Goal: Information Seeking & Learning: Compare options

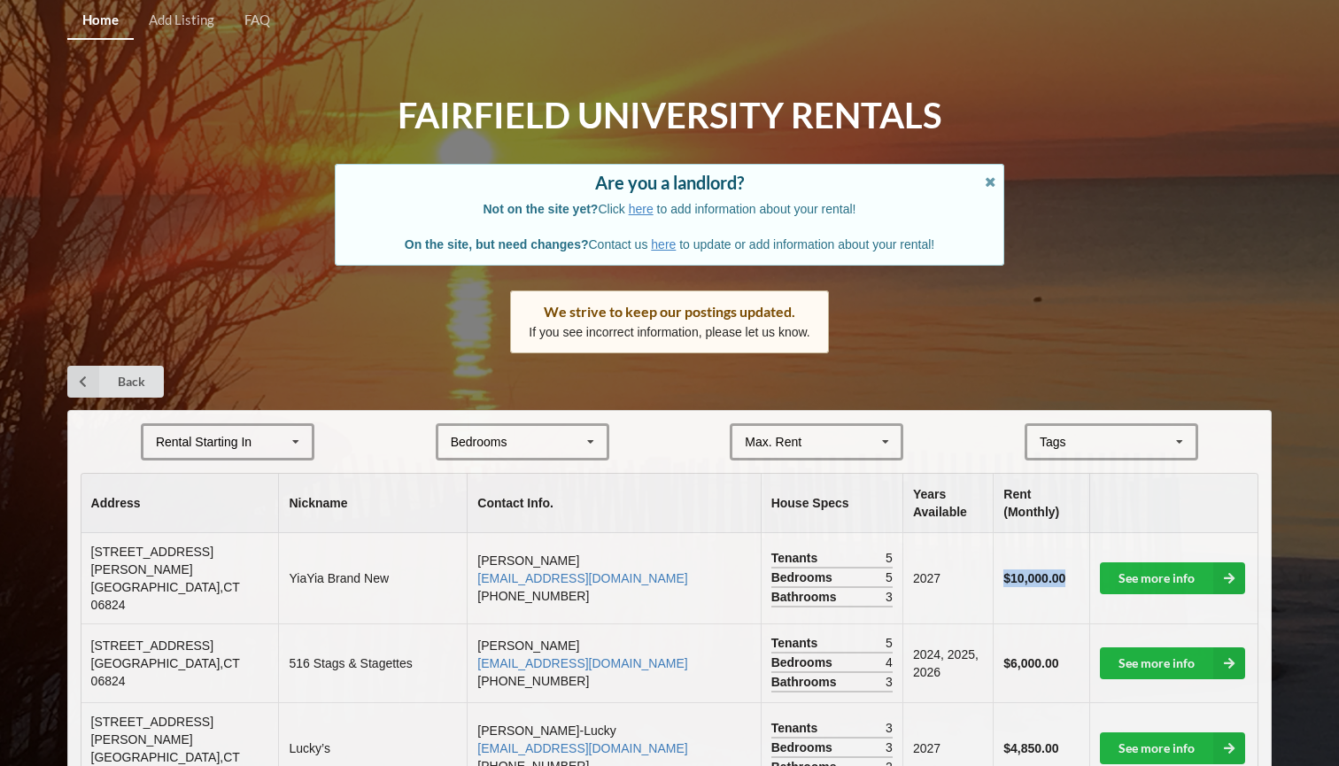
drag, startPoint x: 1001, startPoint y: 567, endPoint x: 1088, endPoint y: 561, distance: 87.8
click at [1088, 561] on td "$10,000.00" at bounding box center [1041, 578] width 97 height 90
click at [1084, 568] on td "$10,000.00" at bounding box center [1041, 578] width 97 height 90
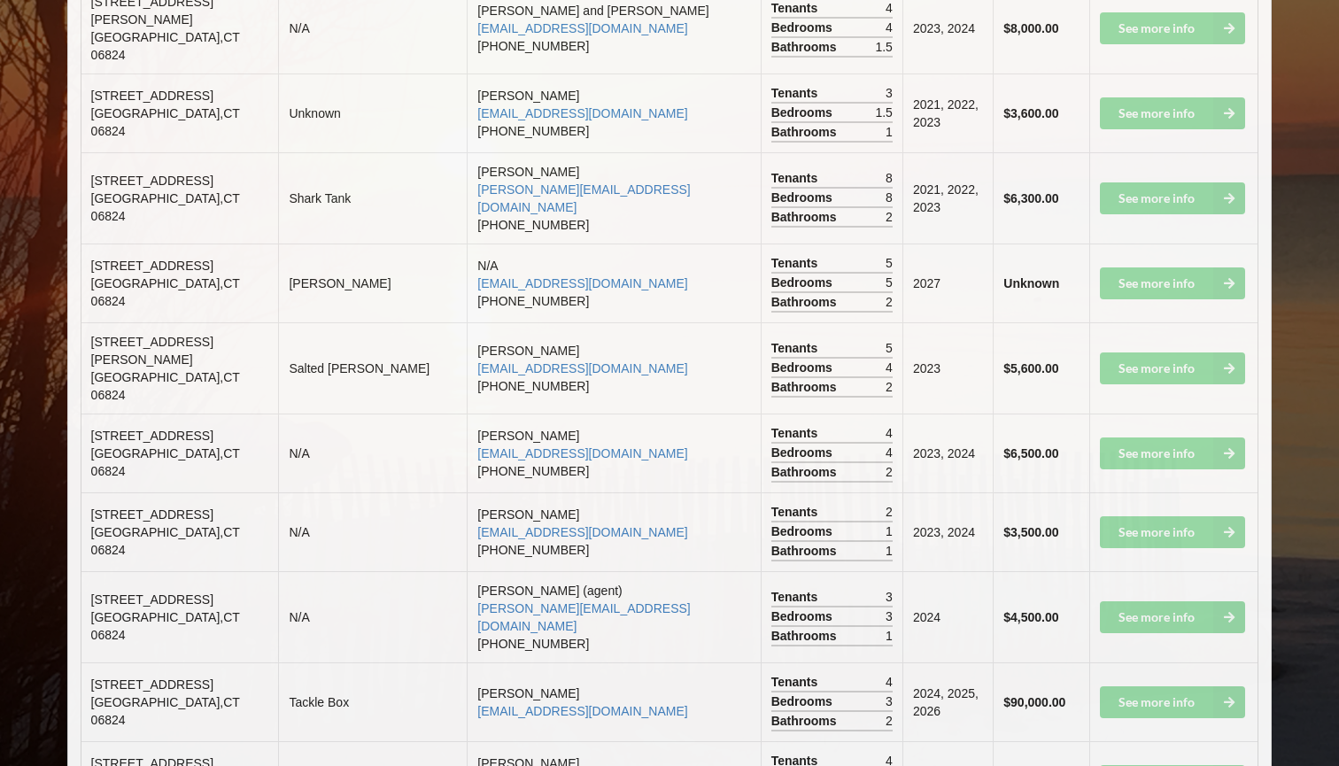
scroll to position [2815, 0]
drag, startPoint x: 995, startPoint y: 414, endPoint x: 1079, endPoint y: 420, distance: 84.3
click at [1079, 662] on td "$90,000.00" at bounding box center [1041, 701] width 97 height 79
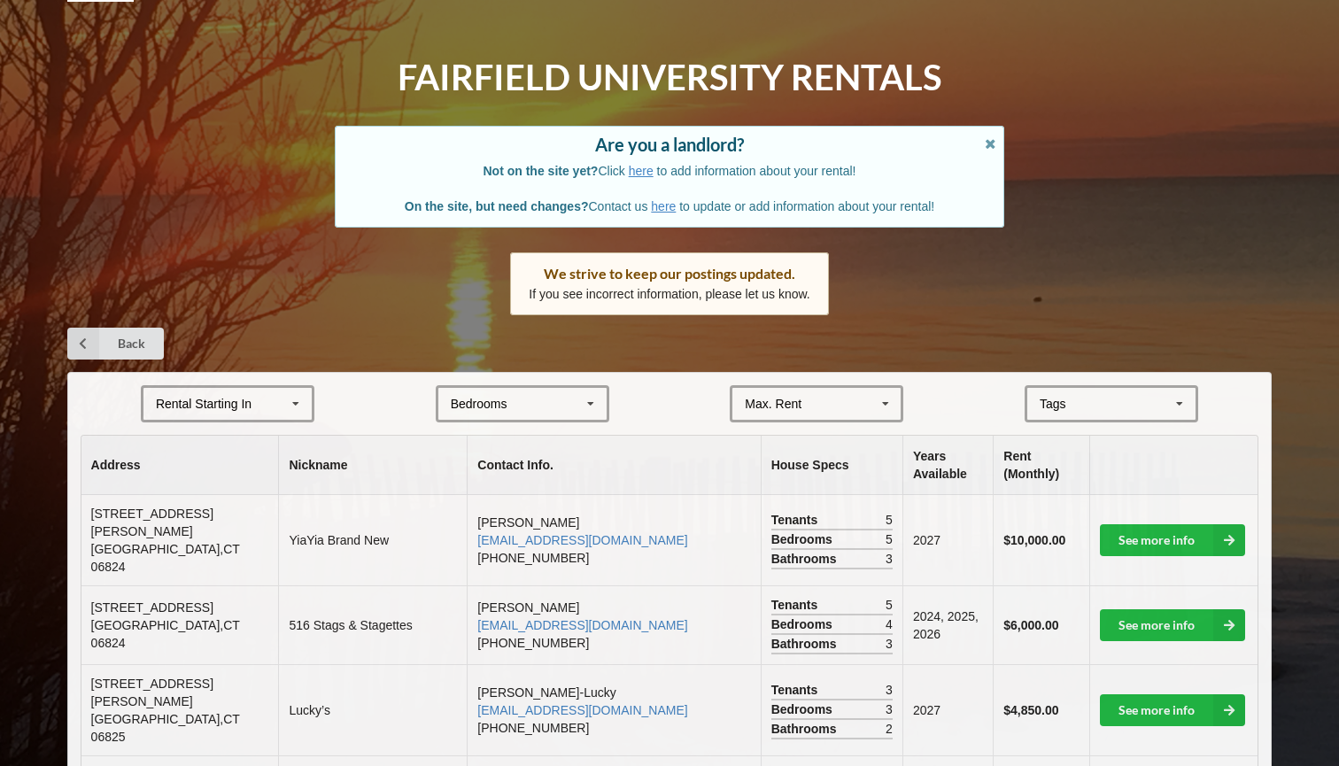
scroll to position [47, 0]
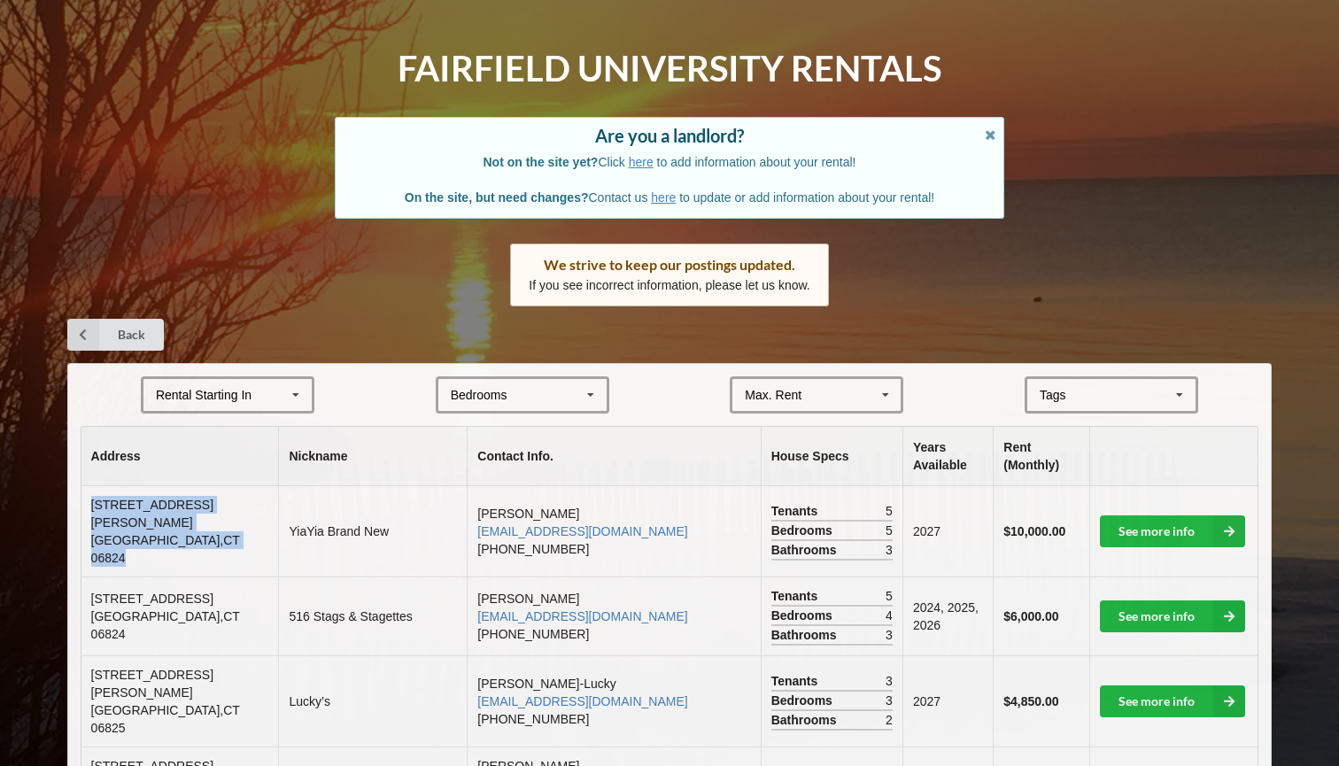
drag, startPoint x: 92, startPoint y: 507, endPoint x: 209, endPoint y: 529, distance: 118.8
click at [209, 529] on td "[STREET_ADDRESS][PERSON_NAME]" at bounding box center [179, 531] width 197 height 90
copy td "[STREET_ADDRESS][PERSON_NAME]"
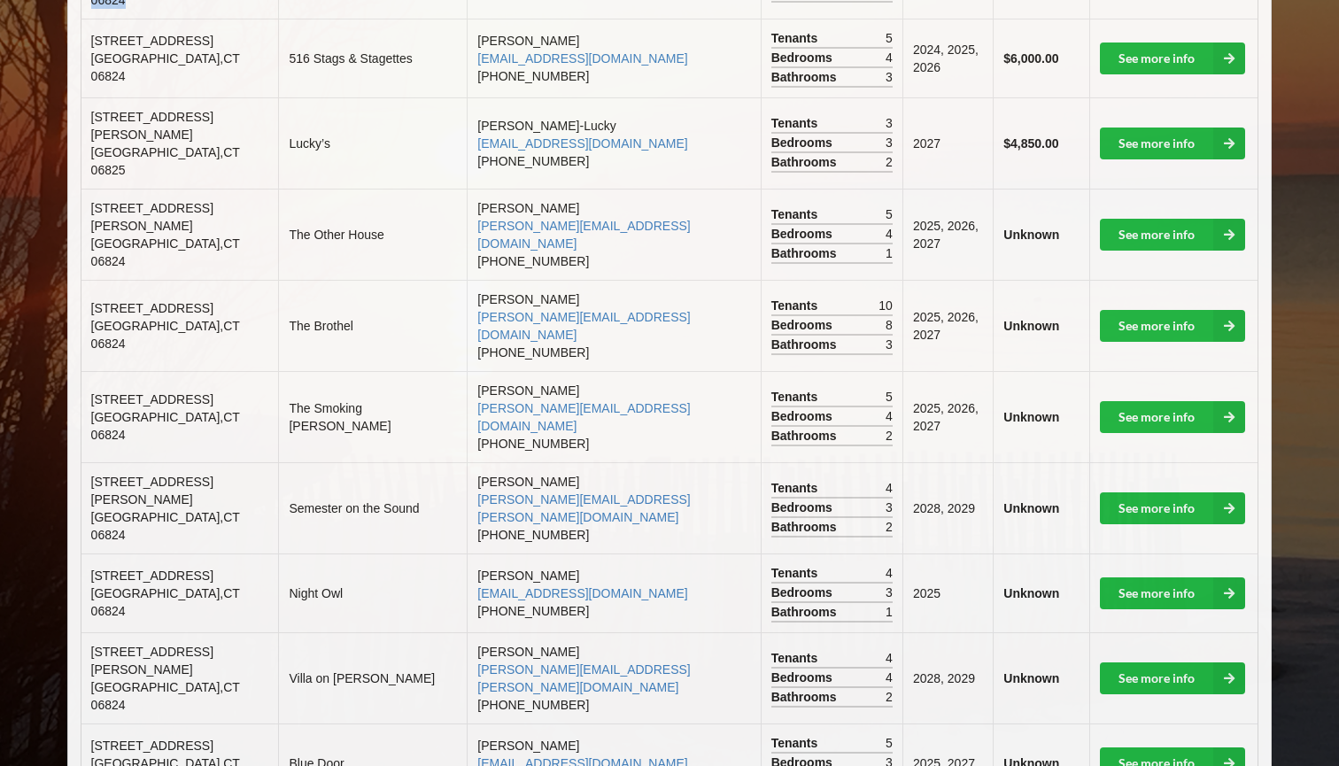
scroll to position [607, 0]
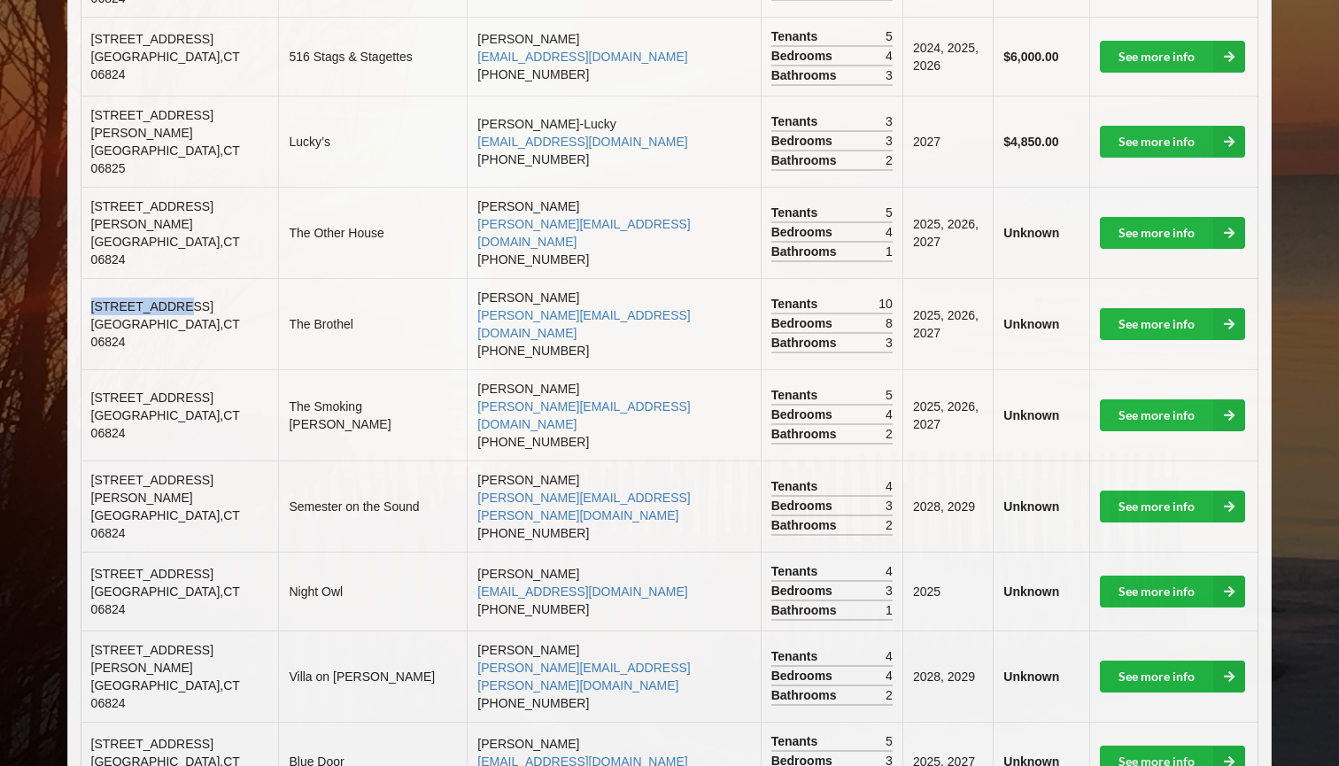
drag, startPoint x: 195, startPoint y: 247, endPoint x: 95, endPoint y: 247, distance: 100.1
click at [95, 278] on td "[STREET_ADDRESS]" at bounding box center [179, 323] width 197 height 91
click at [90, 278] on td "[STREET_ADDRESS]" at bounding box center [179, 323] width 197 height 91
drag, startPoint x: 90, startPoint y: 254, endPoint x: 213, endPoint y: 270, distance: 123.2
click at [213, 278] on td "[STREET_ADDRESS]" at bounding box center [179, 323] width 197 height 91
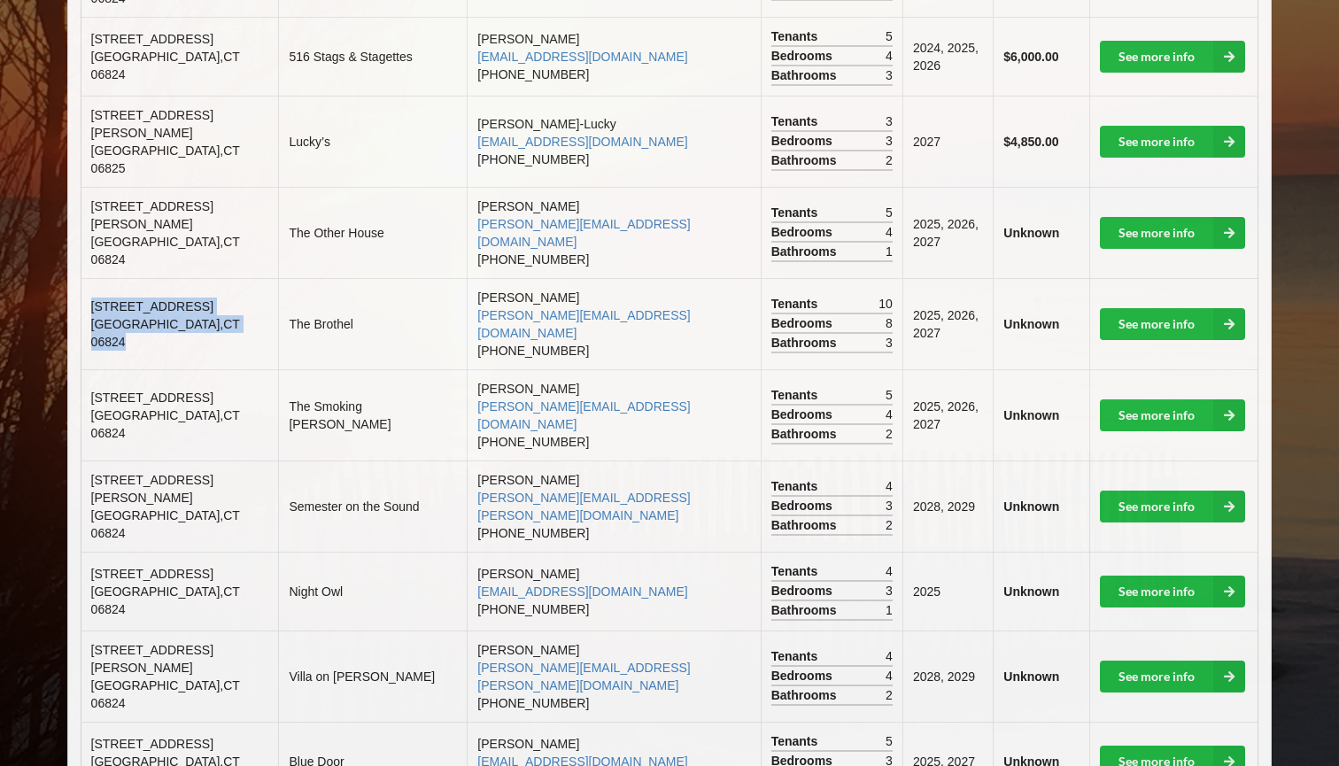
copy td "[STREET_ADDRESS]"
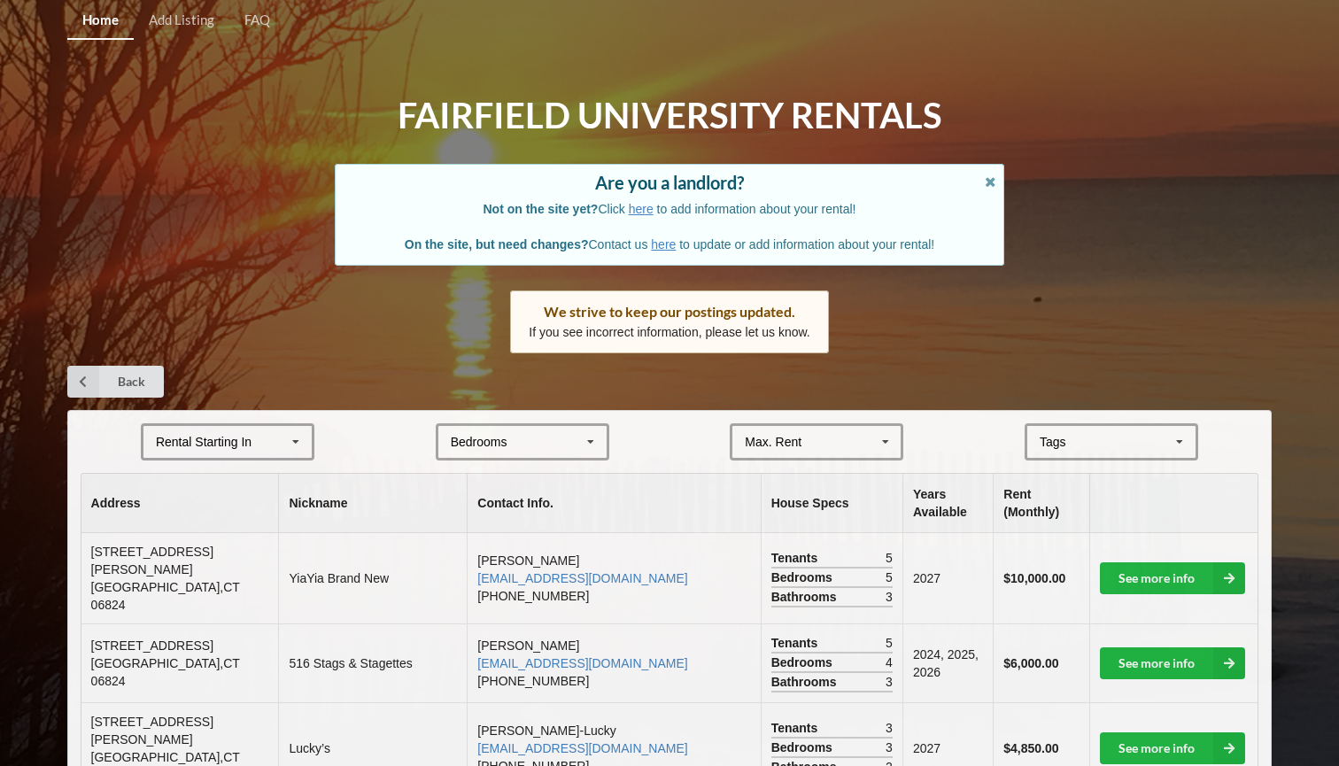
scroll to position [0, 0]
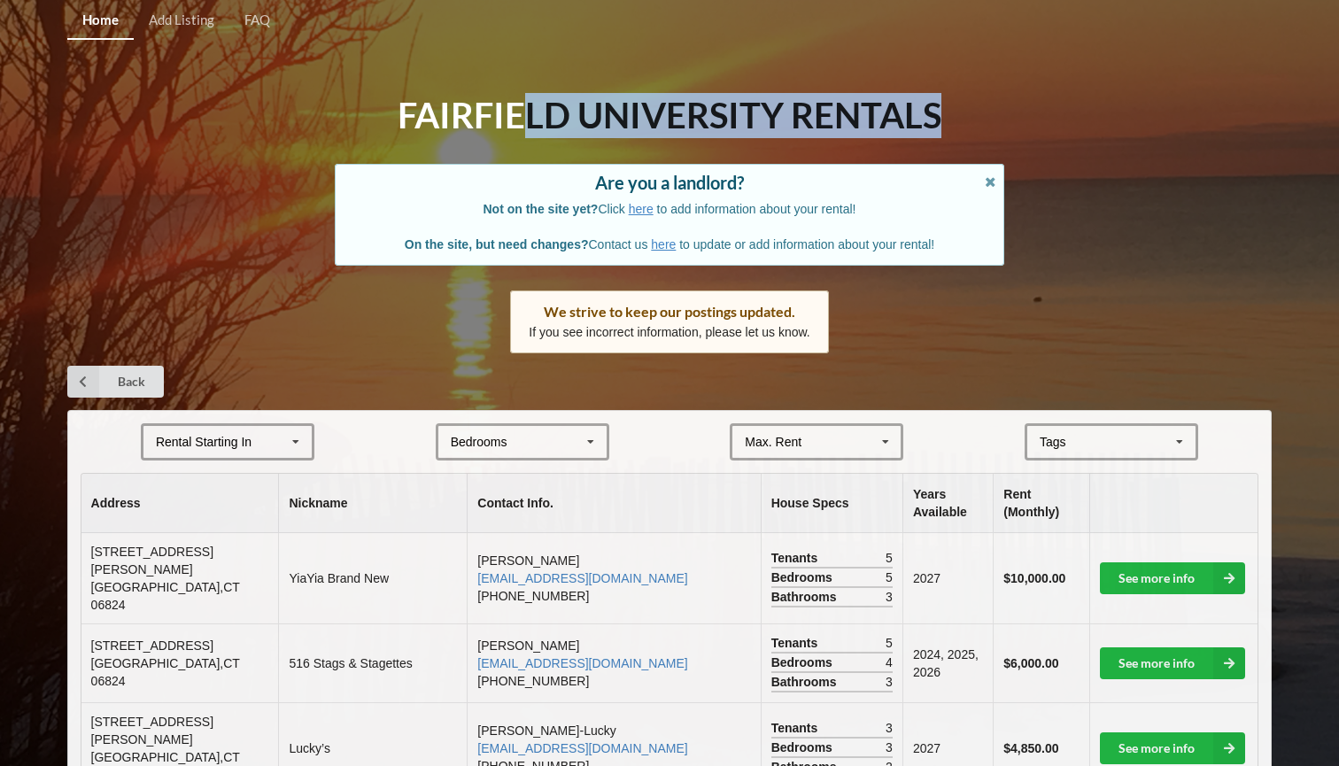
drag, startPoint x: 530, startPoint y: 119, endPoint x: 901, endPoint y: 148, distance: 372.2
click at [892, 135] on h1 "Fairfield University Rentals" at bounding box center [670, 115] width 544 height 45
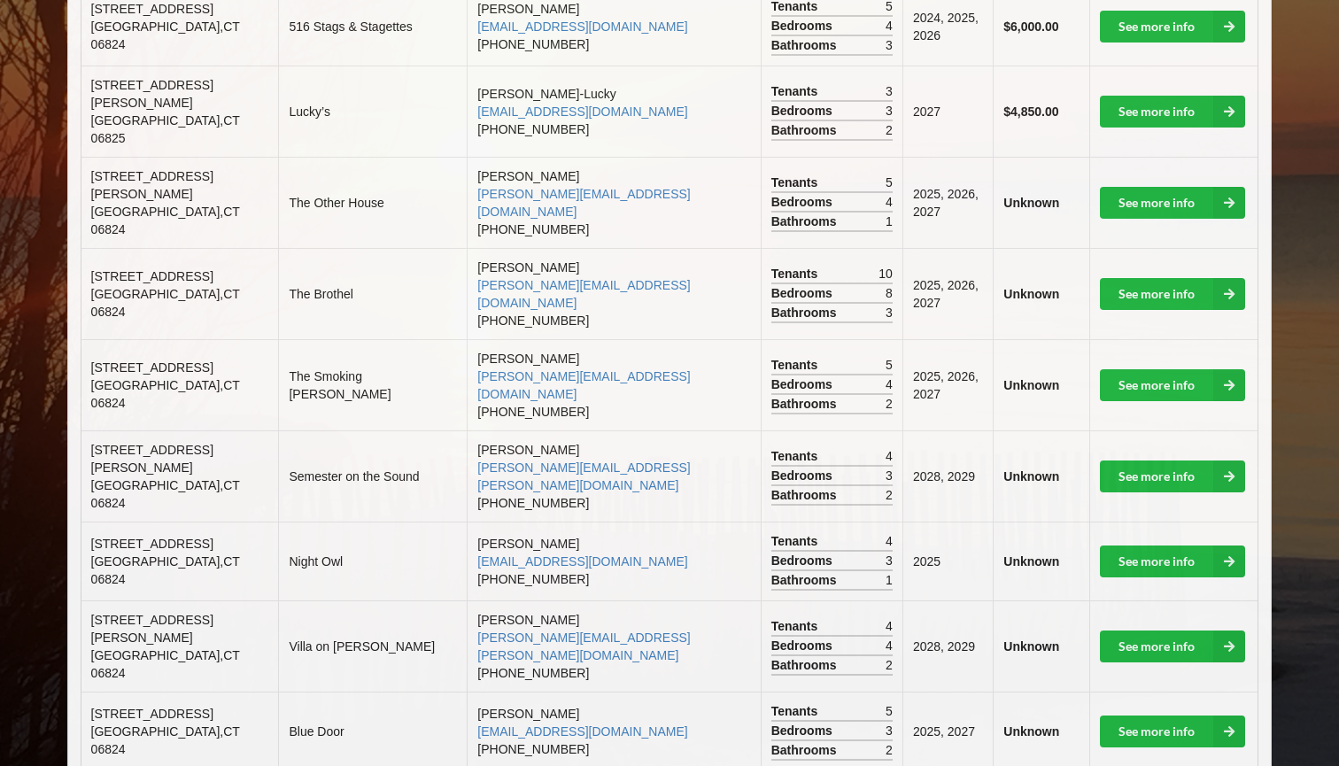
scroll to position [638, 0]
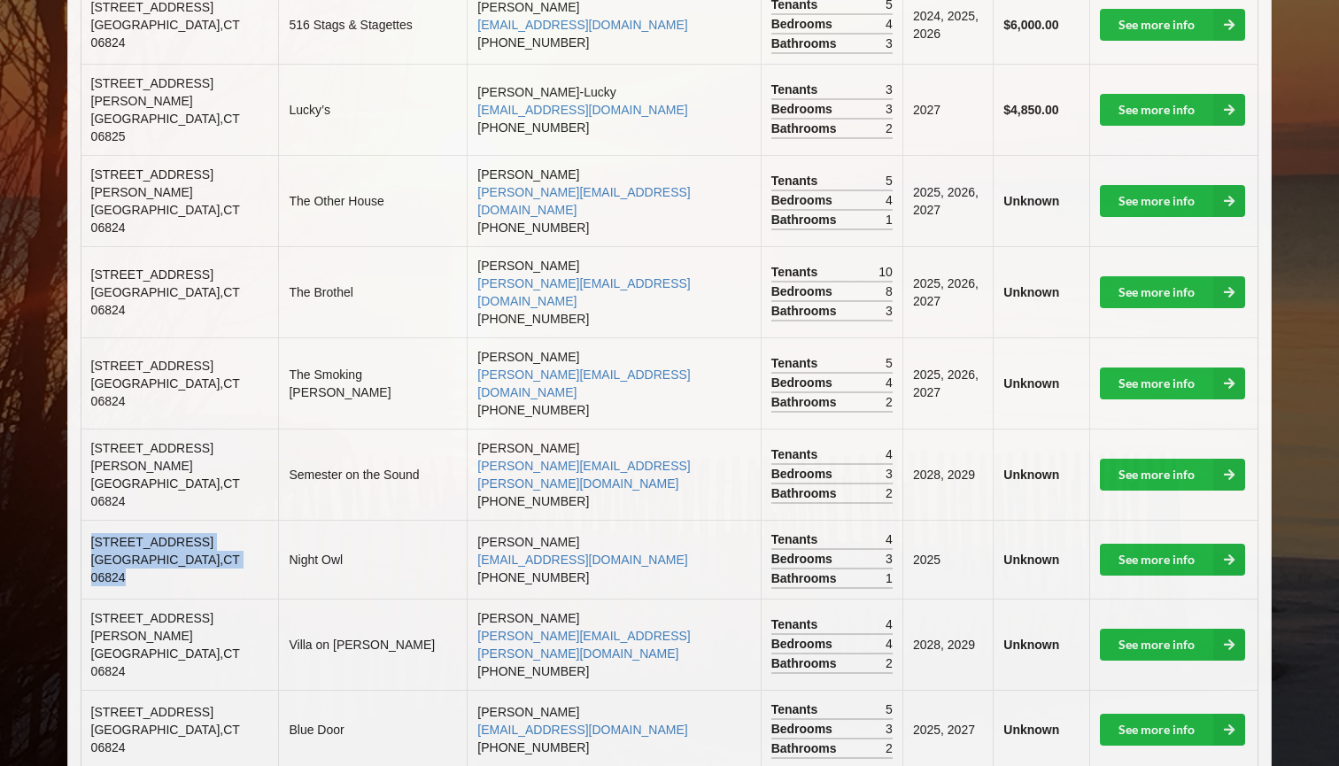
drag, startPoint x: 221, startPoint y: 470, endPoint x: 90, endPoint y: 454, distance: 131.1
click at [90, 520] on td "[STREET_ADDRESS]" at bounding box center [179, 559] width 197 height 79
copy td "[STREET_ADDRESS]"
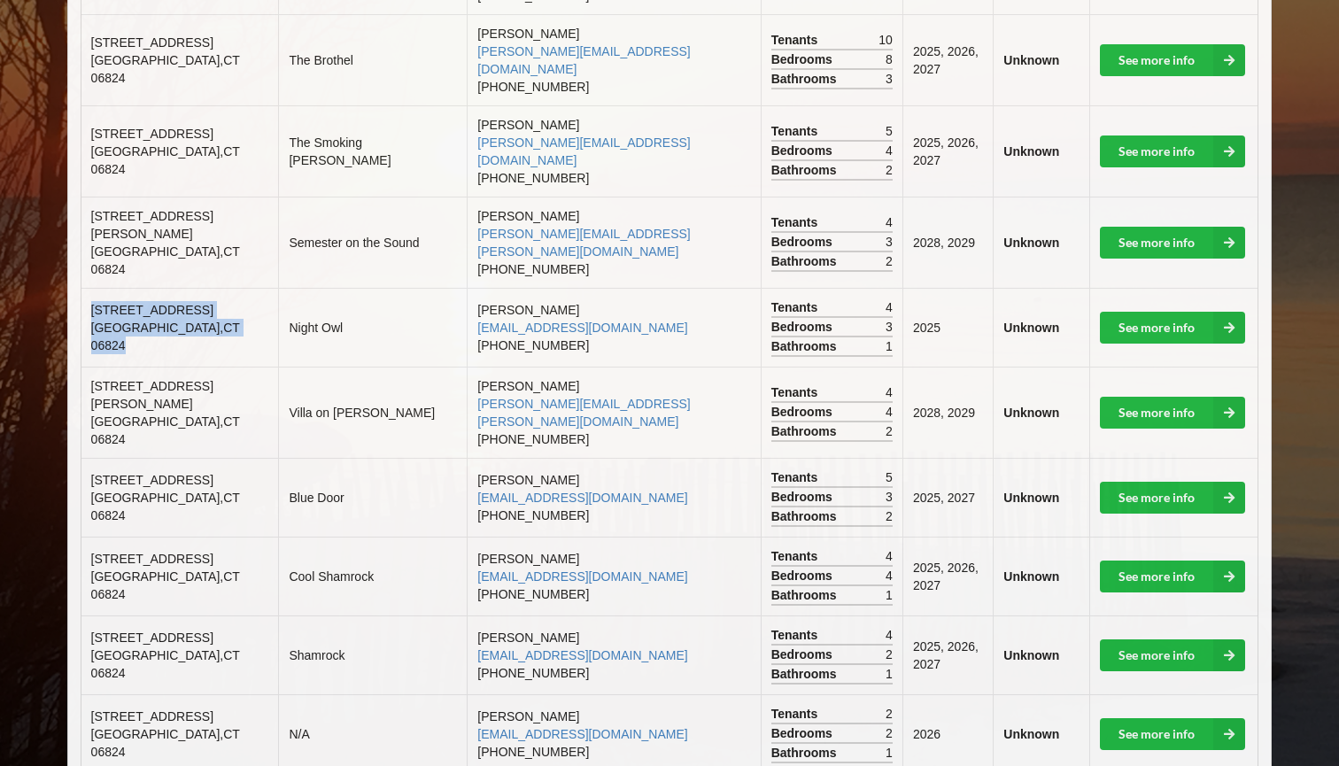
scroll to position [872, 0]
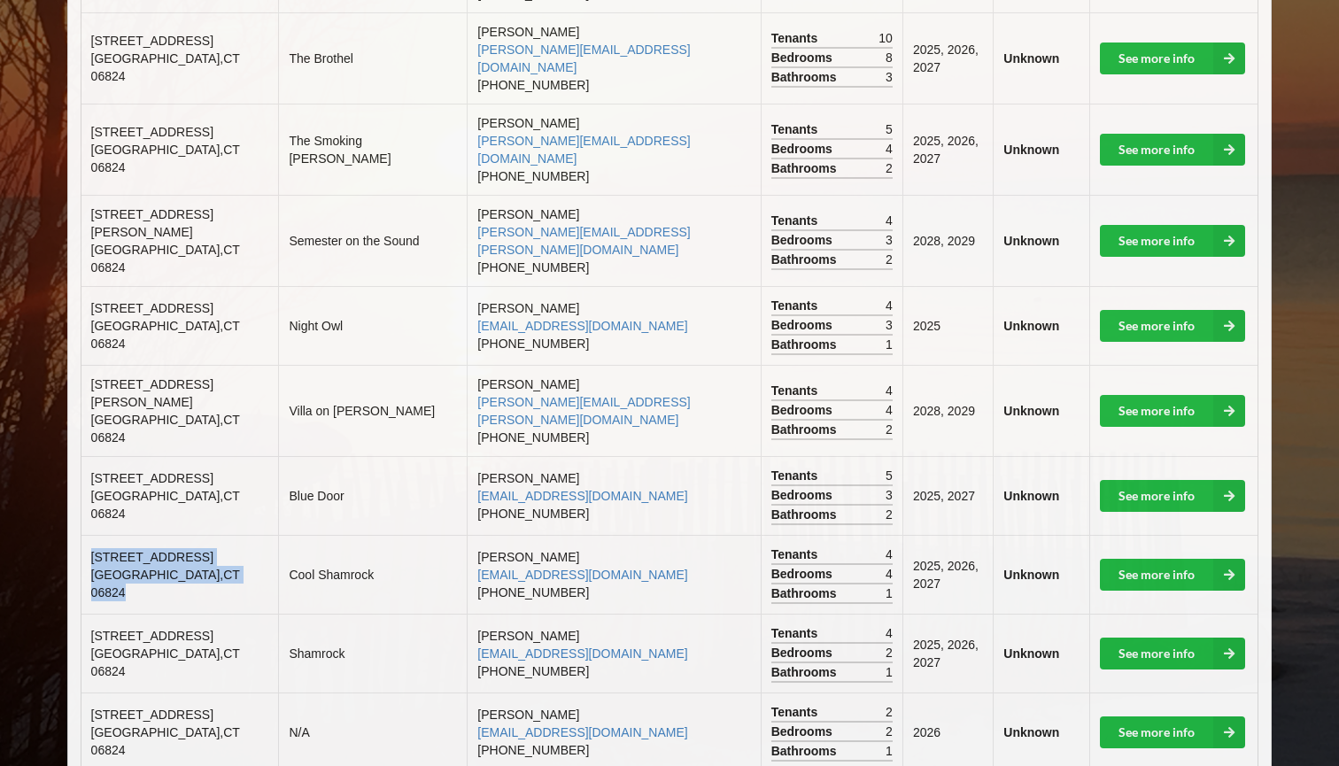
drag, startPoint x: 91, startPoint y: 445, endPoint x: 220, endPoint y: 466, distance: 130.2
click at [220, 535] on td "[STREET_ADDRESS]" at bounding box center [179, 574] width 197 height 79
copy td "[STREET_ADDRESS]"
drag, startPoint x: 221, startPoint y: 541, endPoint x: 89, endPoint y: 526, distance: 133.7
click at [89, 614] on td "[STREET_ADDRESS]" at bounding box center [179, 653] width 197 height 79
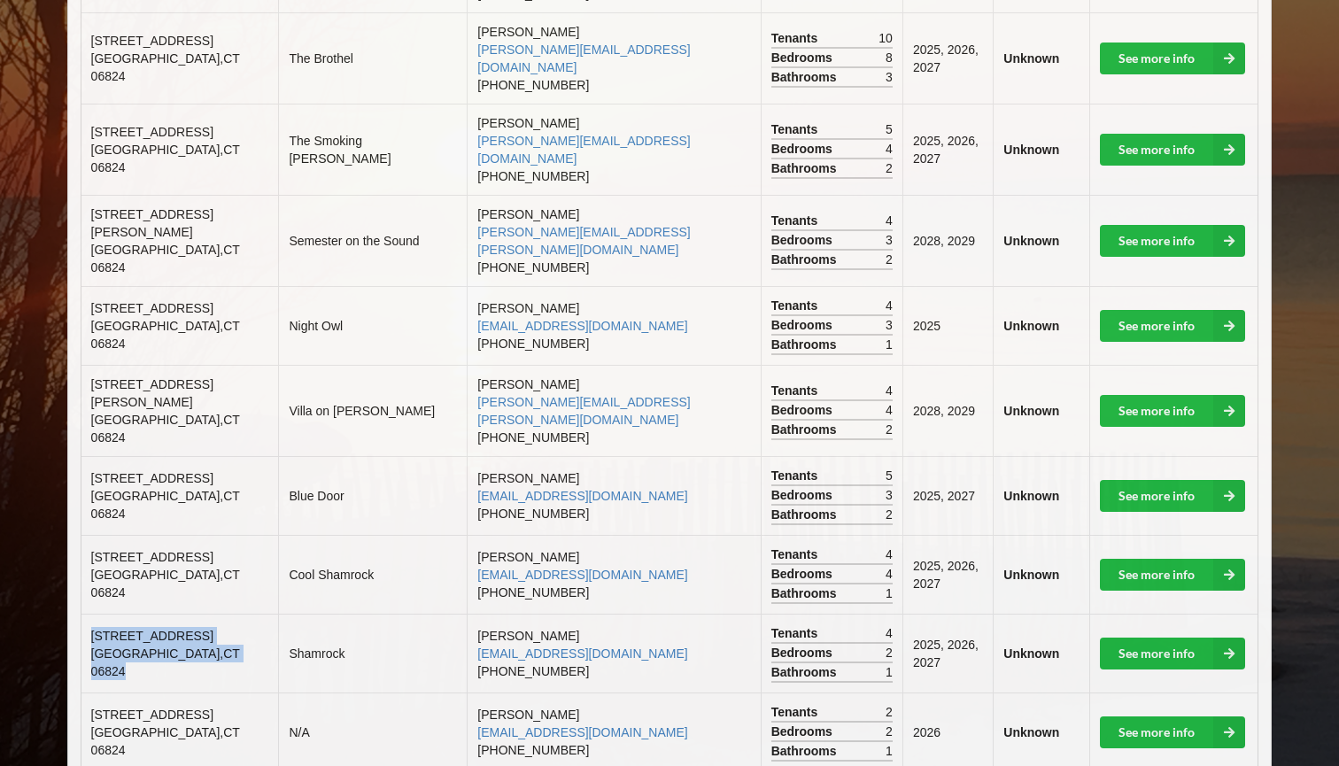
copy td "[STREET_ADDRESS]"
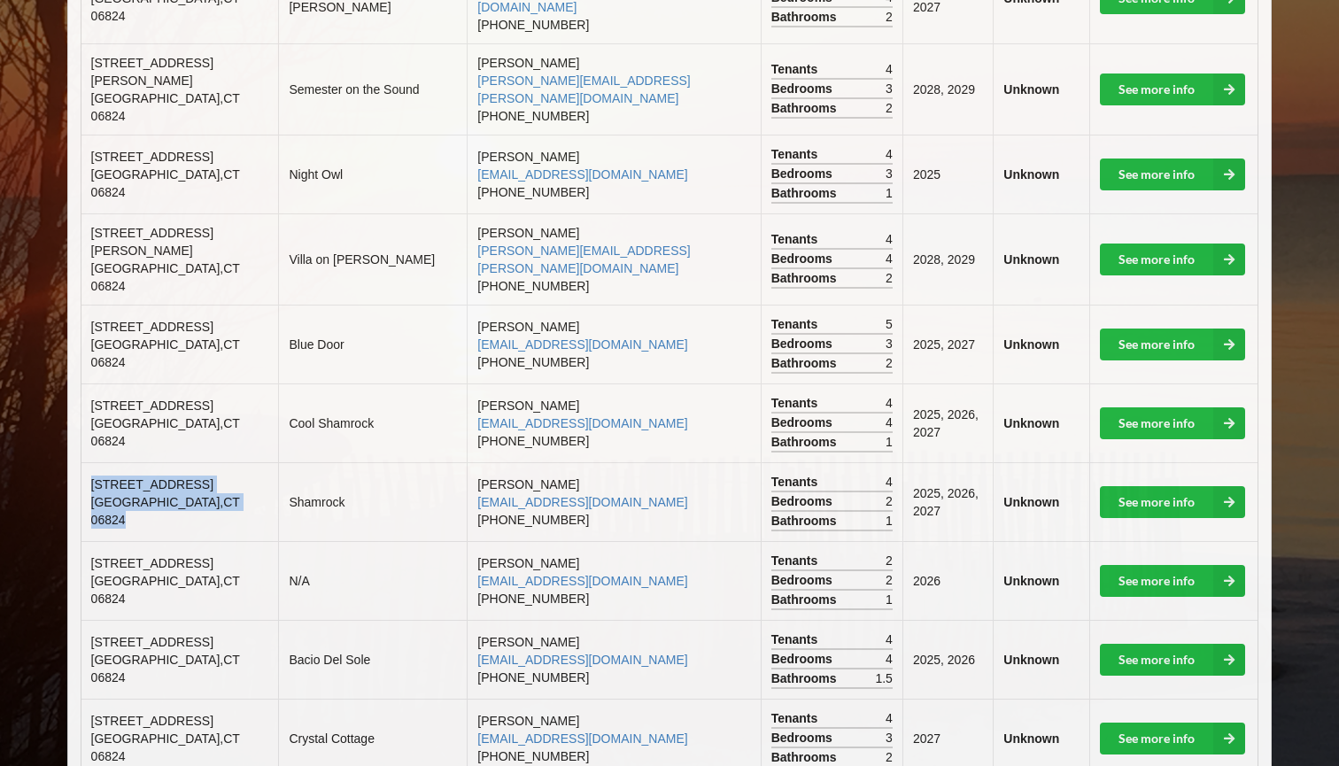
scroll to position [1033, 0]
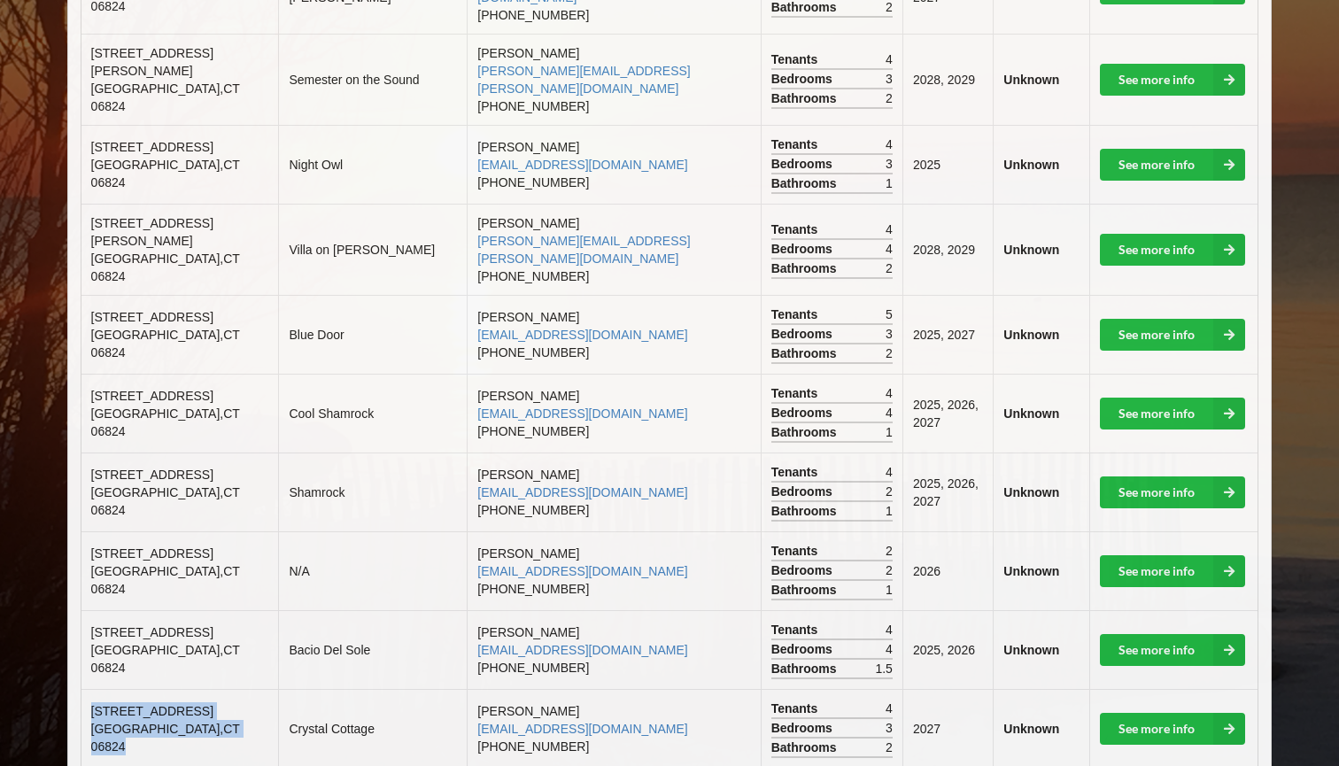
drag, startPoint x: 229, startPoint y: 609, endPoint x: 87, endPoint y: 588, distance: 144.1
click at [87, 689] on td "[STREET_ADDRESS]" at bounding box center [179, 728] width 197 height 79
copy td "[STREET_ADDRESS]"
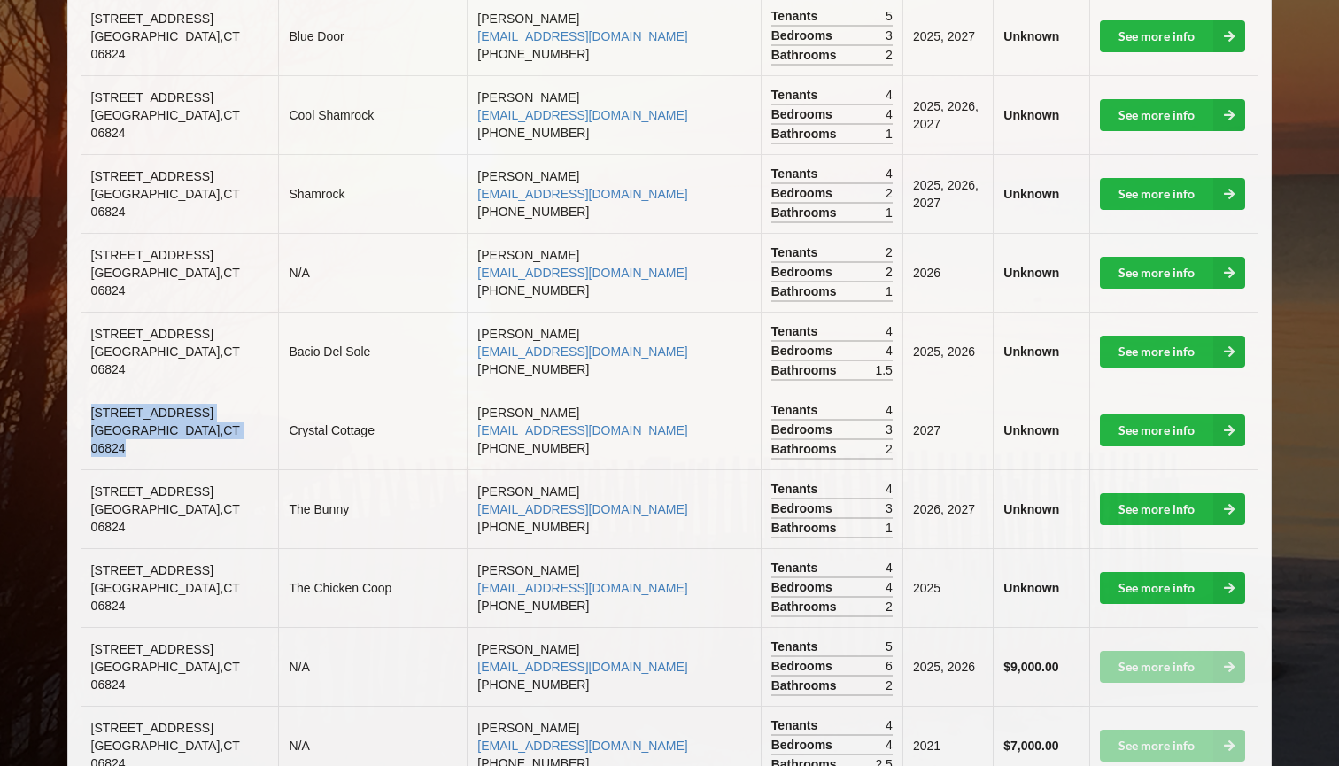
scroll to position [1334, 0]
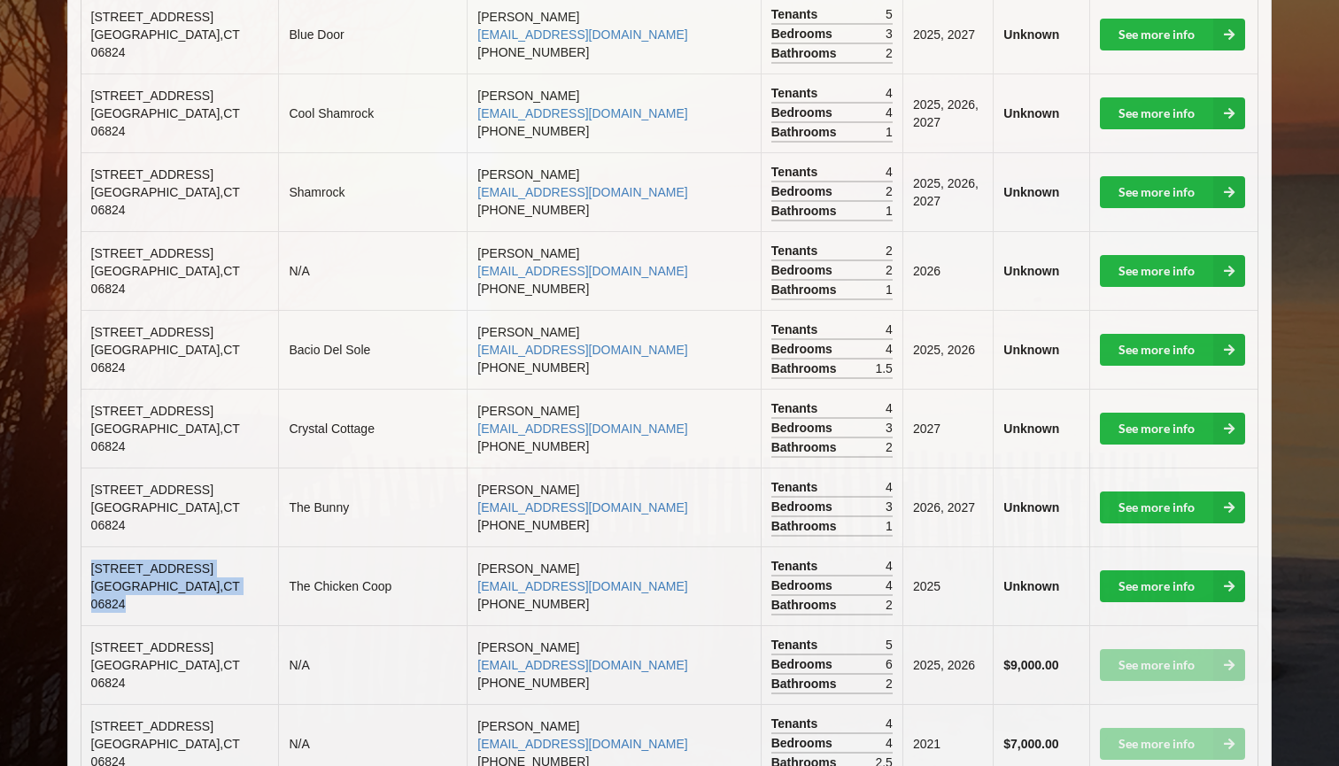
drag, startPoint x: 213, startPoint y: 459, endPoint x: 90, endPoint y: 439, distance: 123.7
click at [90, 546] on td "[STREET_ADDRESS]" at bounding box center [179, 585] width 197 height 79
copy td "[STREET_ADDRESS]"
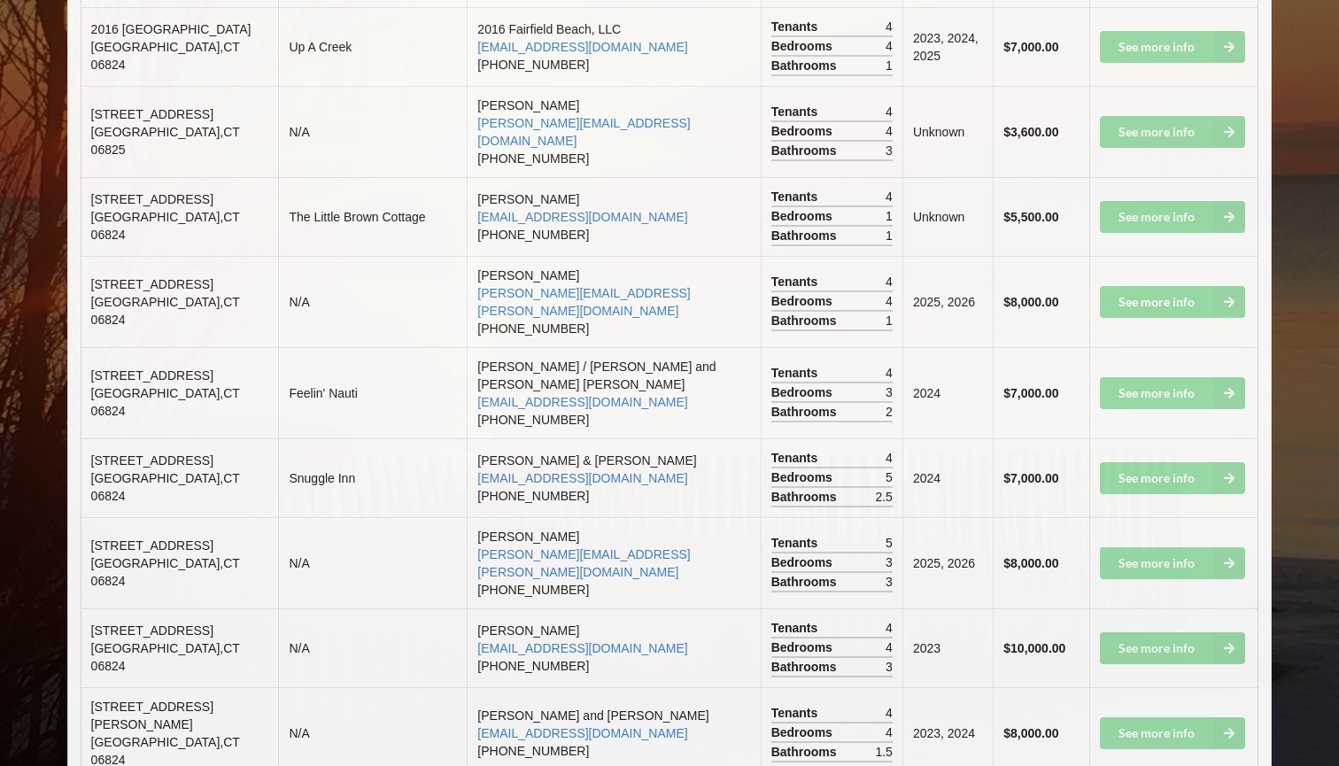
scroll to position [2109, 0]
drag, startPoint x: 215, startPoint y: 442, endPoint x: 88, endPoint y: 422, distance: 129.0
click at [88, 608] on td "[STREET_ADDRESS]" at bounding box center [179, 647] width 197 height 79
copy td "[STREET_ADDRESS]"
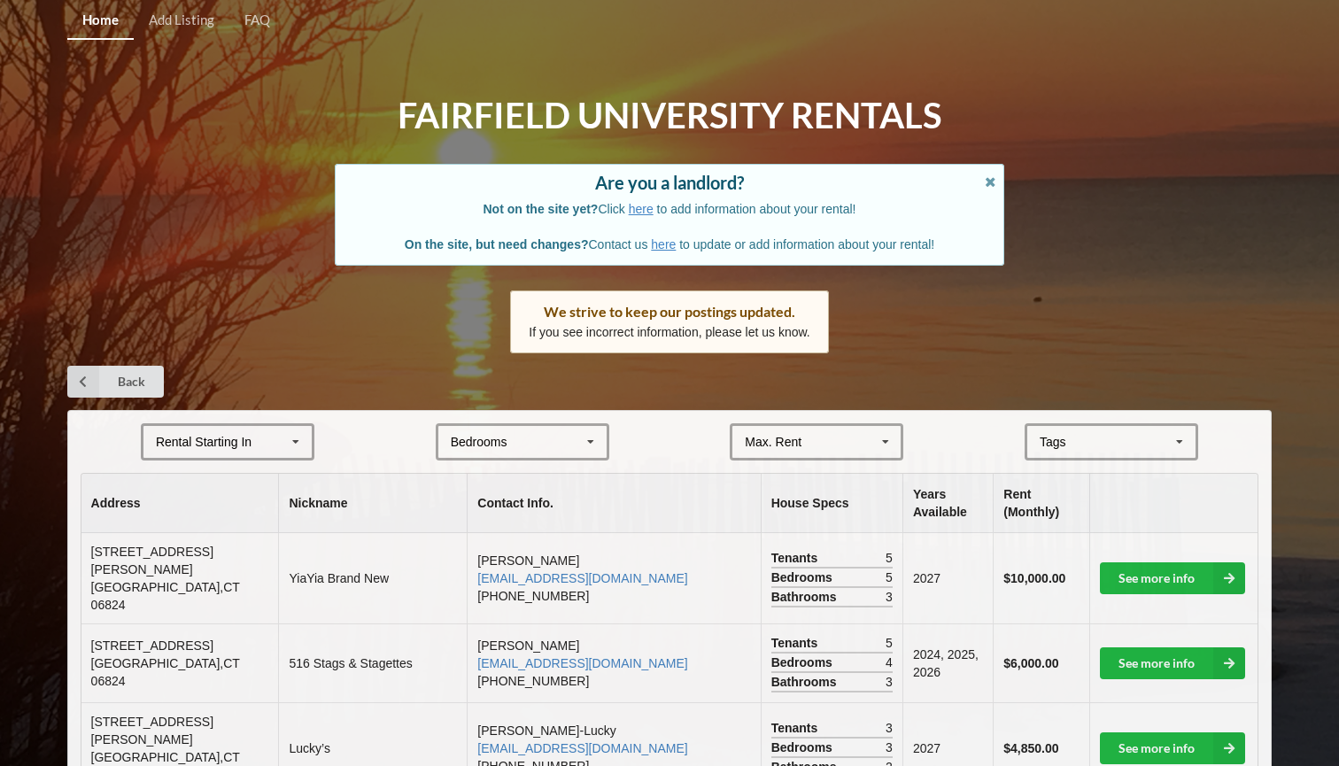
scroll to position [0, 0]
click at [1226, 562] on icon at bounding box center [1229, 578] width 32 height 32
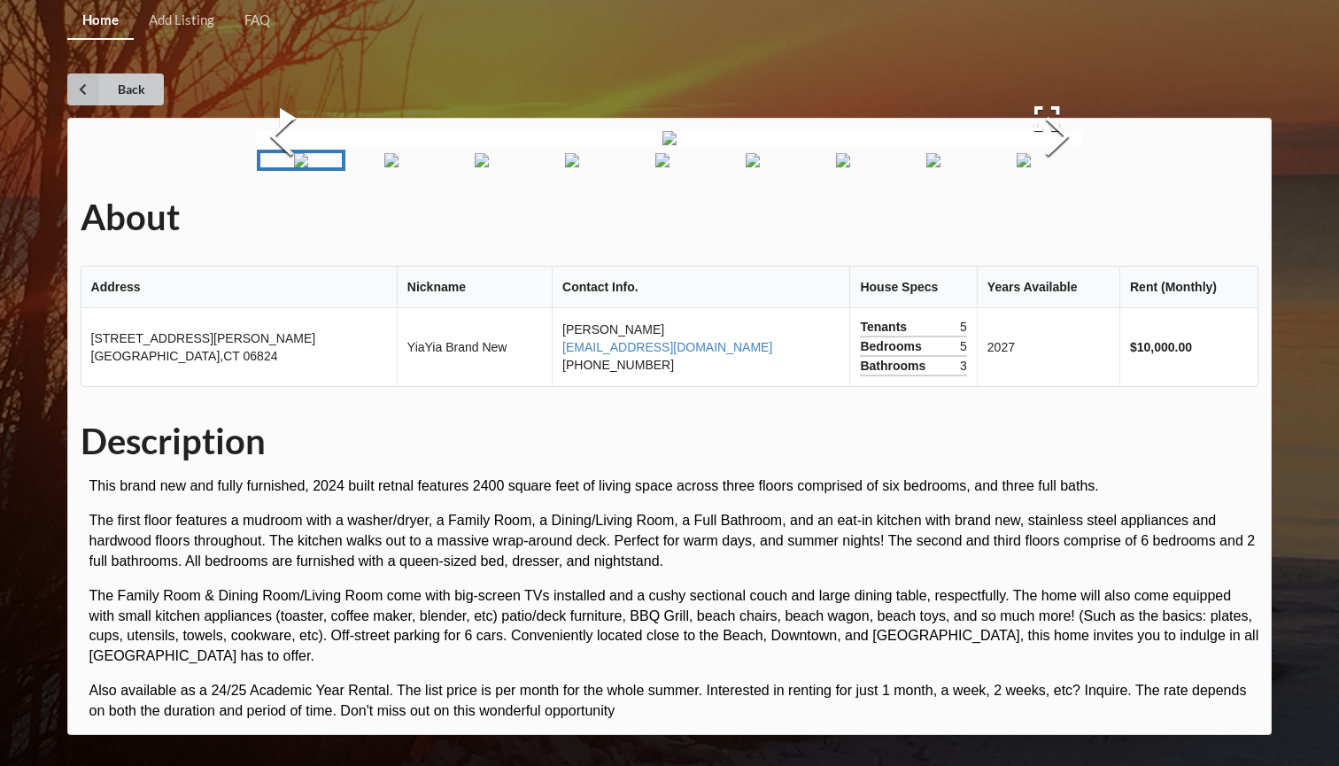
click at [93, 93] on icon at bounding box center [83, 90] width 32 height 32
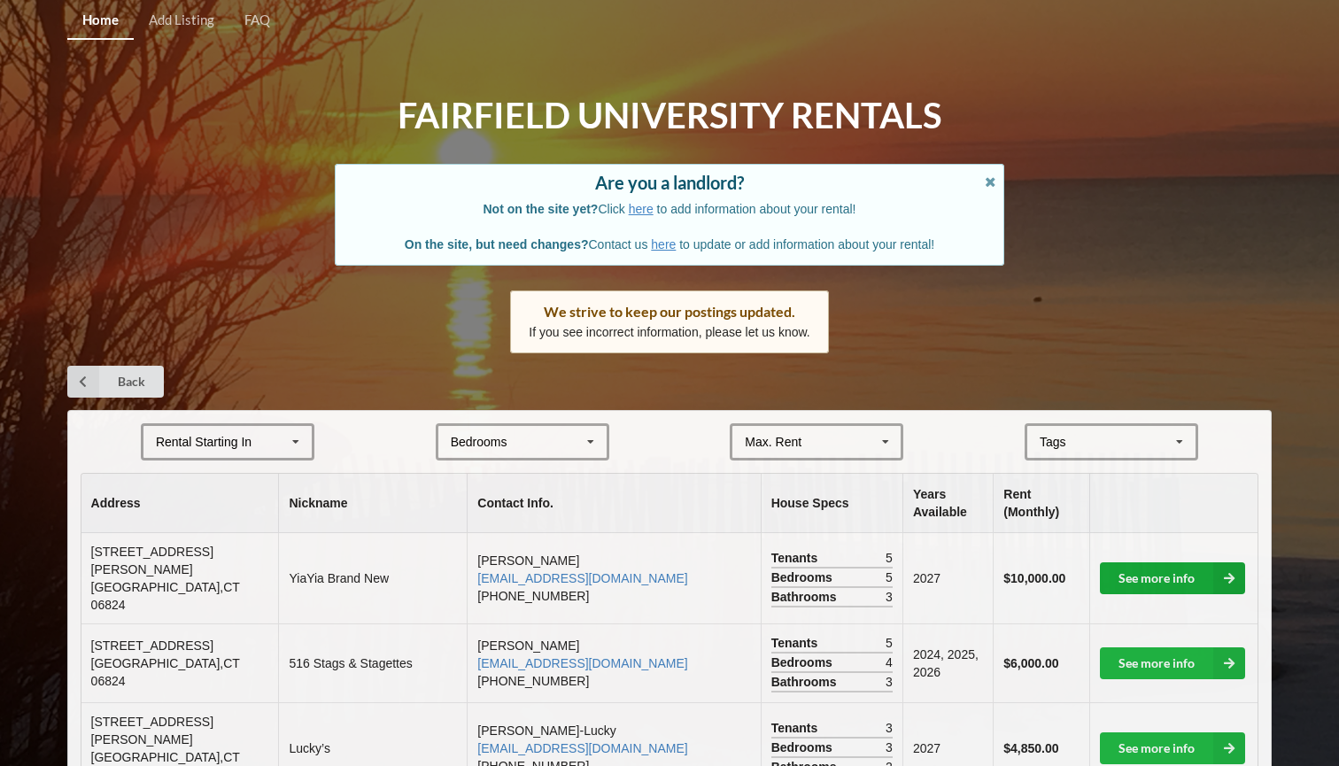
click at [1143, 573] on link "See more info" at bounding box center [1172, 578] width 145 height 32
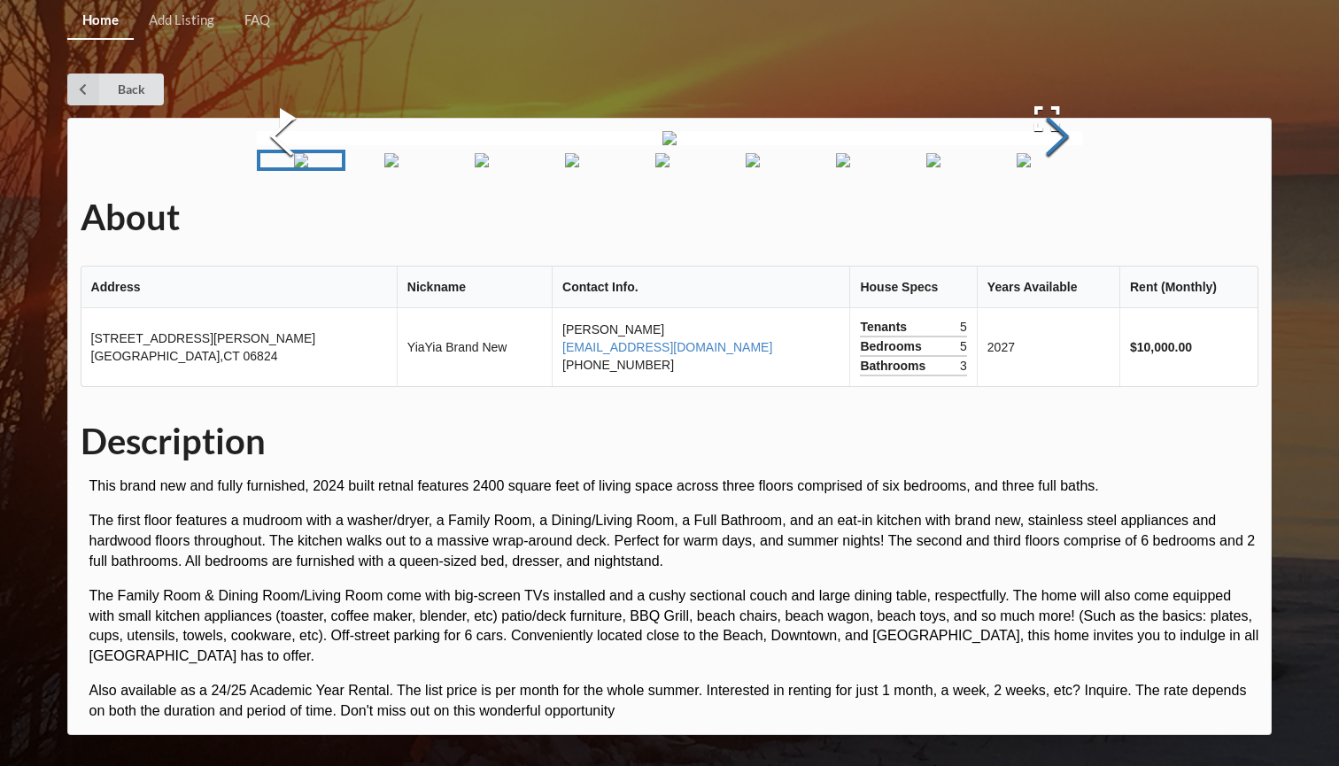
click at [1058, 219] on button "Next Slide" at bounding box center [1058, 138] width 50 height 160
click at [1055, 219] on button "Next Slide" at bounding box center [1058, 138] width 50 height 160
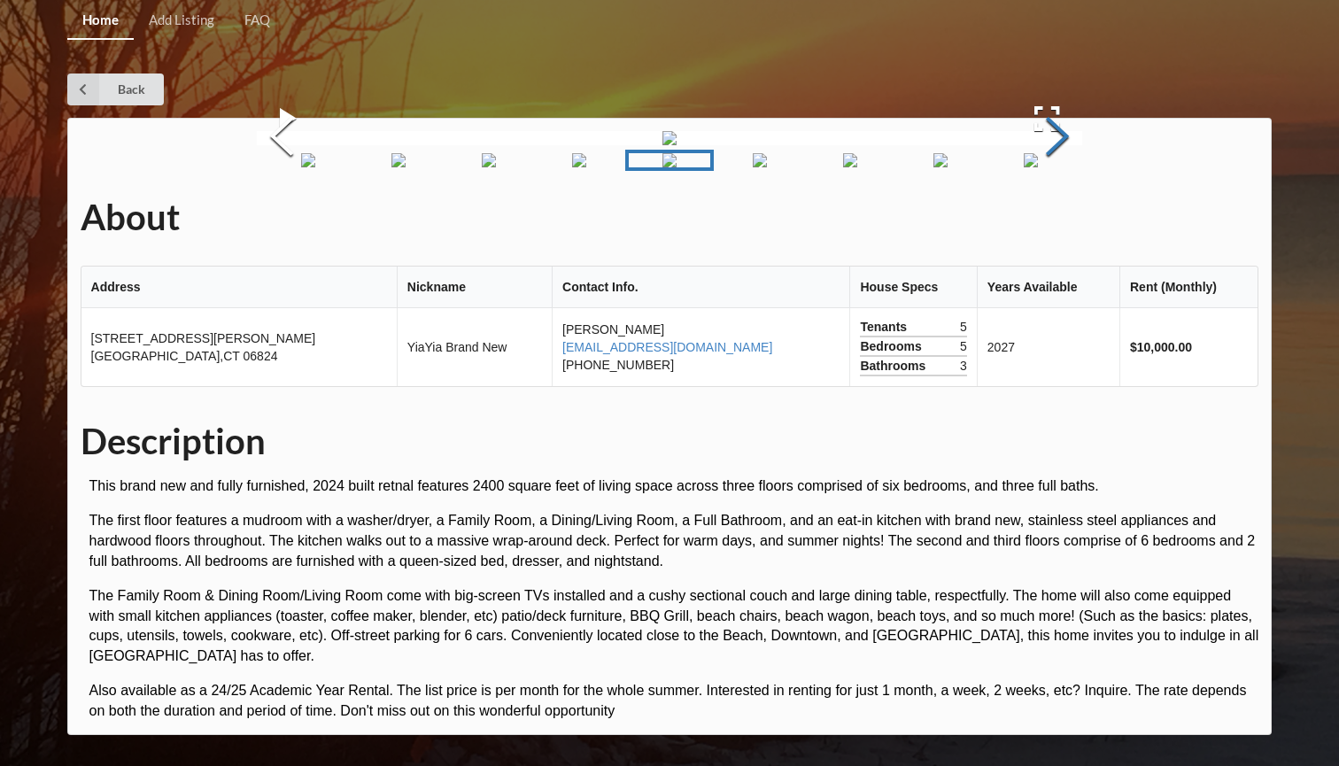
click at [1055, 219] on button "Next Slide" at bounding box center [1058, 138] width 50 height 160
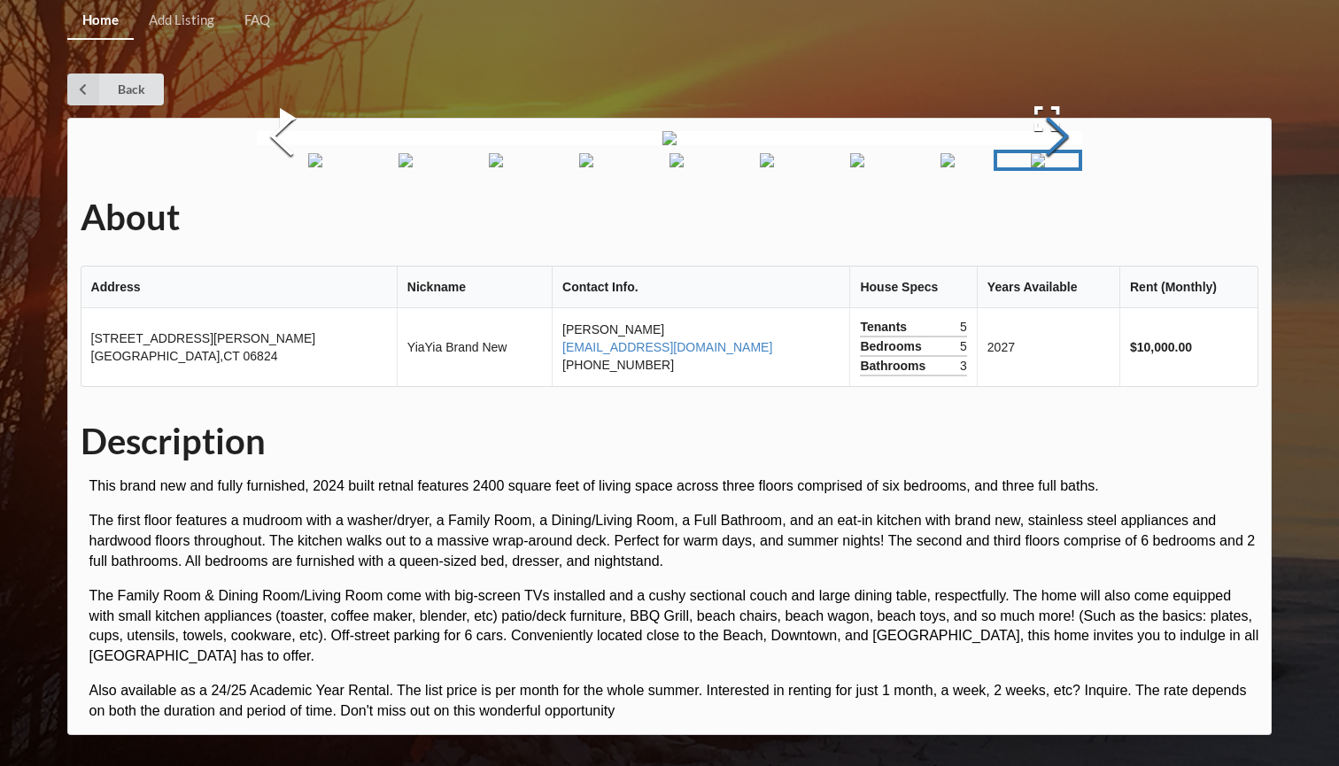
click at [1055, 219] on button "Next Slide" at bounding box center [1058, 138] width 50 height 160
click at [298, 219] on button "Previous Slide" at bounding box center [282, 138] width 50 height 160
click at [244, 89] on div "Back" at bounding box center [669, 90] width 1205 height 32
click at [112, 86] on link "Back" at bounding box center [115, 90] width 97 height 32
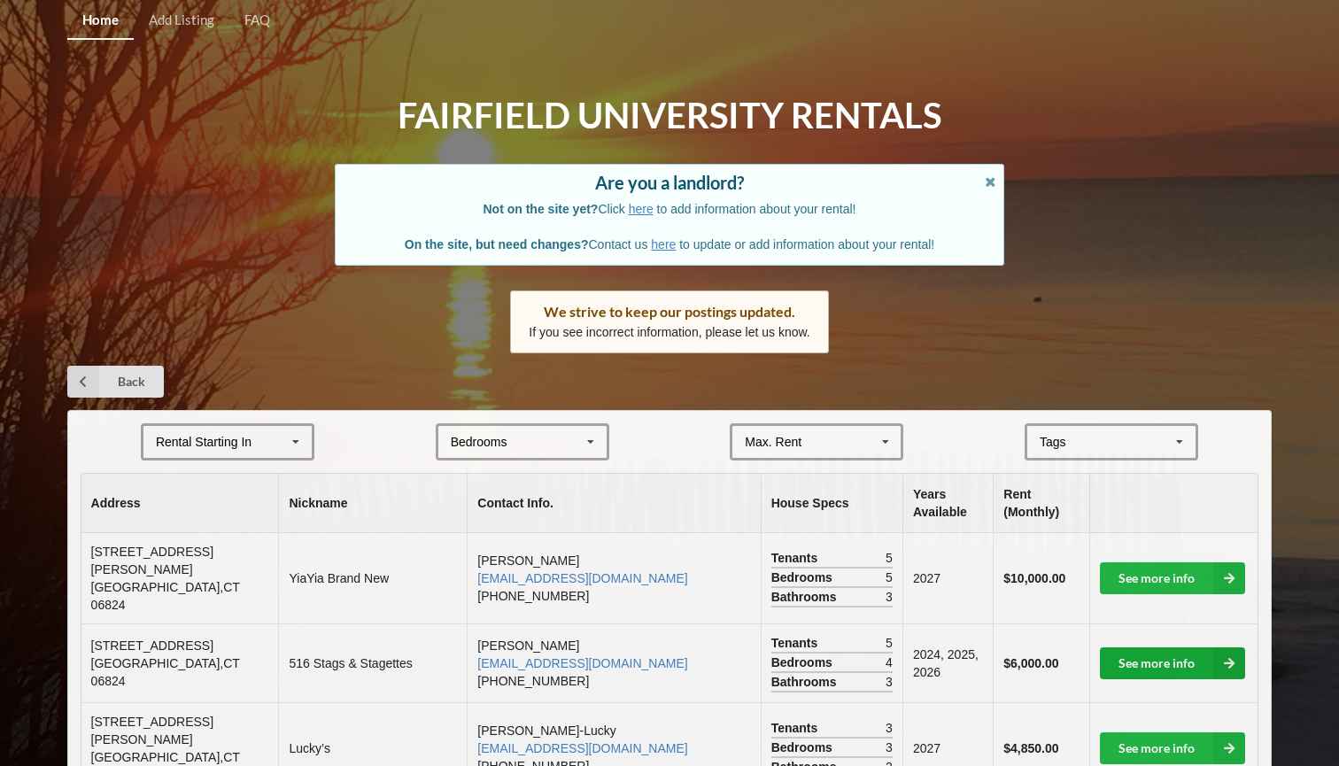
click at [1198, 647] on link "See more info" at bounding box center [1172, 663] width 145 height 32
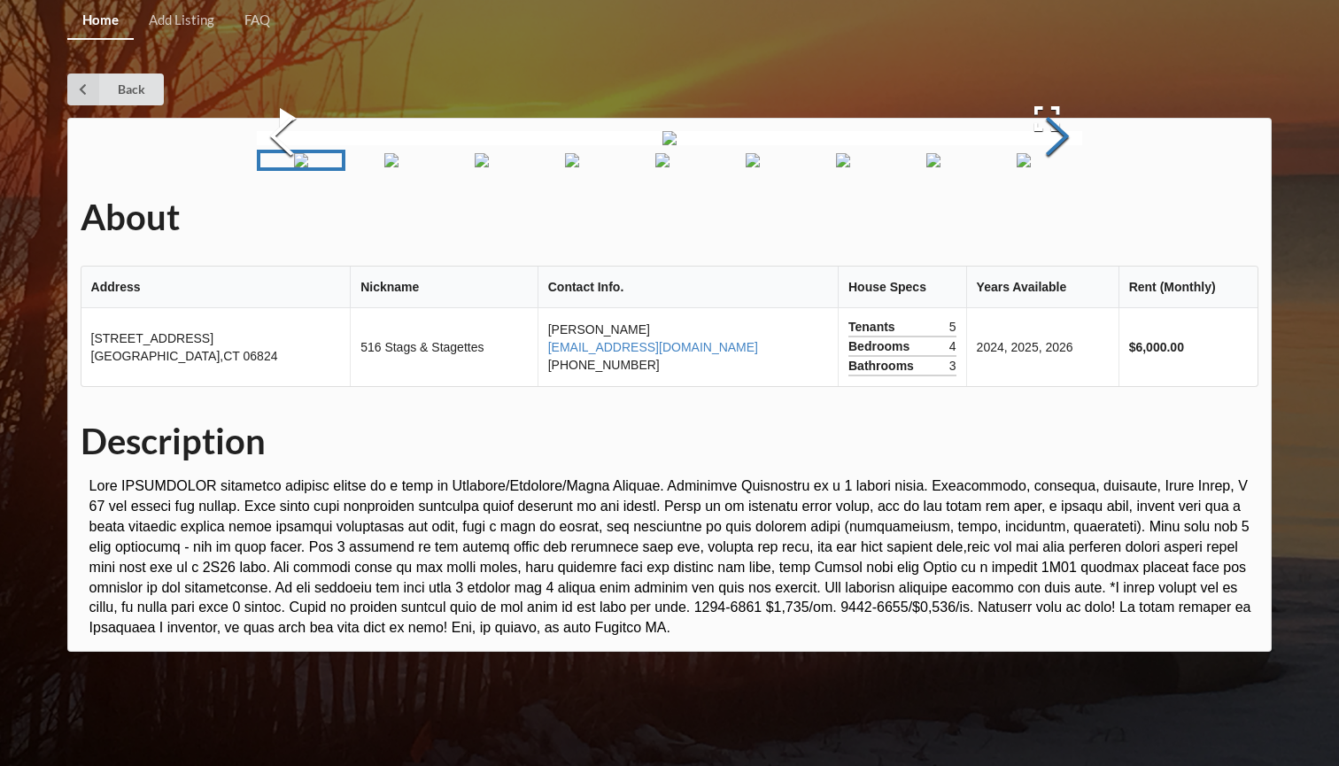
click at [1060, 219] on button "Next Slide" at bounding box center [1058, 138] width 50 height 160
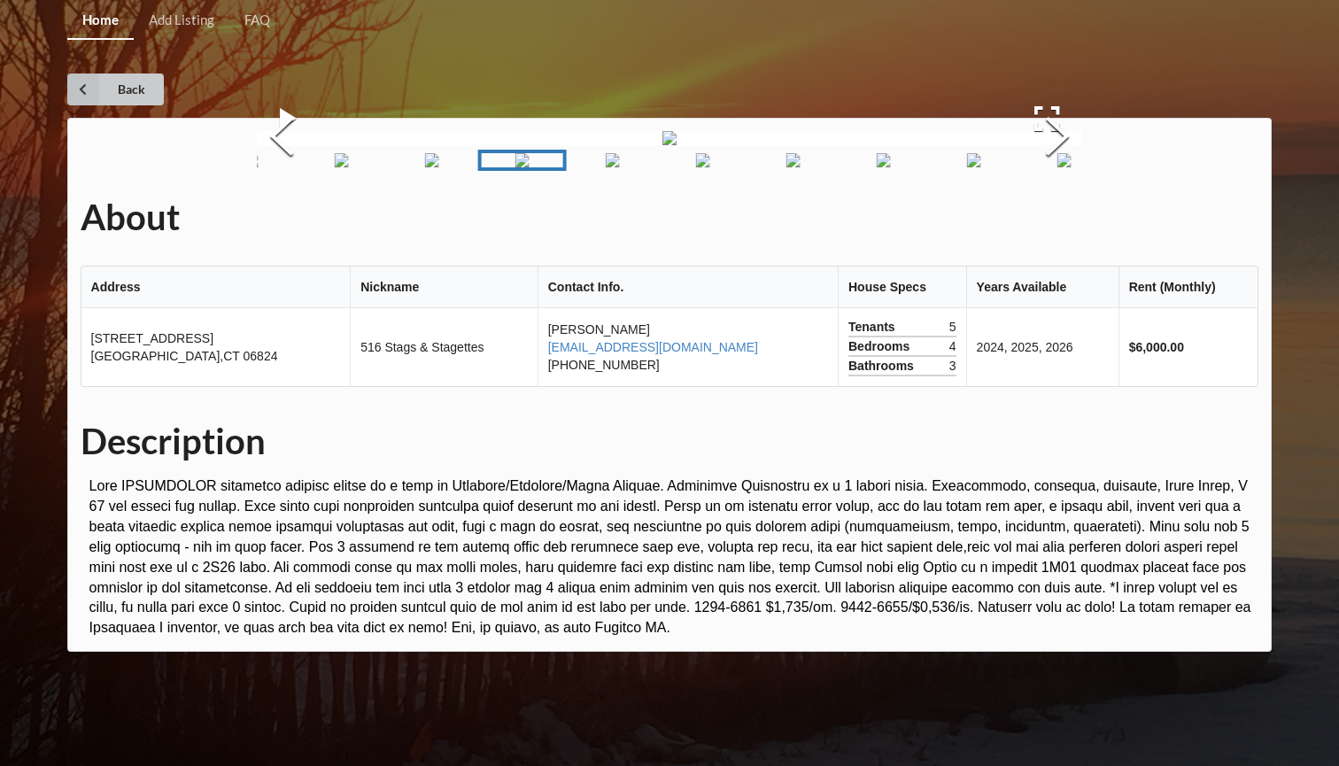
click at [84, 98] on icon at bounding box center [83, 90] width 32 height 32
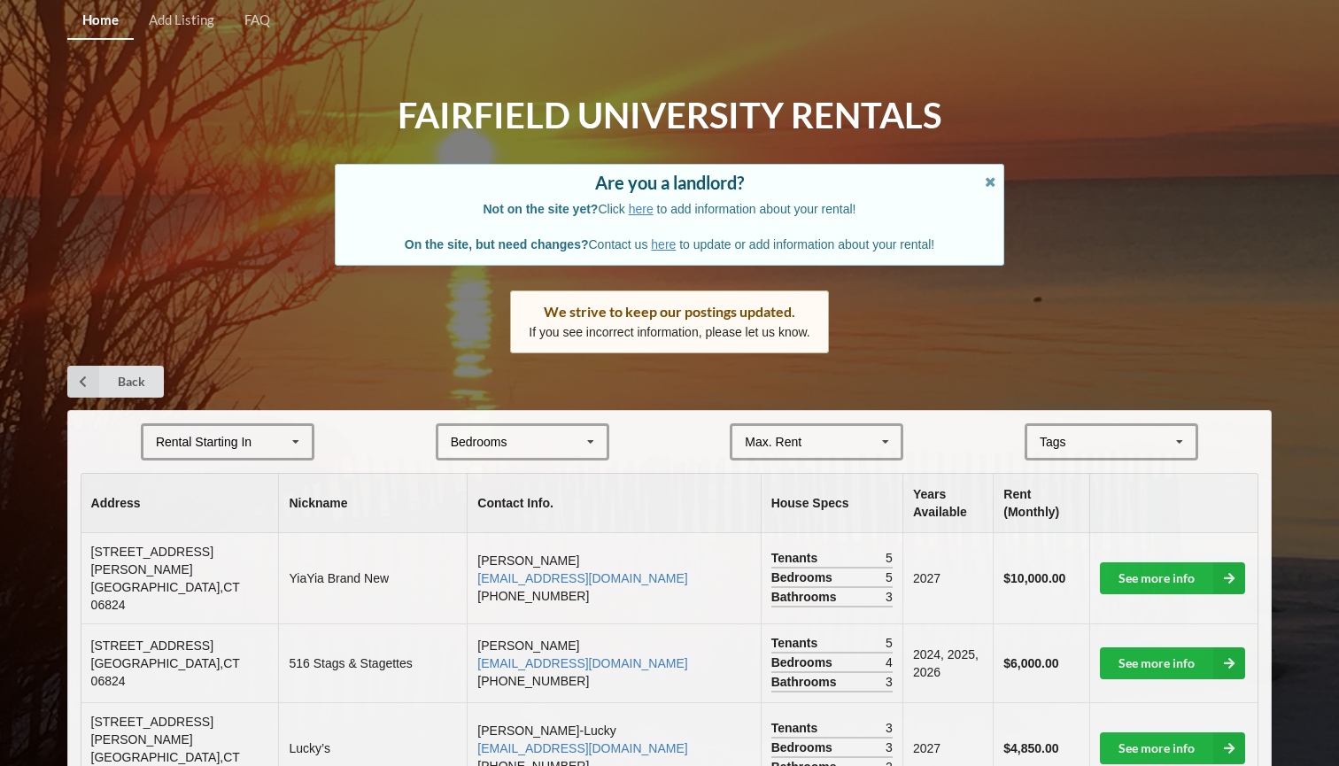
scroll to position [190, 0]
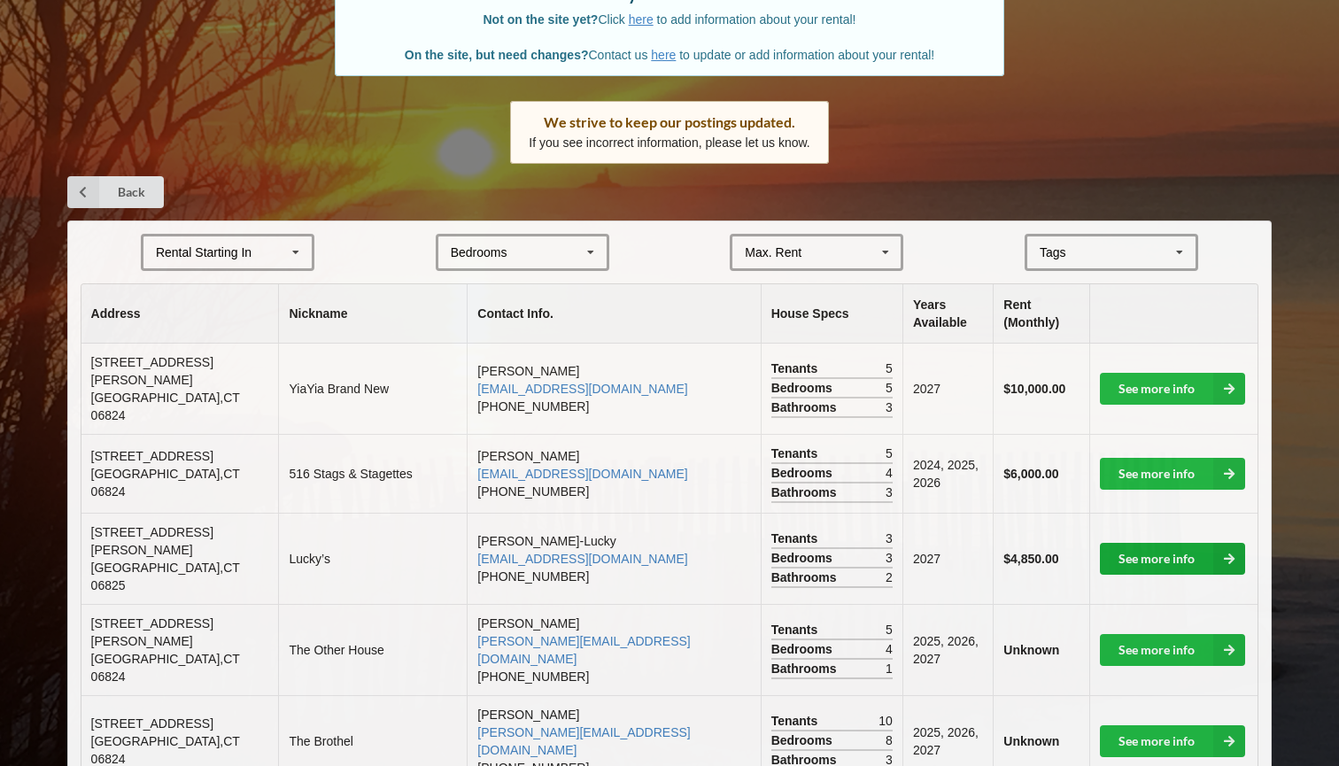
click at [1141, 543] on link "See more info" at bounding box center [1172, 559] width 145 height 32
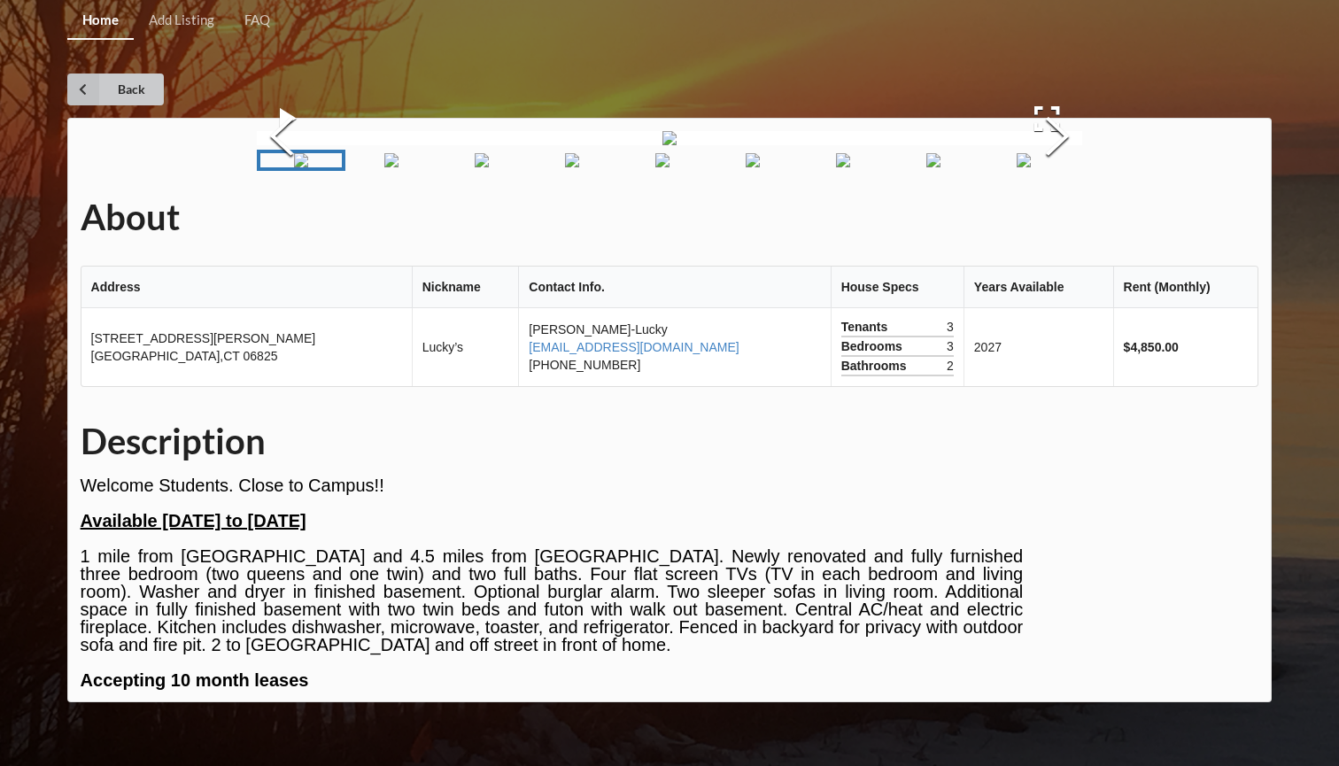
click at [90, 94] on icon at bounding box center [83, 90] width 32 height 32
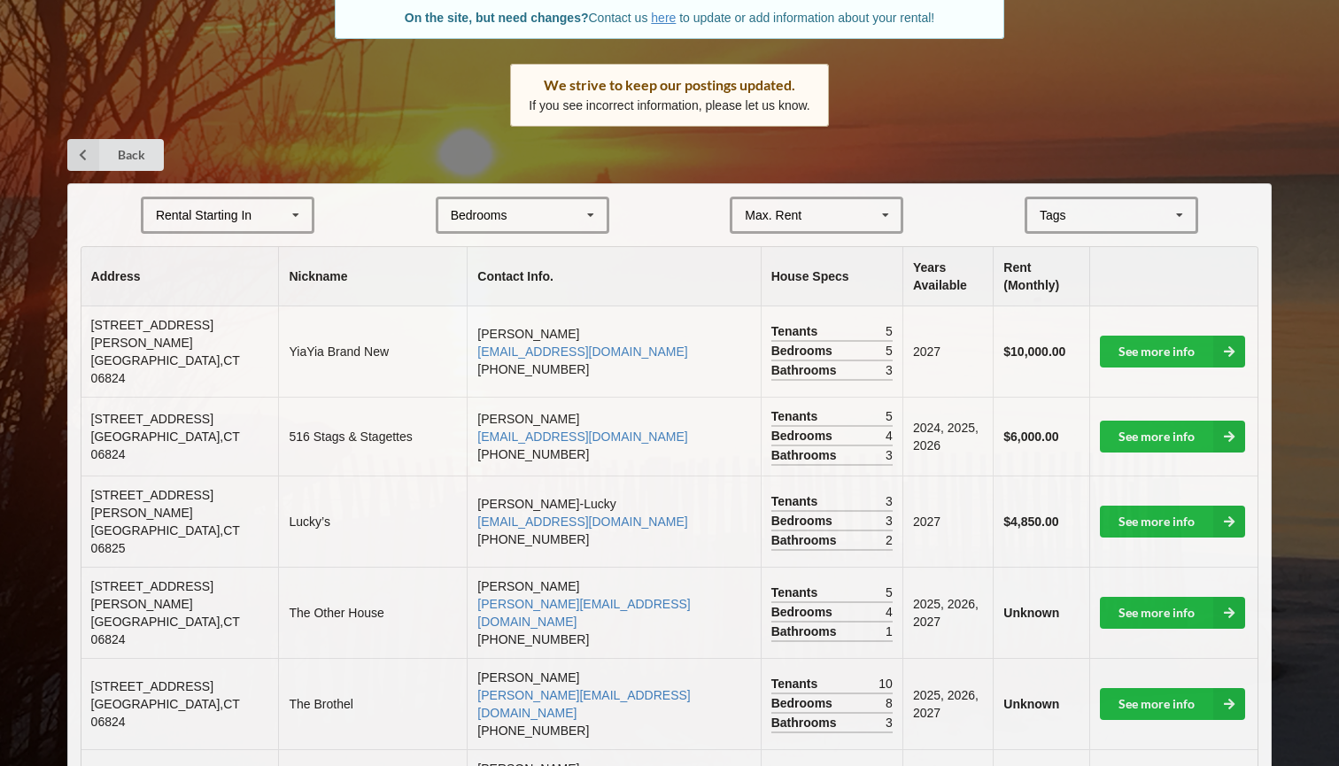
scroll to position [234, 0]
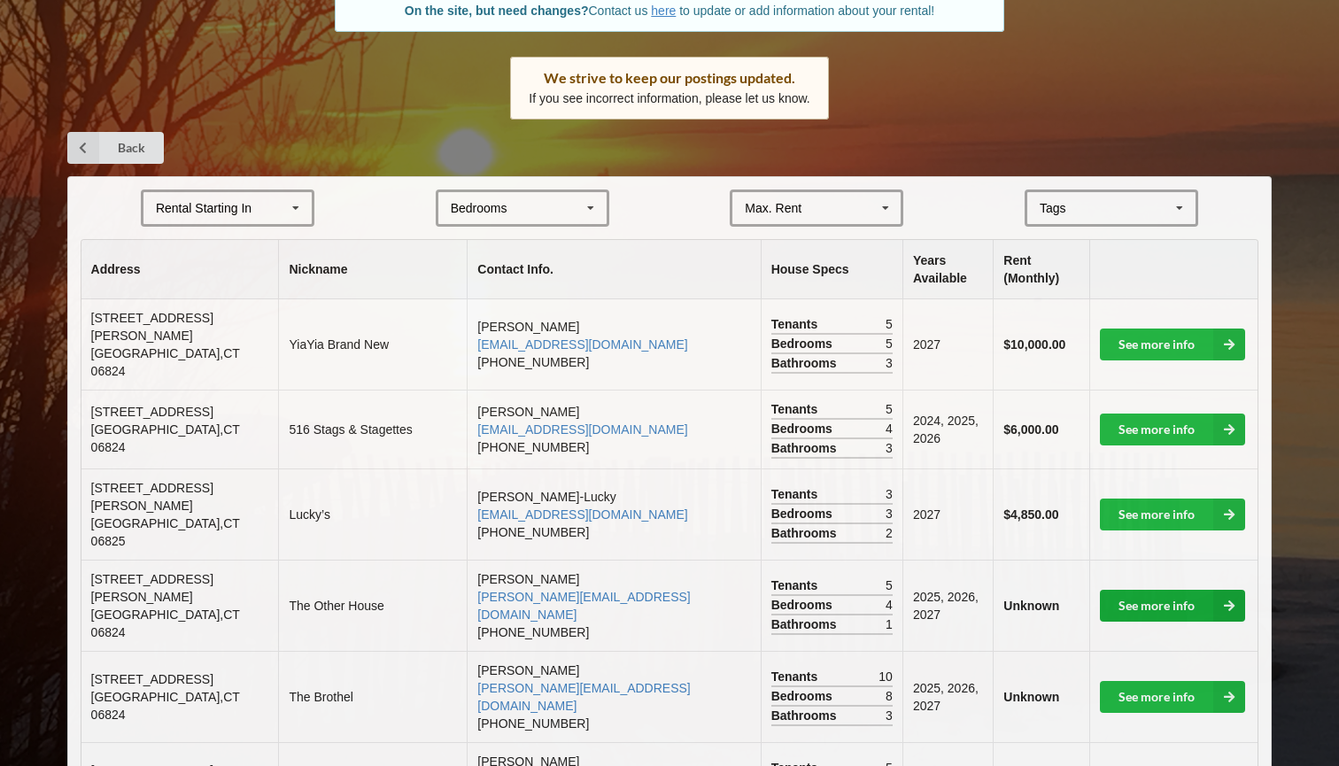
click at [1154, 590] on link "See more info" at bounding box center [1172, 606] width 145 height 32
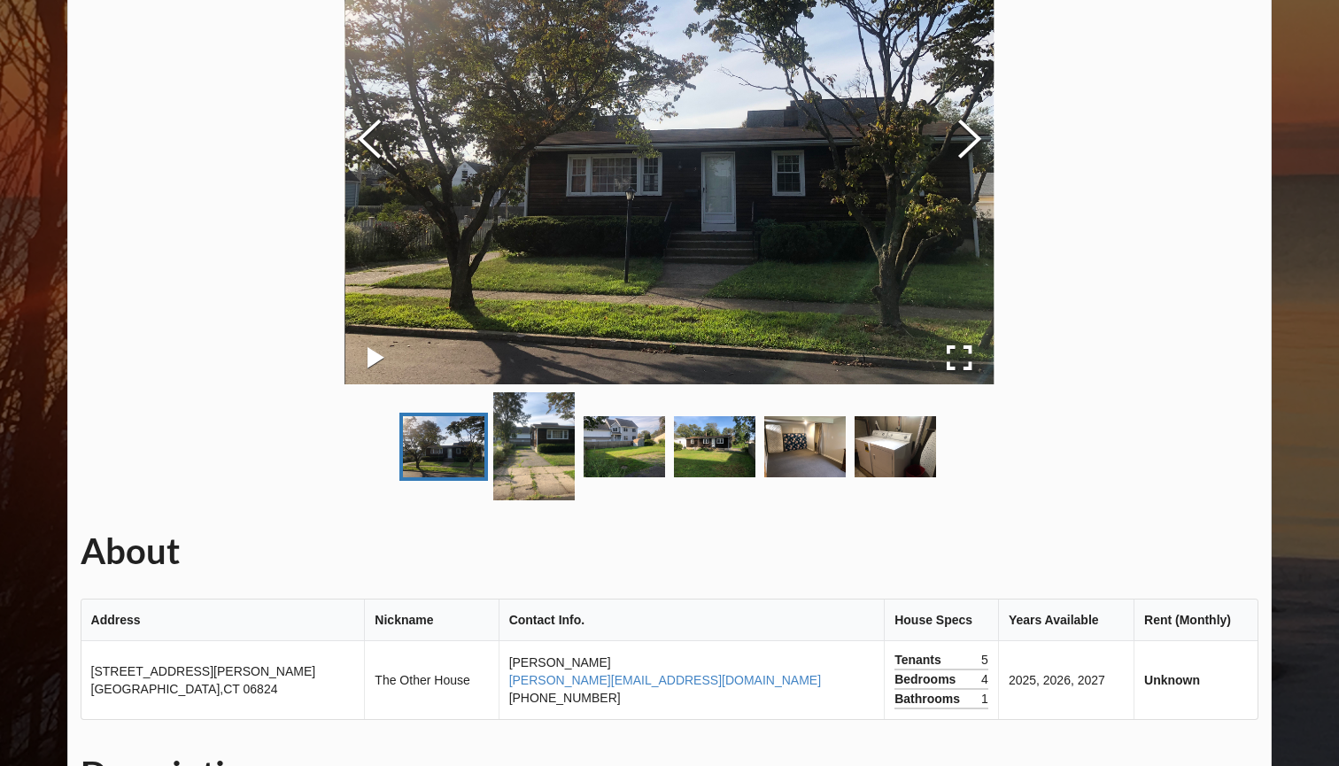
click at [0, 143] on div "Home Add Listing FAQ Back About Address Nickname Contact Info. House Specs Year…" at bounding box center [669, 580] width 1339 height 1629
click at [60, 200] on div "Home Add Listing FAQ Back About Address Nickname Contact Info. House Specs Year…" at bounding box center [669, 580] width 1339 height 1629
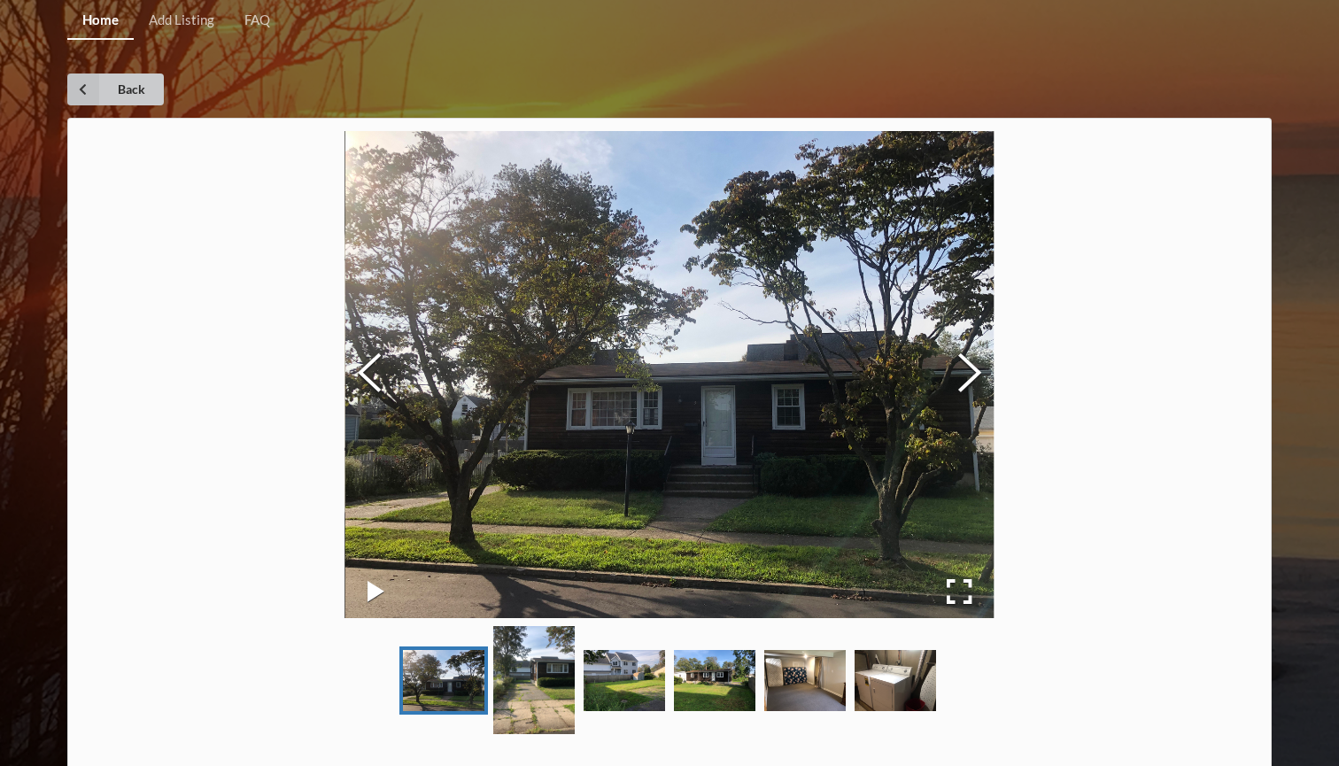
click at [127, 97] on link "Back" at bounding box center [115, 90] width 97 height 32
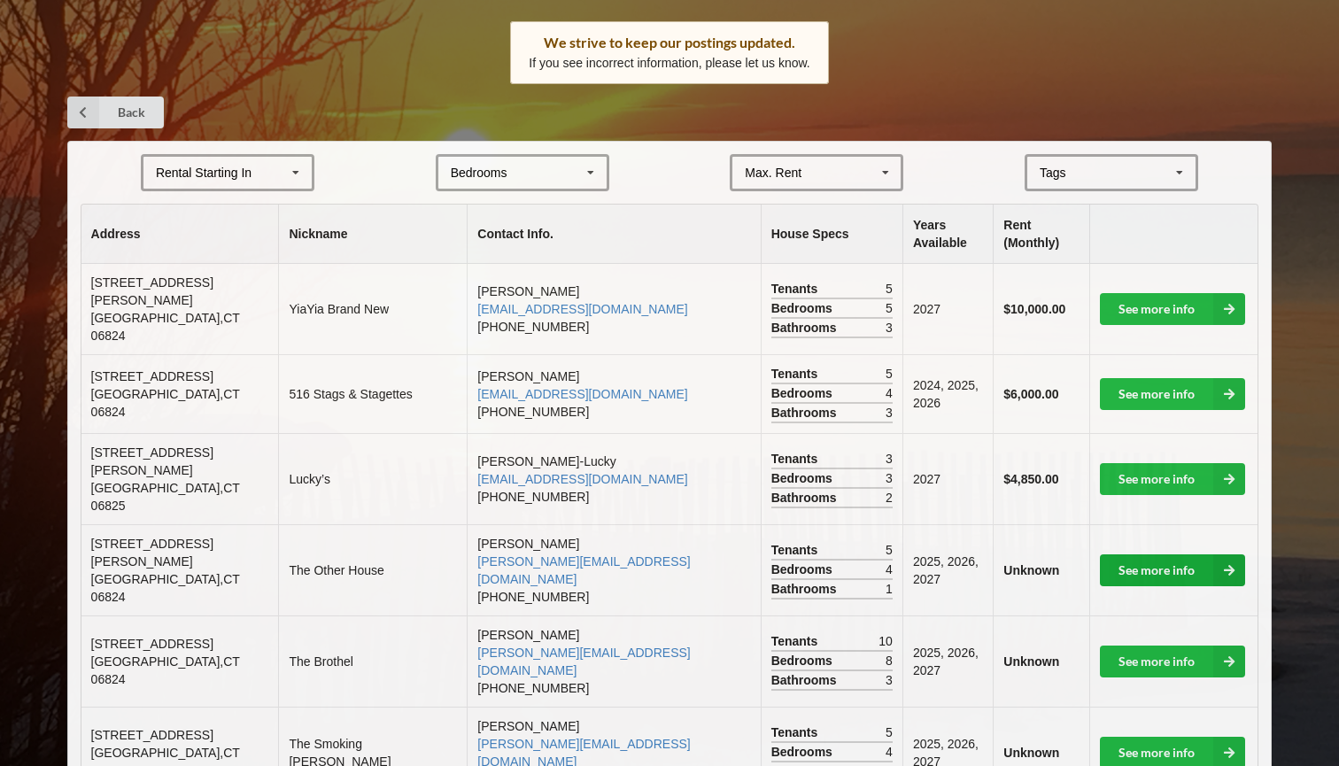
scroll to position [277, 0]
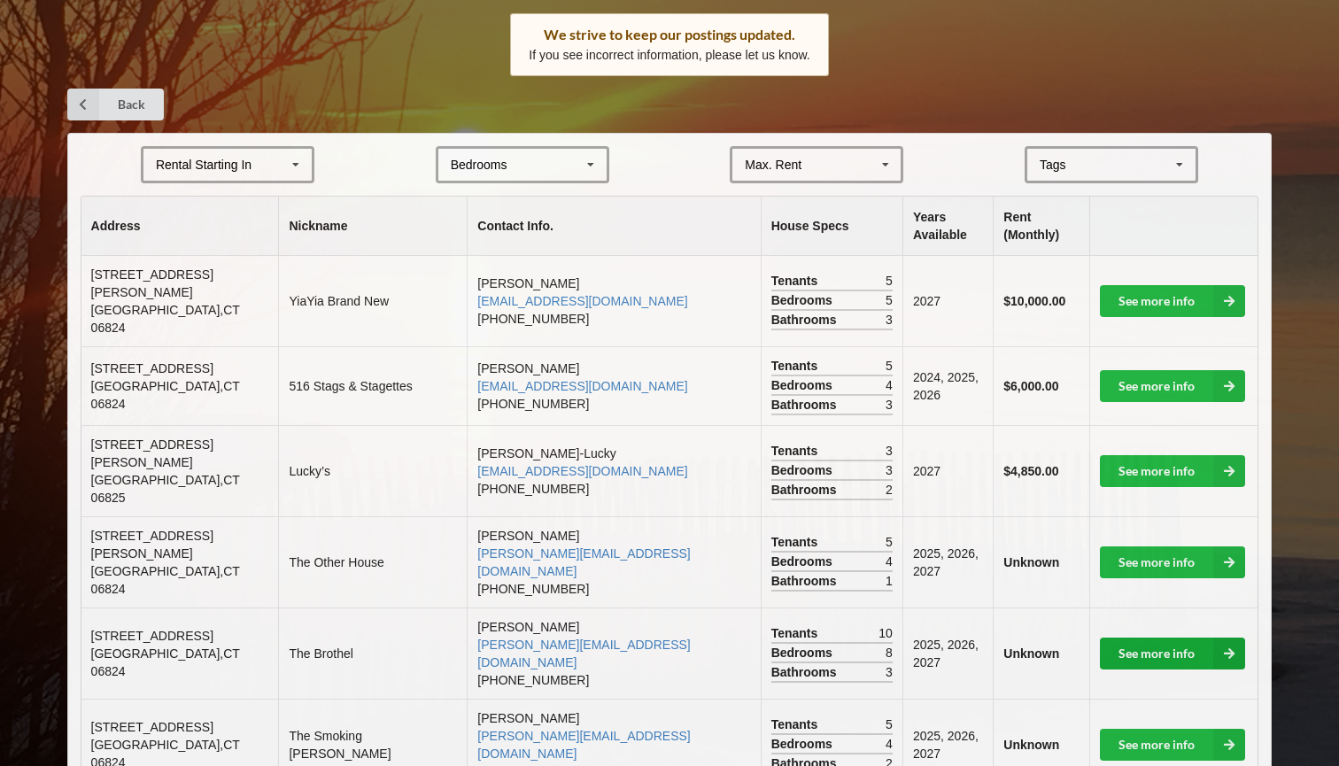
click at [1171, 638] on link "See more info" at bounding box center [1172, 654] width 145 height 32
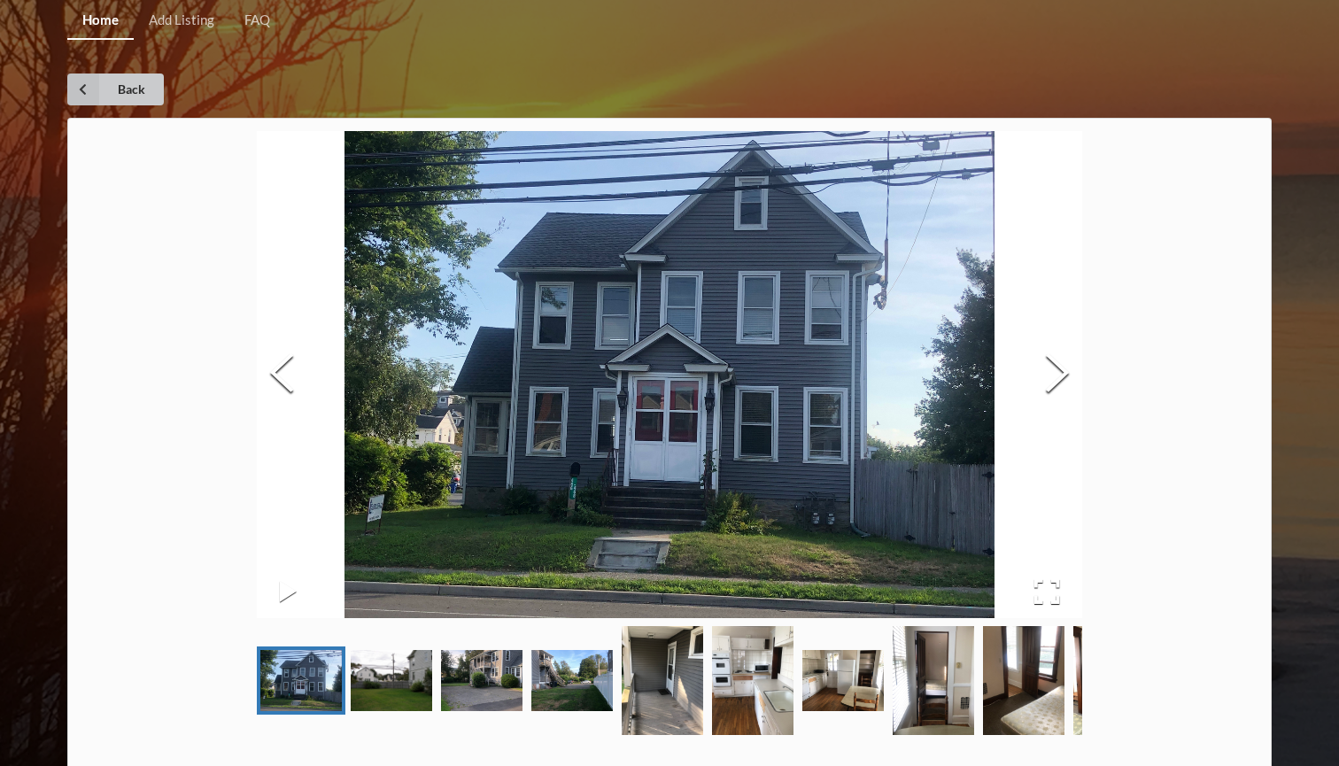
click at [86, 88] on icon at bounding box center [83, 90] width 32 height 32
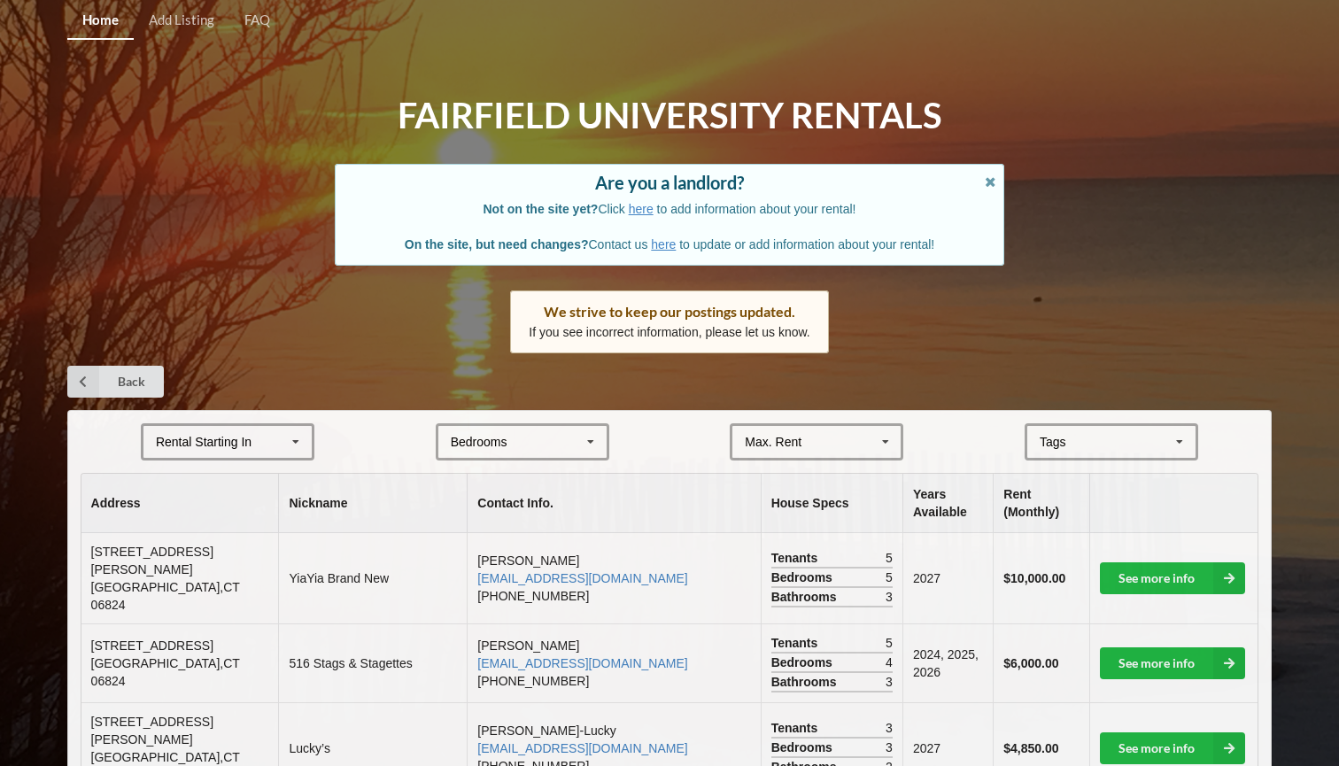
click at [1079, 432] on div "Tags" at bounding box center [1063, 442] width 57 height 20
click at [1078, 474] on span "Beachfront" at bounding box center [1071, 475] width 60 height 14
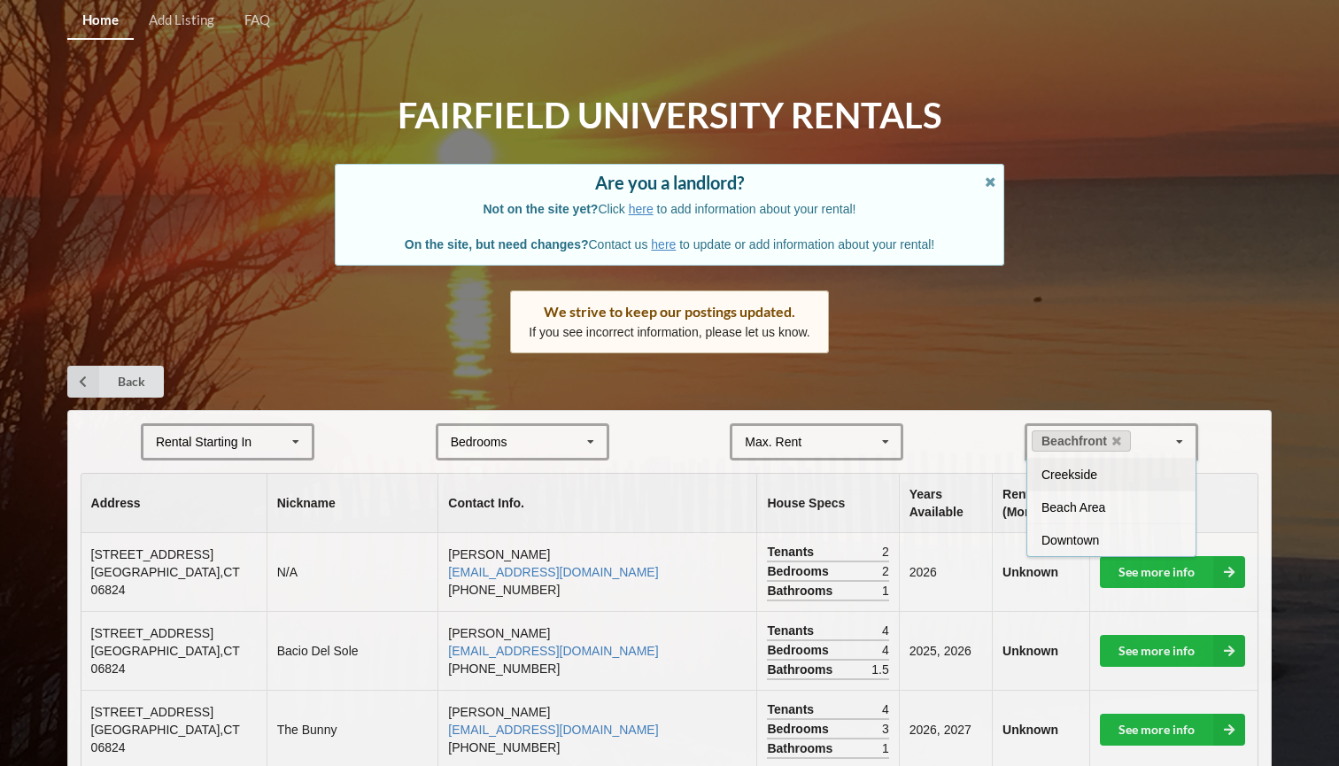
click at [1247, 446] on form "Rental Starting In [DATE] 2026 2027 2028 Bedrooms 1 2 3 4 5 6 7 8 Max. Rent $4,…" at bounding box center [670, 441] width 1179 height 37
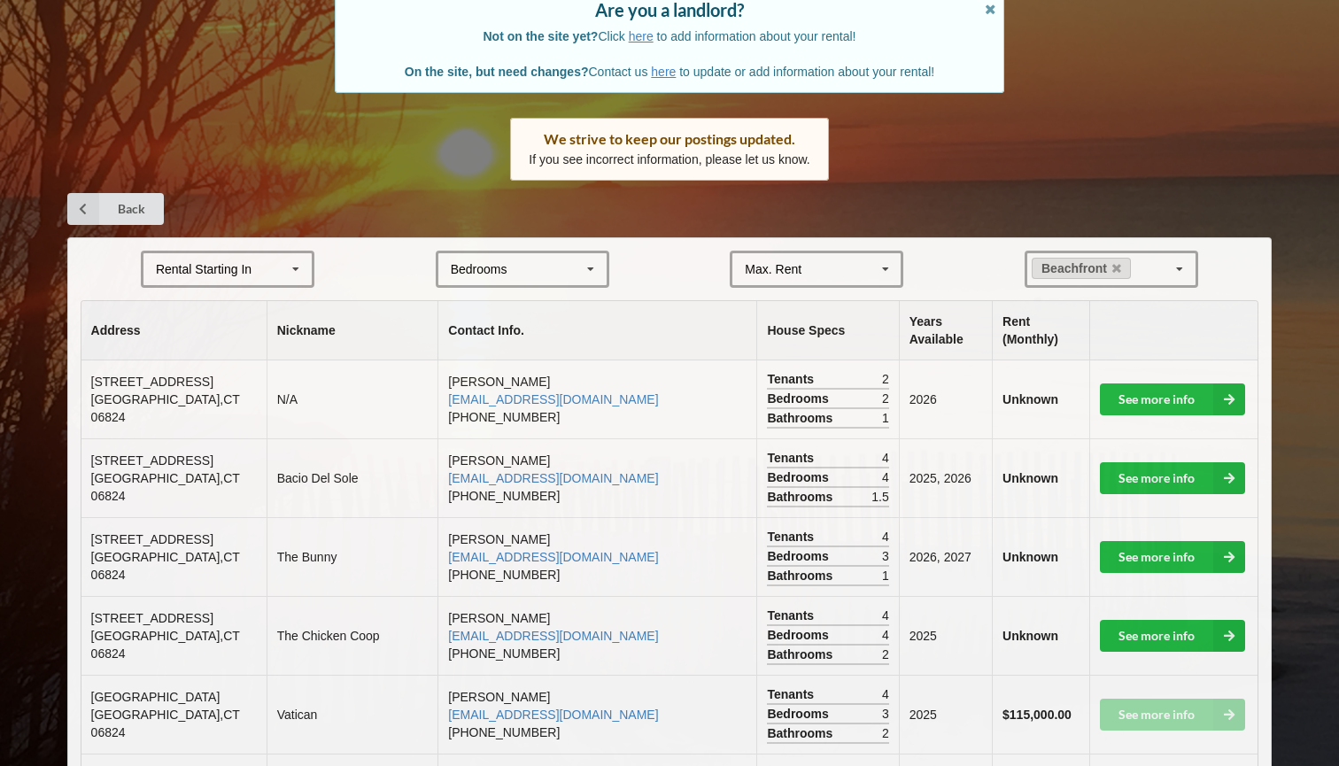
scroll to position [176, 0]
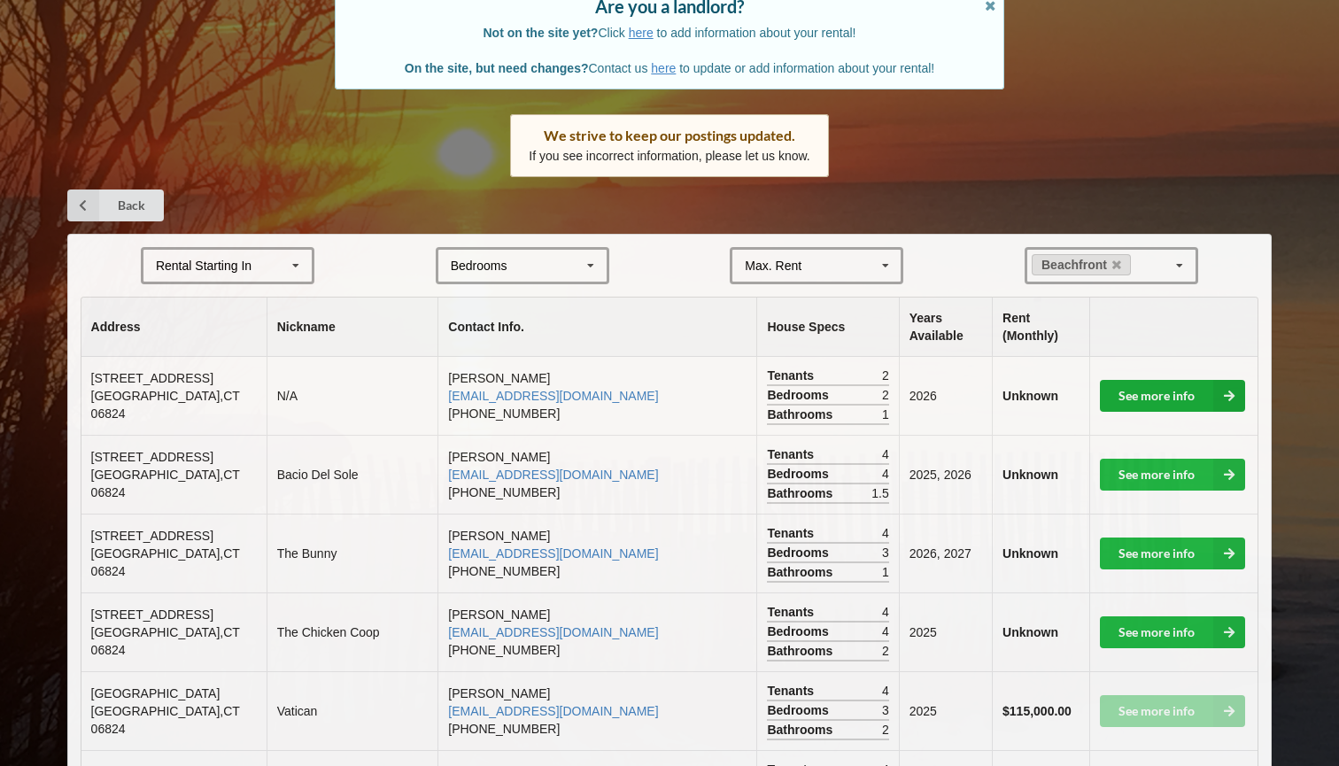
click at [1180, 396] on link "See more info" at bounding box center [1172, 396] width 145 height 32
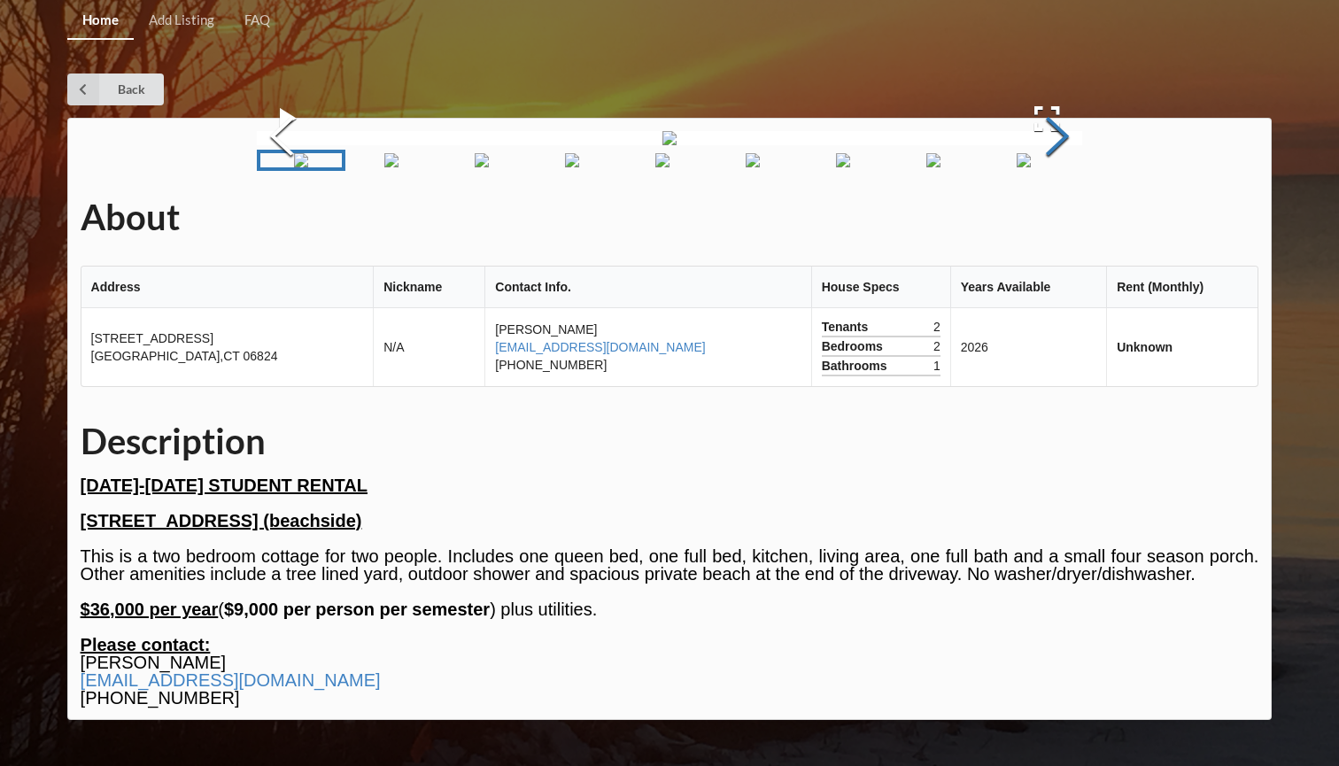
click at [1059, 219] on button "Next Slide" at bounding box center [1058, 138] width 50 height 160
click at [1060, 219] on button "Next Slide" at bounding box center [1058, 138] width 50 height 160
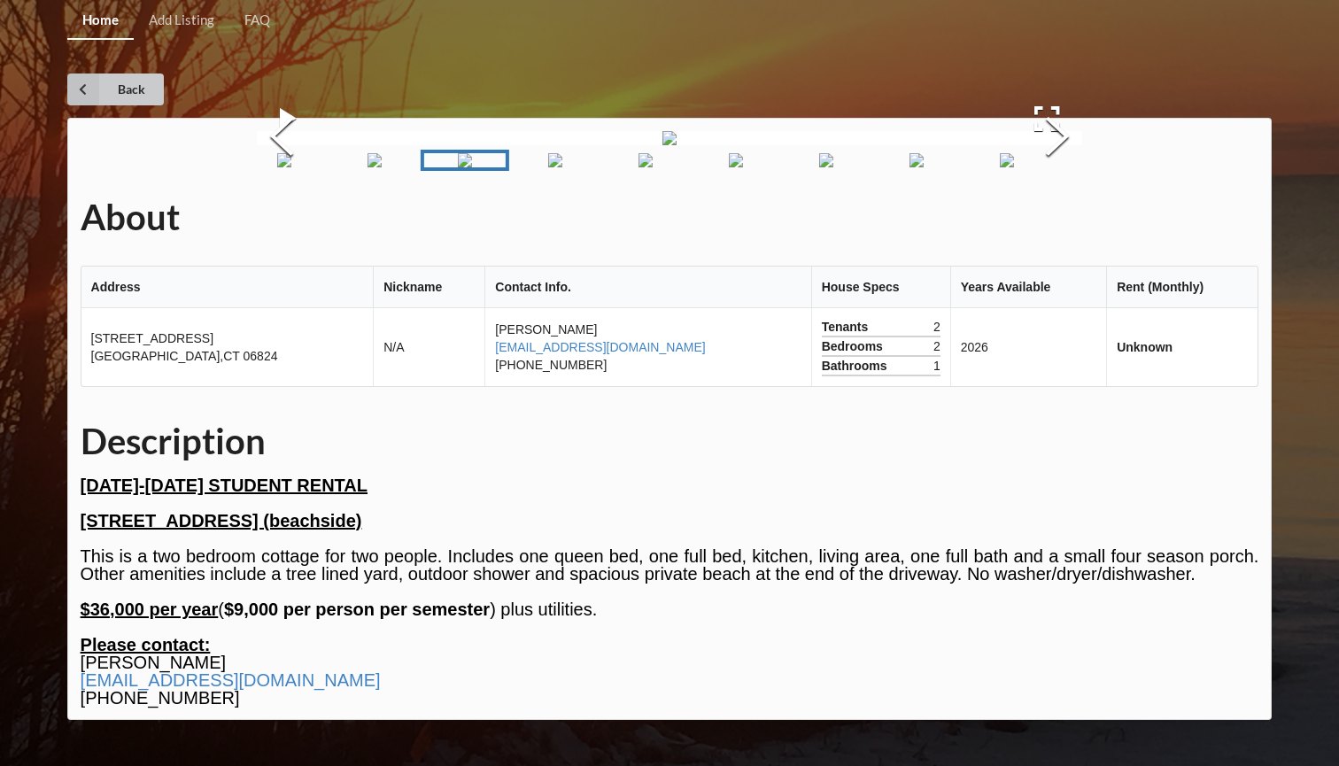
click at [89, 82] on icon at bounding box center [83, 90] width 32 height 32
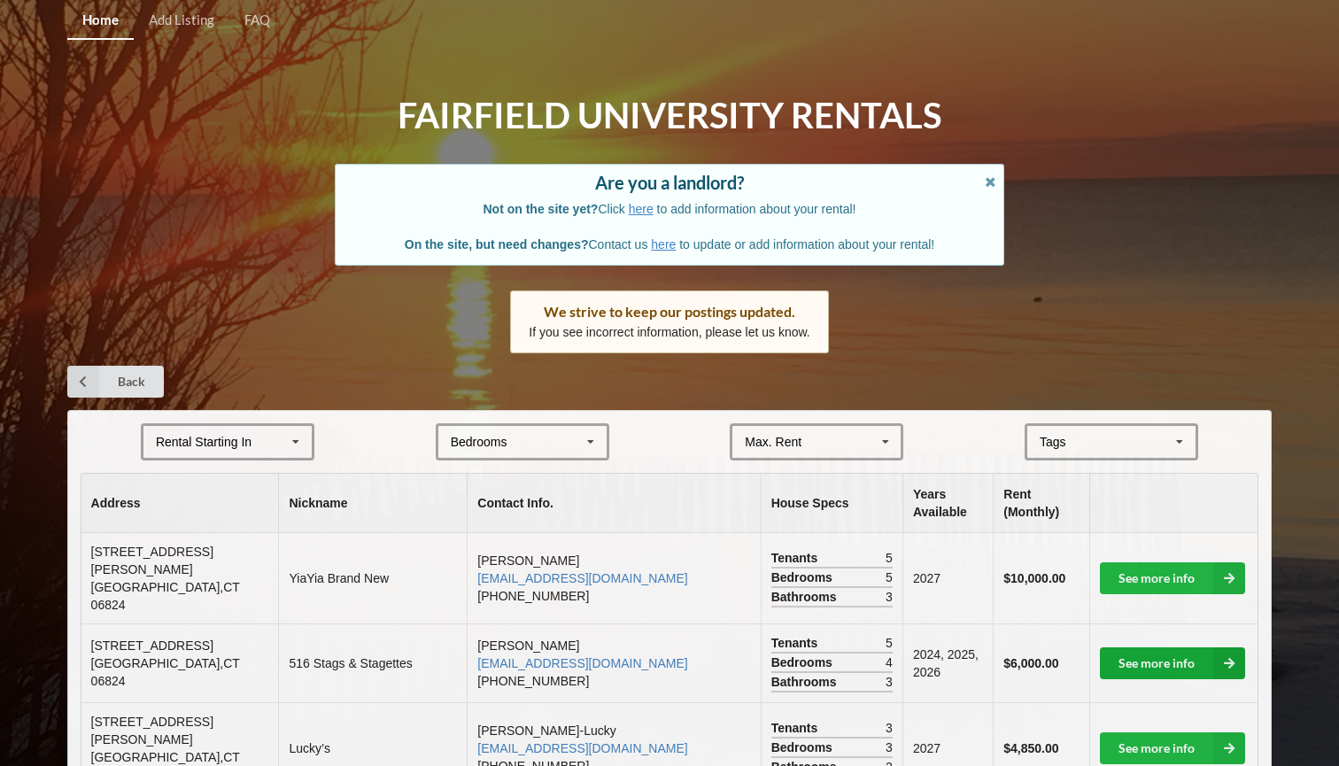
scroll to position [80, 0]
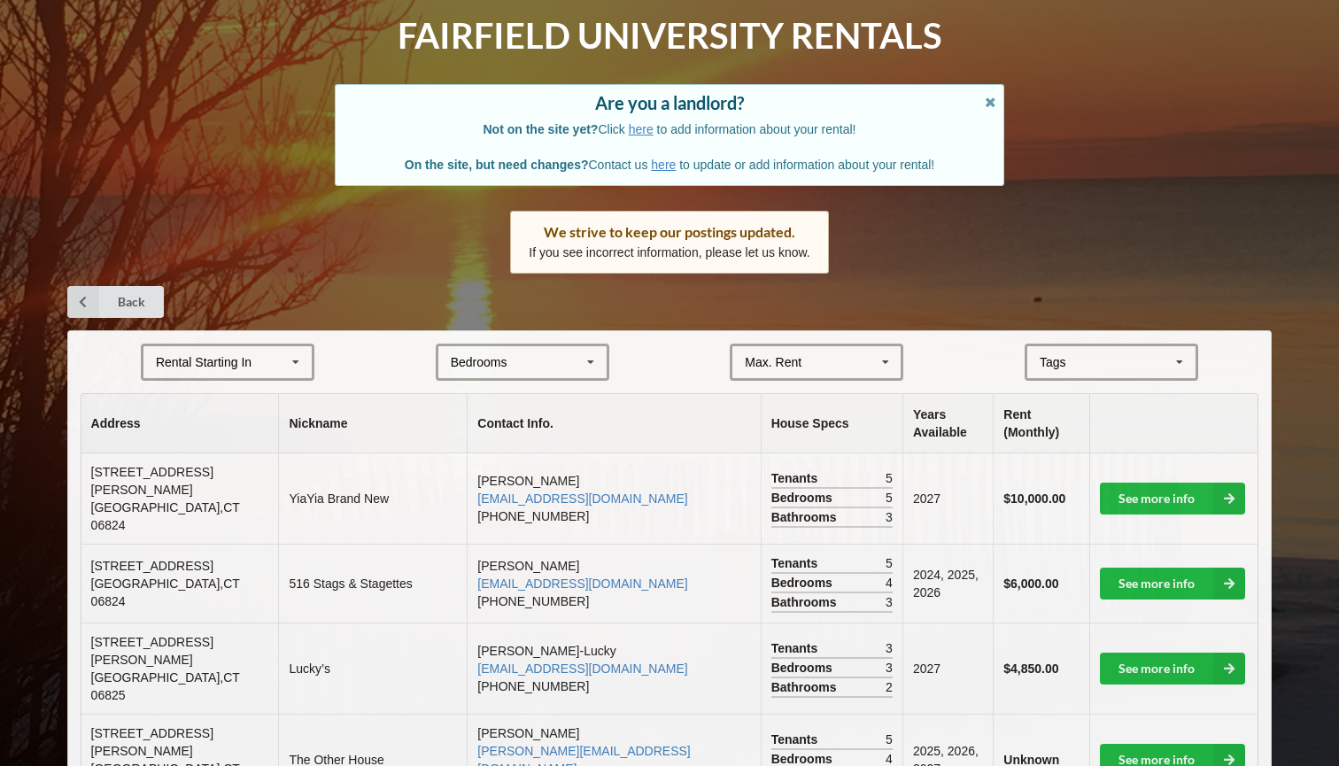
click at [1136, 344] on div "[GEOGRAPHIC_DATA] Area Downtown" at bounding box center [1112, 362] width 174 height 37
click at [1080, 397] on div "Beachfront" at bounding box center [1111, 394] width 168 height 33
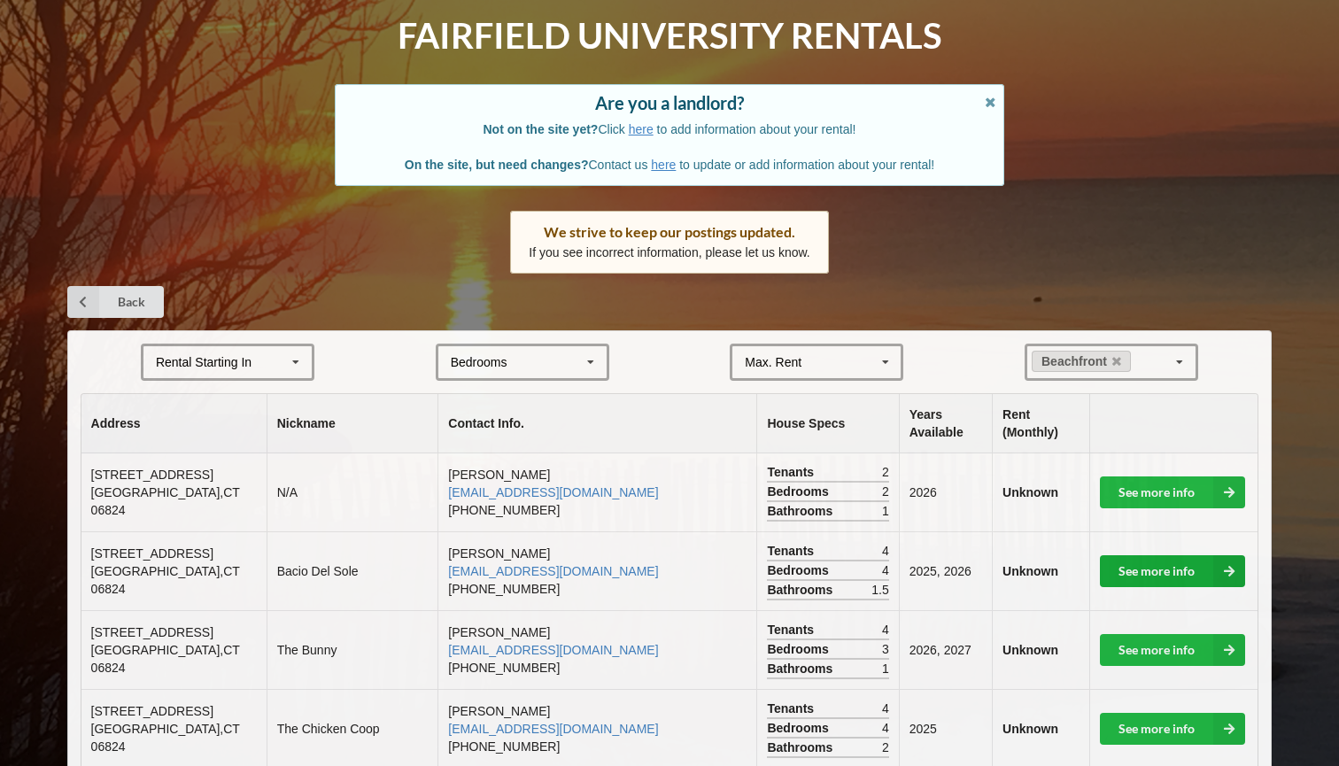
click at [1146, 555] on link "See more info" at bounding box center [1172, 571] width 145 height 32
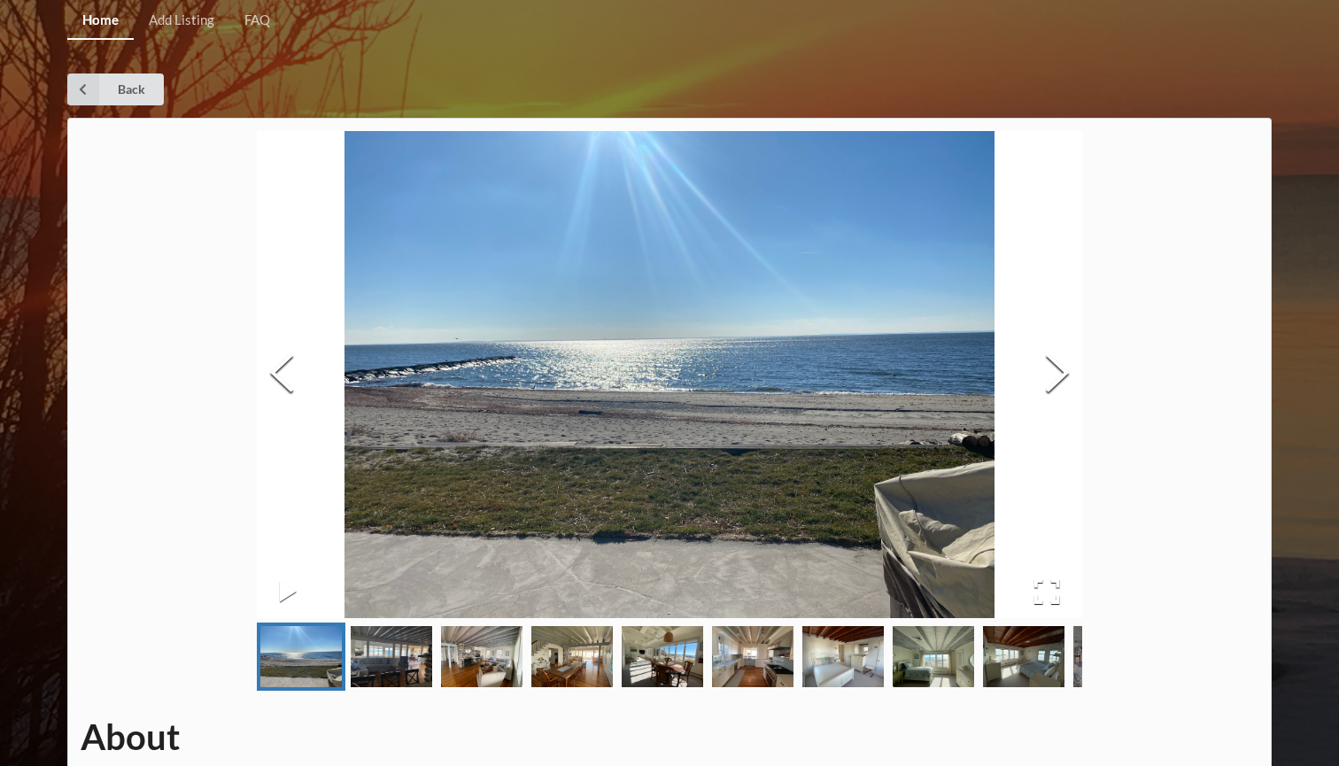
click at [394, 651] on img "Go to Slide 2" at bounding box center [391, 656] width 81 height 61
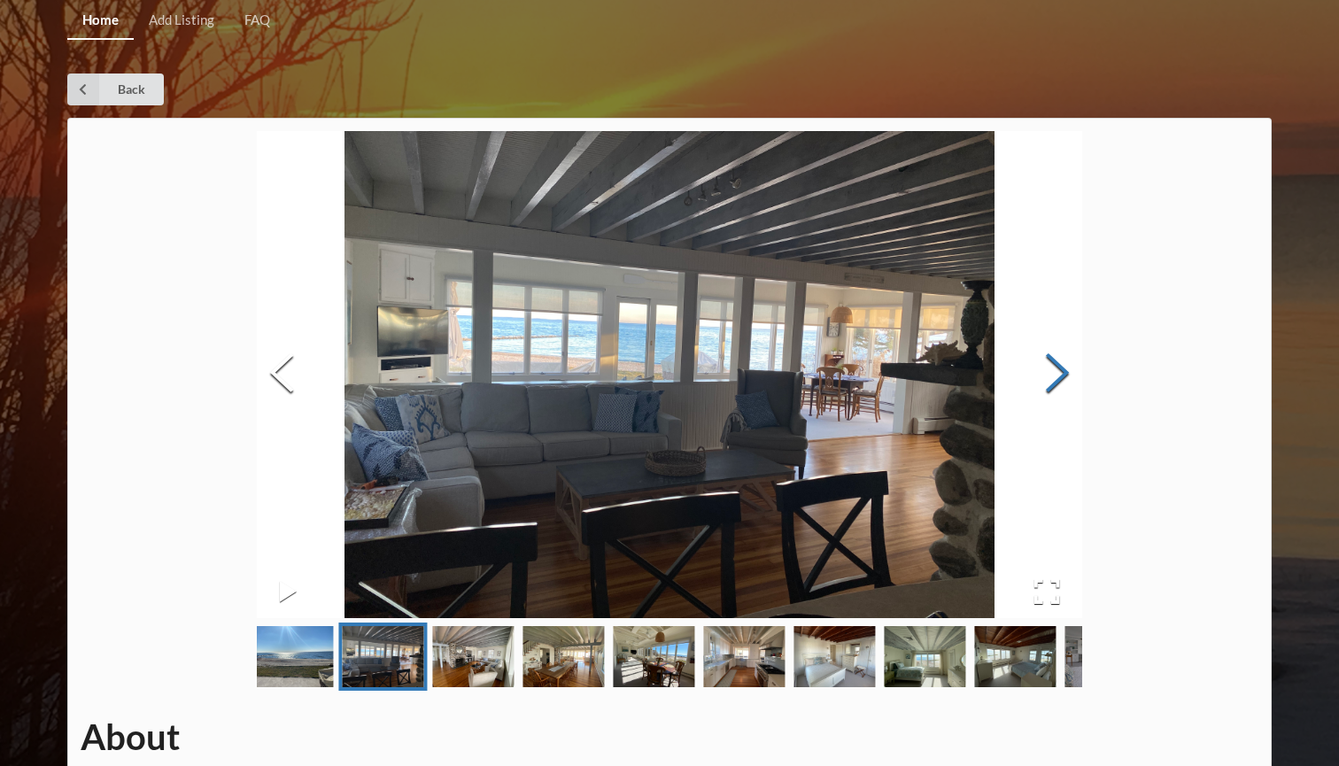
click at [1044, 375] on button "Next Slide" at bounding box center [1058, 375] width 50 height 160
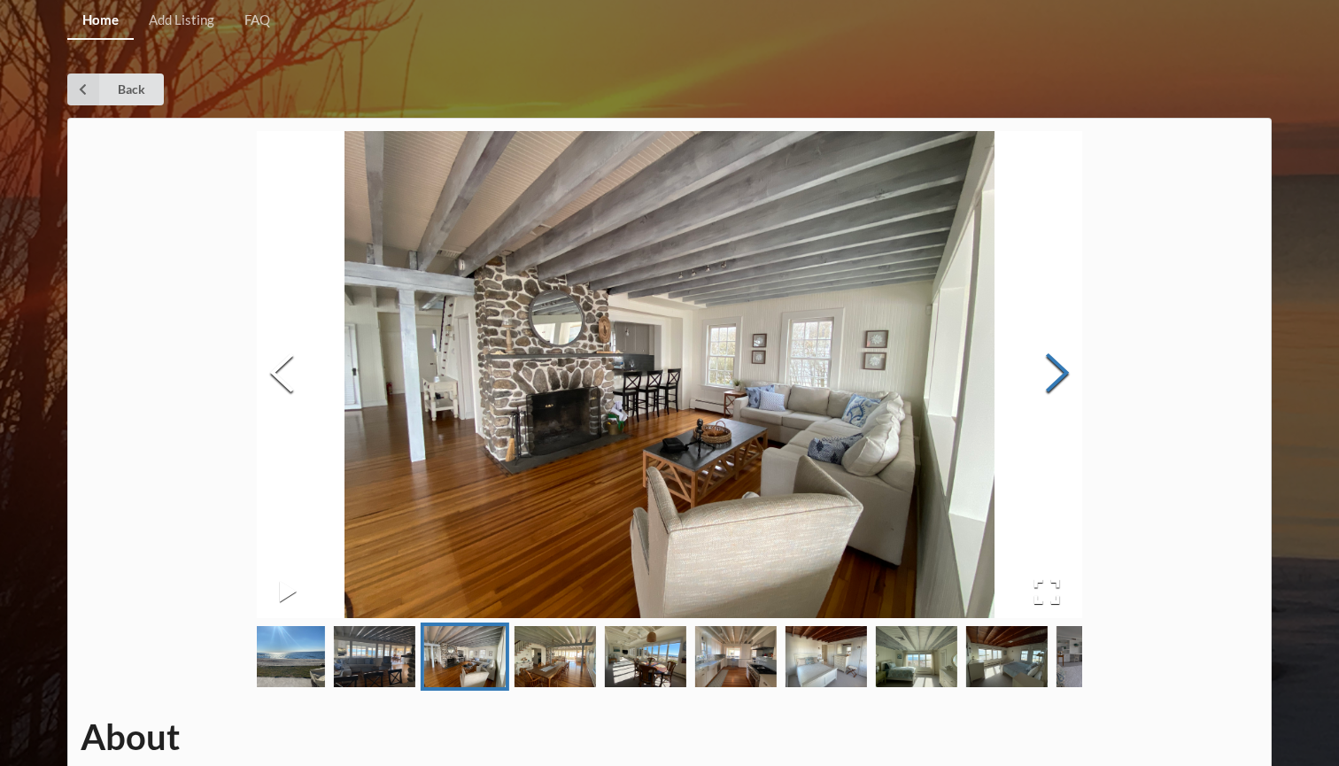
click at [1051, 375] on button "Next Slide" at bounding box center [1058, 375] width 50 height 160
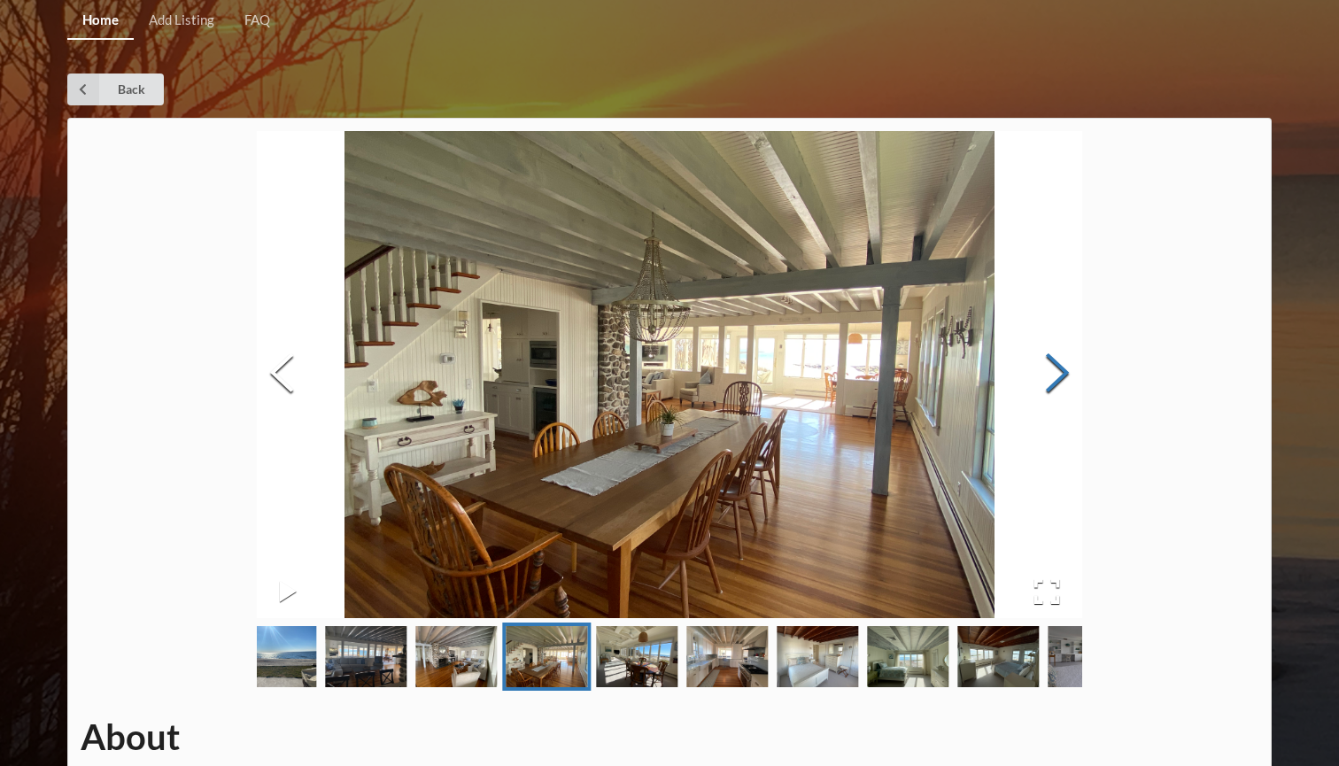
click at [1051, 375] on button "Next Slide" at bounding box center [1058, 375] width 50 height 160
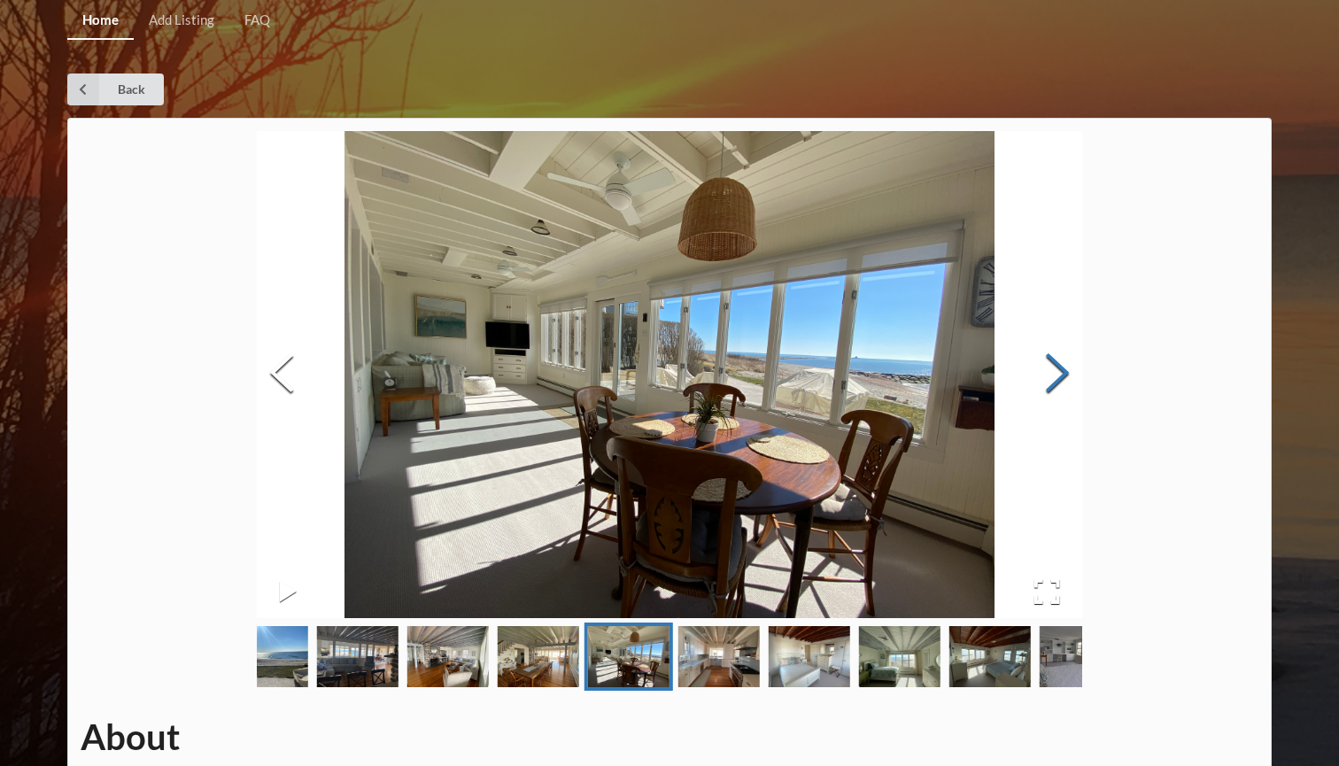
click at [1051, 375] on button "Next Slide" at bounding box center [1058, 375] width 50 height 160
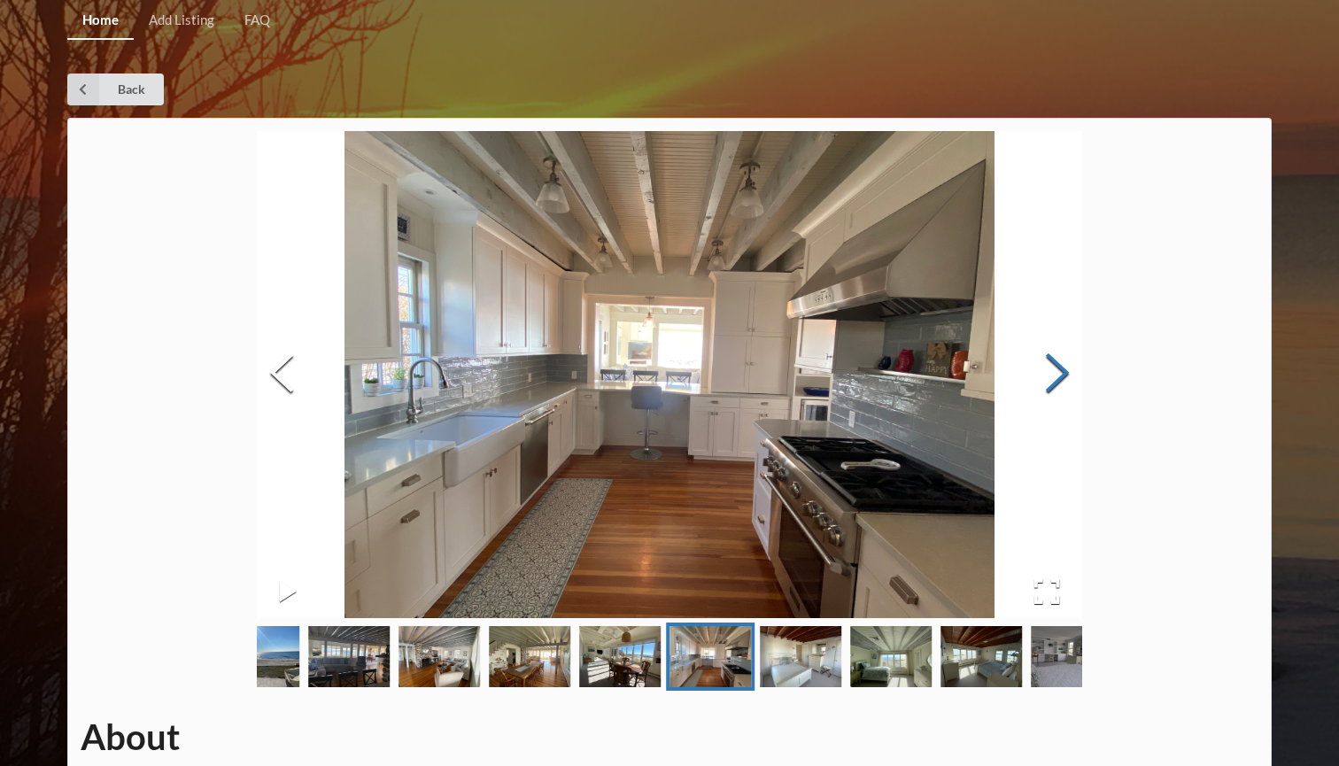
click at [1051, 375] on button "Next Slide" at bounding box center [1058, 375] width 50 height 160
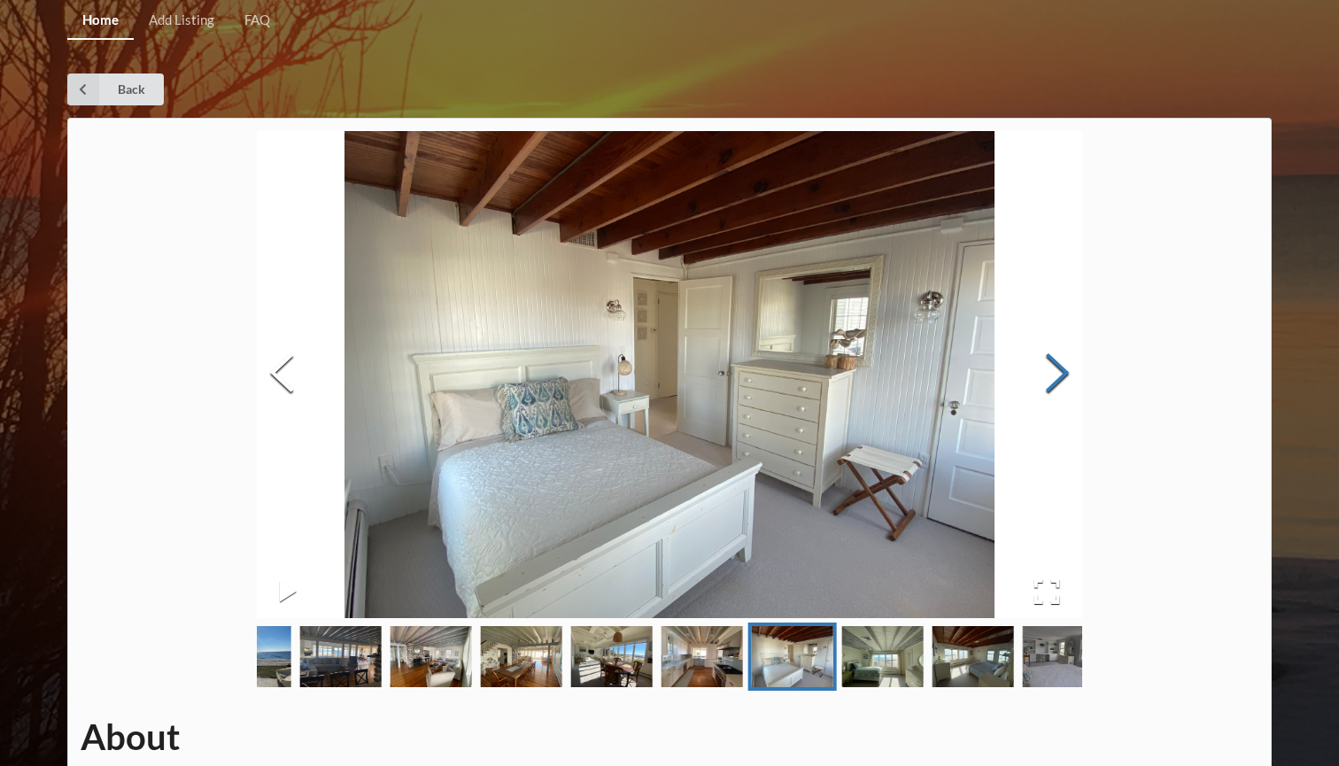
click at [1051, 375] on button "Next Slide" at bounding box center [1058, 375] width 50 height 160
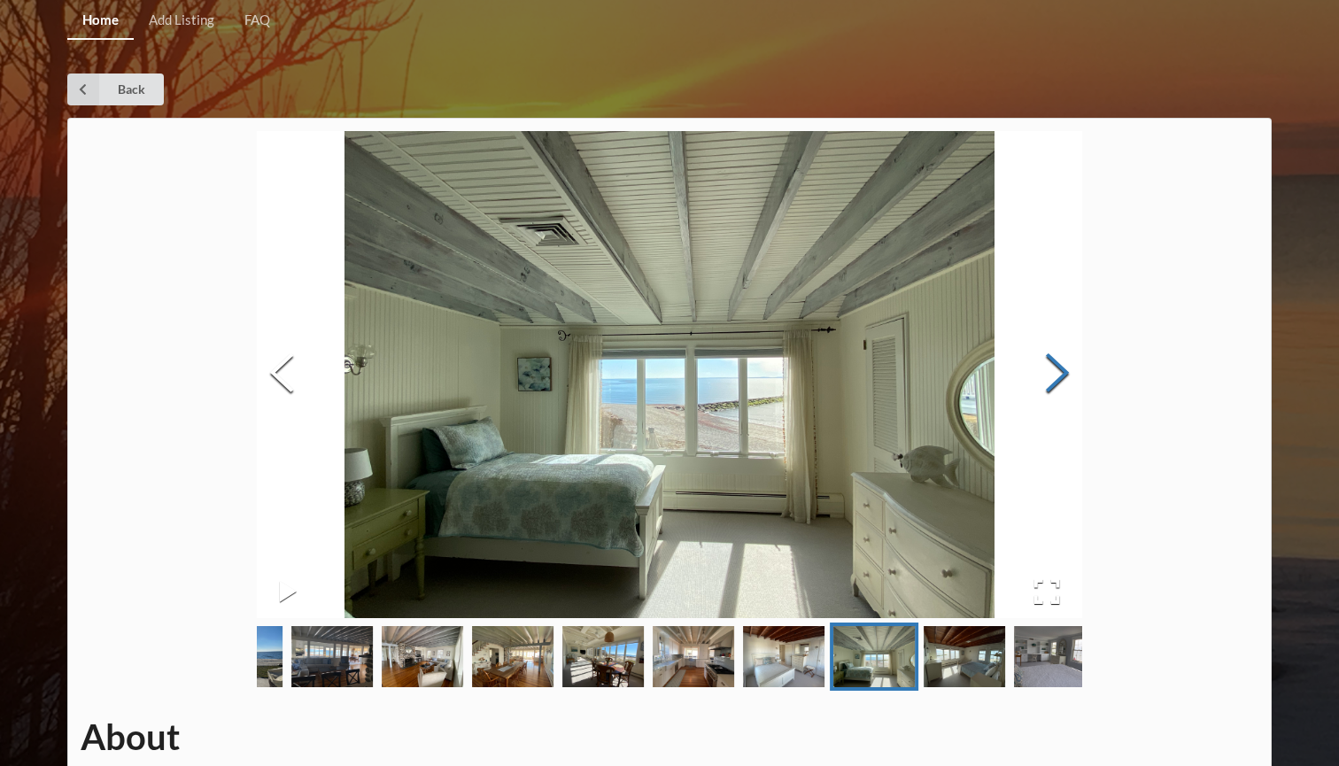
click at [1051, 375] on button "Next Slide" at bounding box center [1058, 375] width 50 height 160
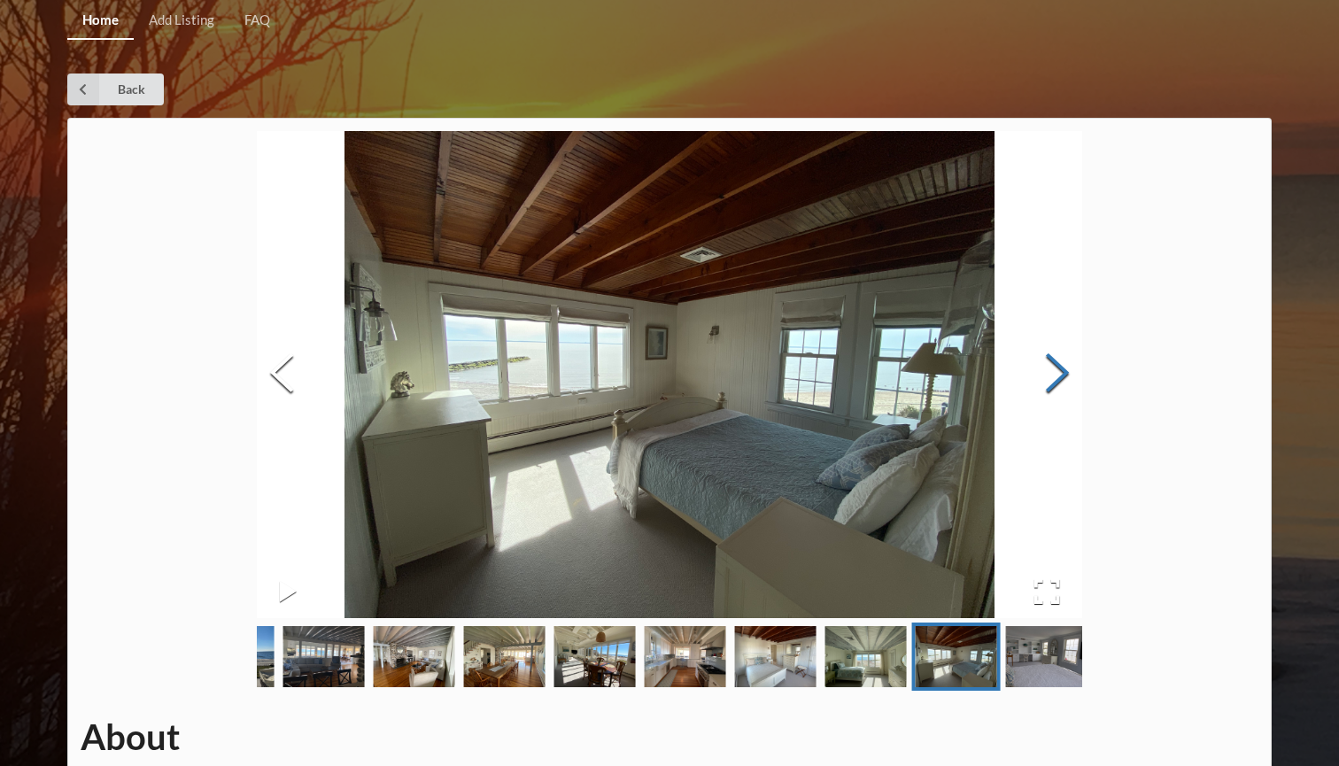
click at [1051, 375] on button "Next Slide" at bounding box center [1058, 375] width 50 height 160
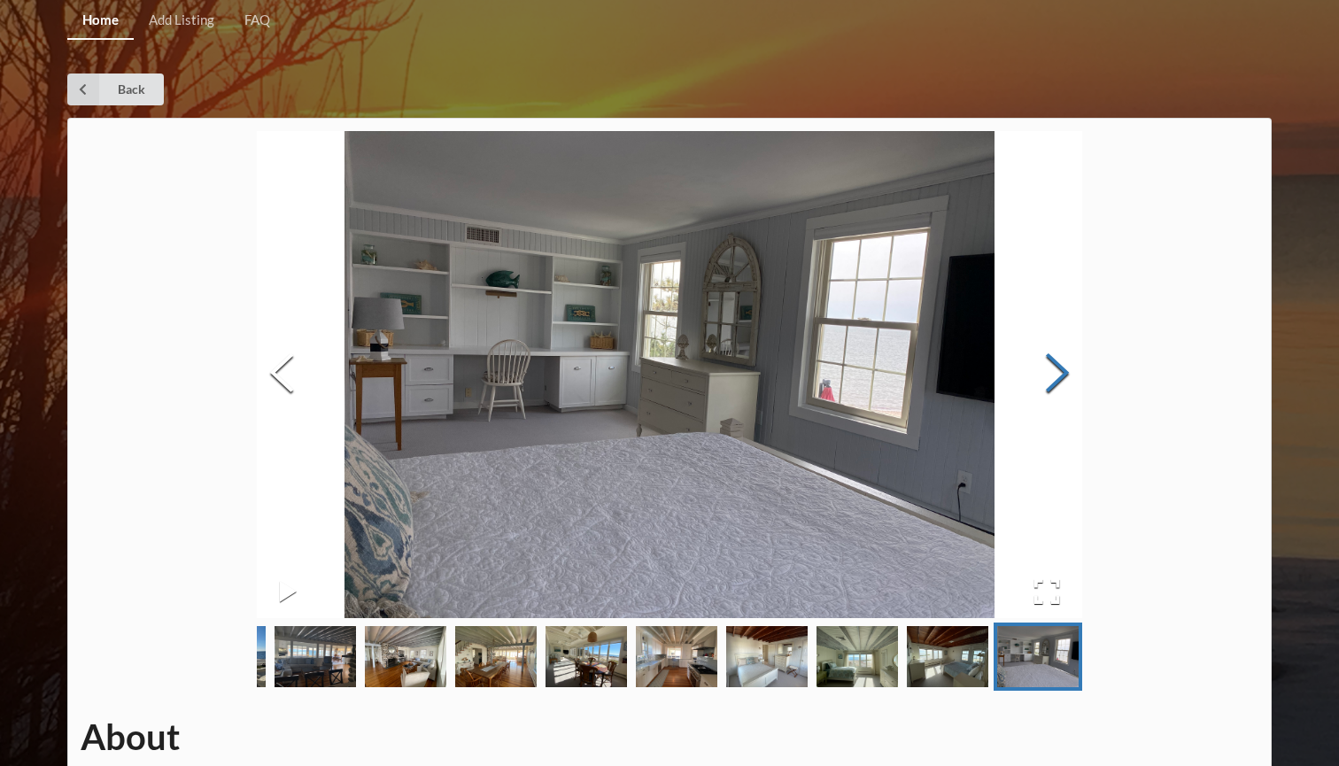
click at [1051, 375] on button "Next Slide" at bounding box center [1058, 375] width 50 height 160
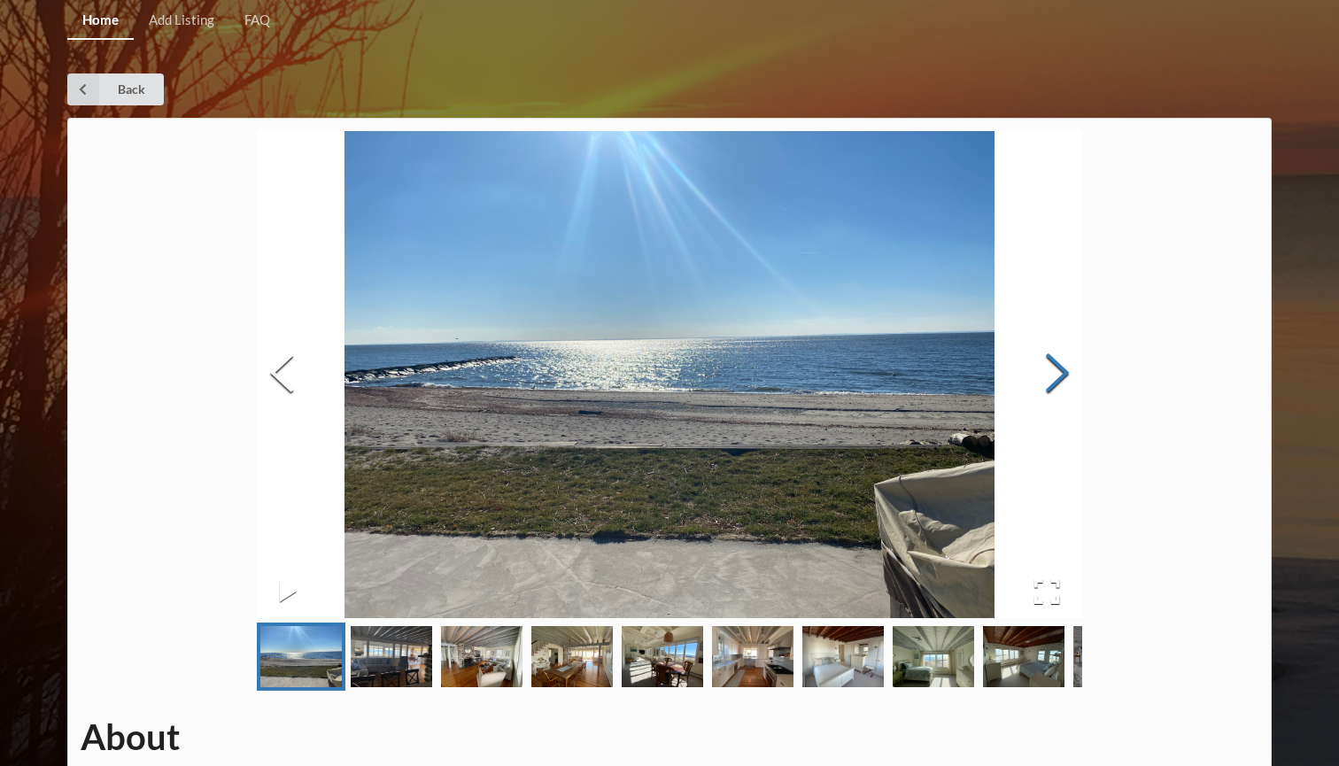
click at [1051, 375] on button "Next Slide" at bounding box center [1058, 375] width 50 height 160
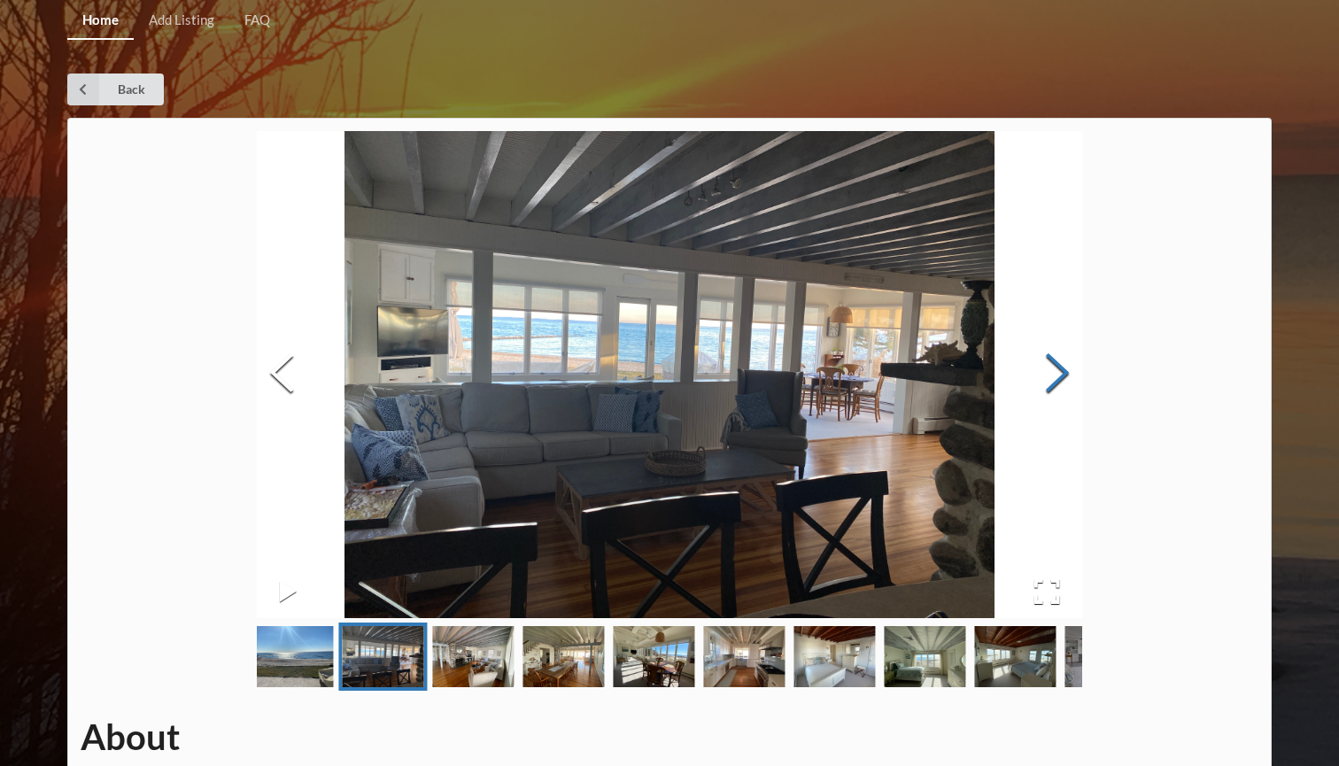
click at [1051, 375] on button "Next Slide" at bounding box center [1058, 375] width 50 height 160
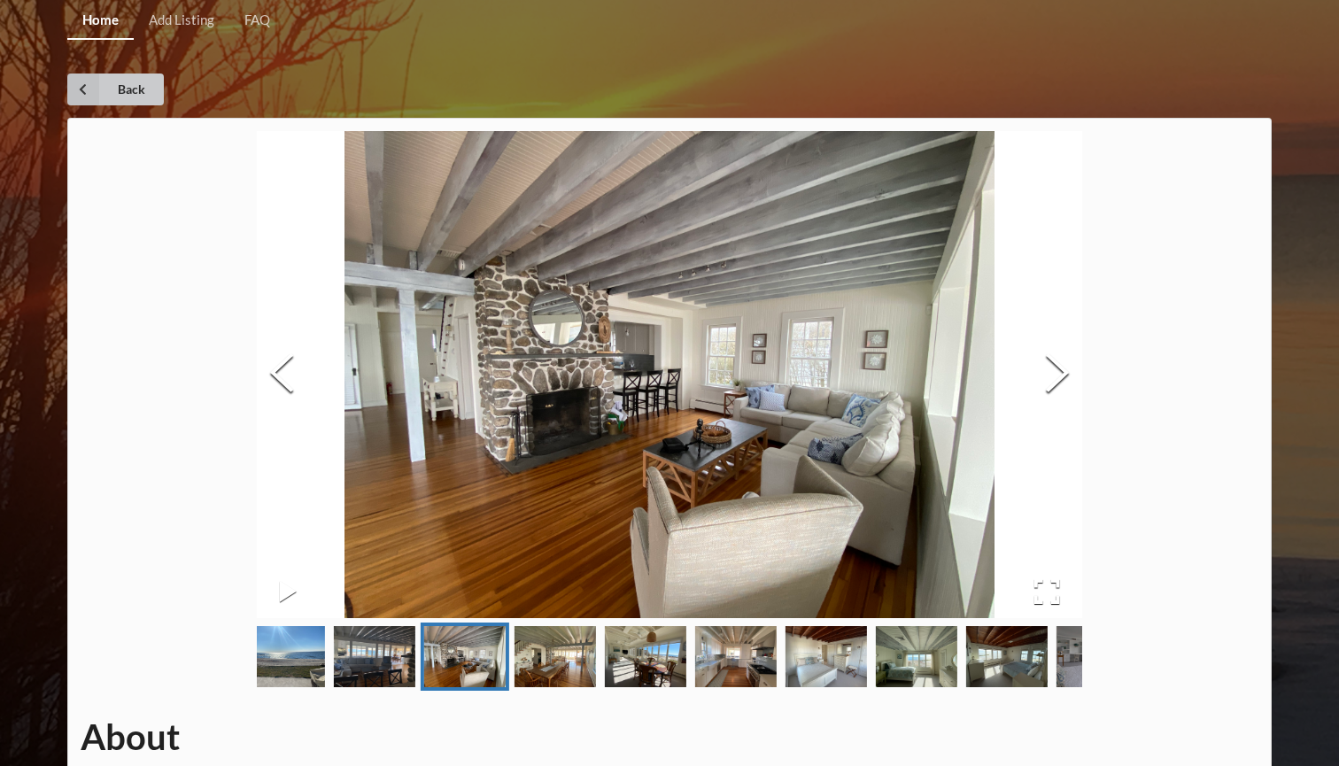
click at [80, 91] on icon at bounding box center [83, 90] width 32 height 32
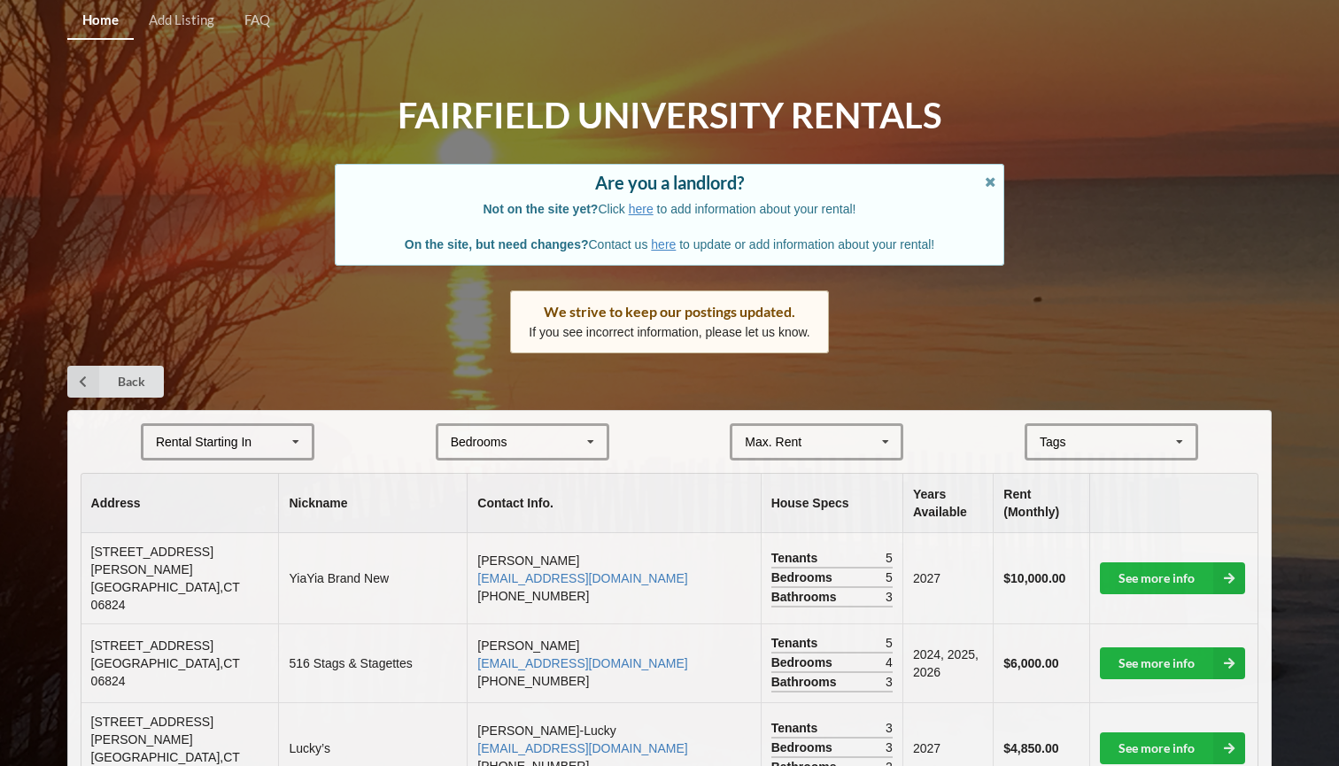
click at [1131, 447] on div "[GEOGRAPHIC_DATA] Area Downtown" at bounding box center [1112, 441] width 174 height 37
click at [1077, 473] on span "Beachfront" at bounding box center [1071, 475] width 60 height 14
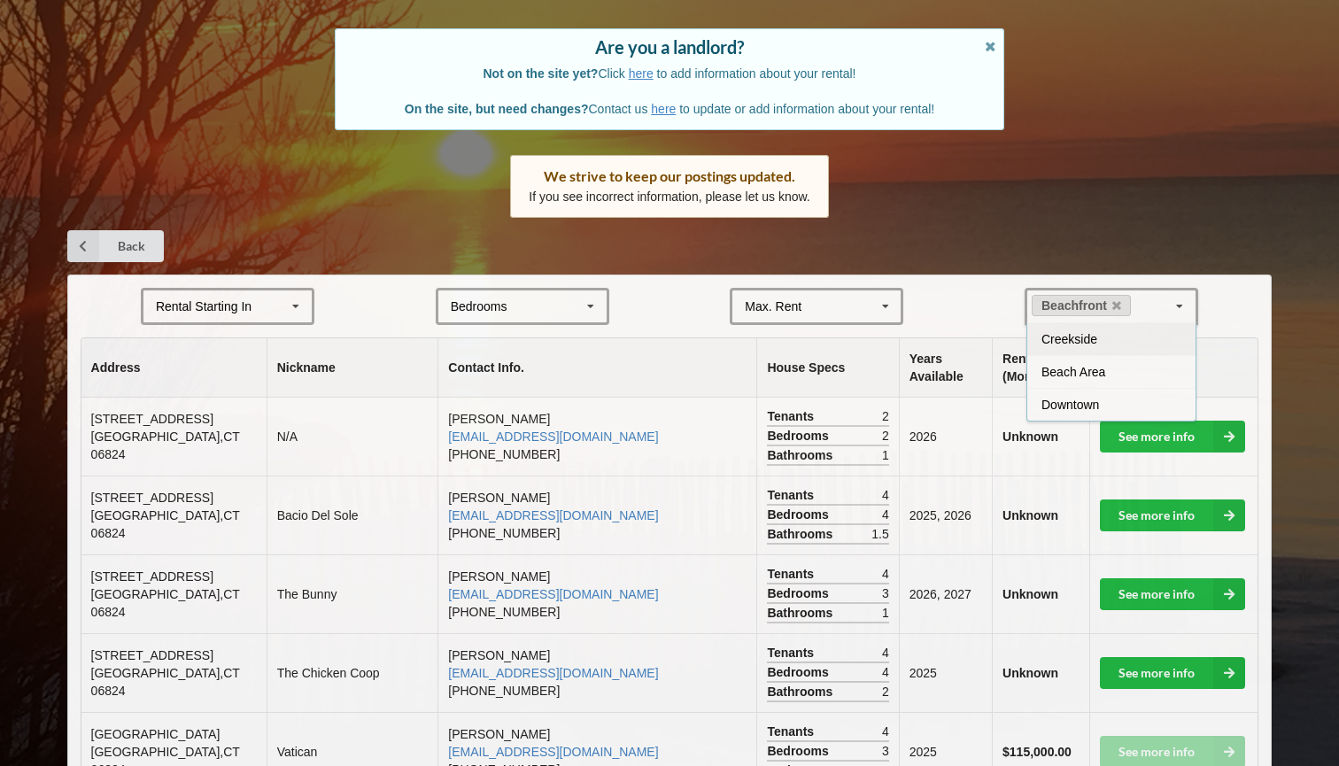
scroll to position [176, 0]
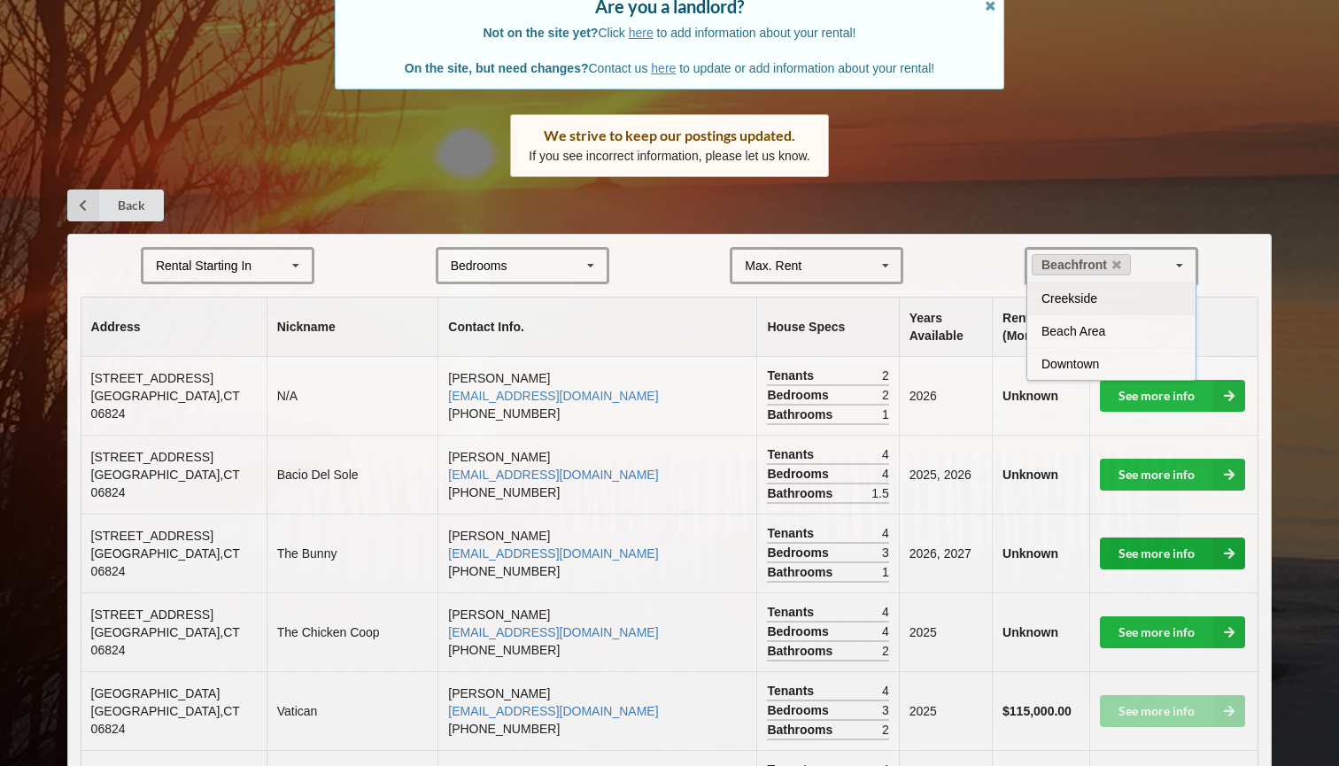
click at [1151, 538] on link "See more info" at bounding box center [1172, 554] width 145 height 32
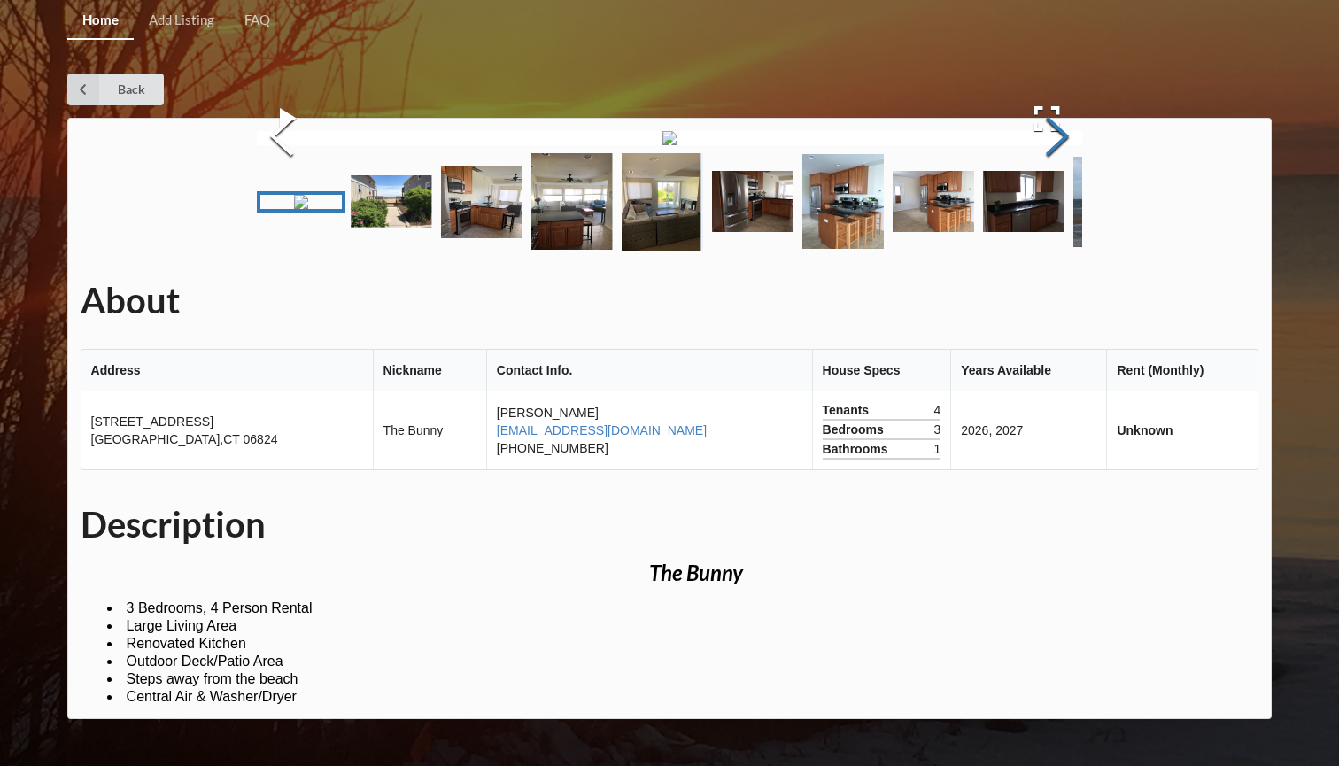
click at [1064, 219] on button "Next Slide" at bounding box center [1058, 138] width 50 height 160
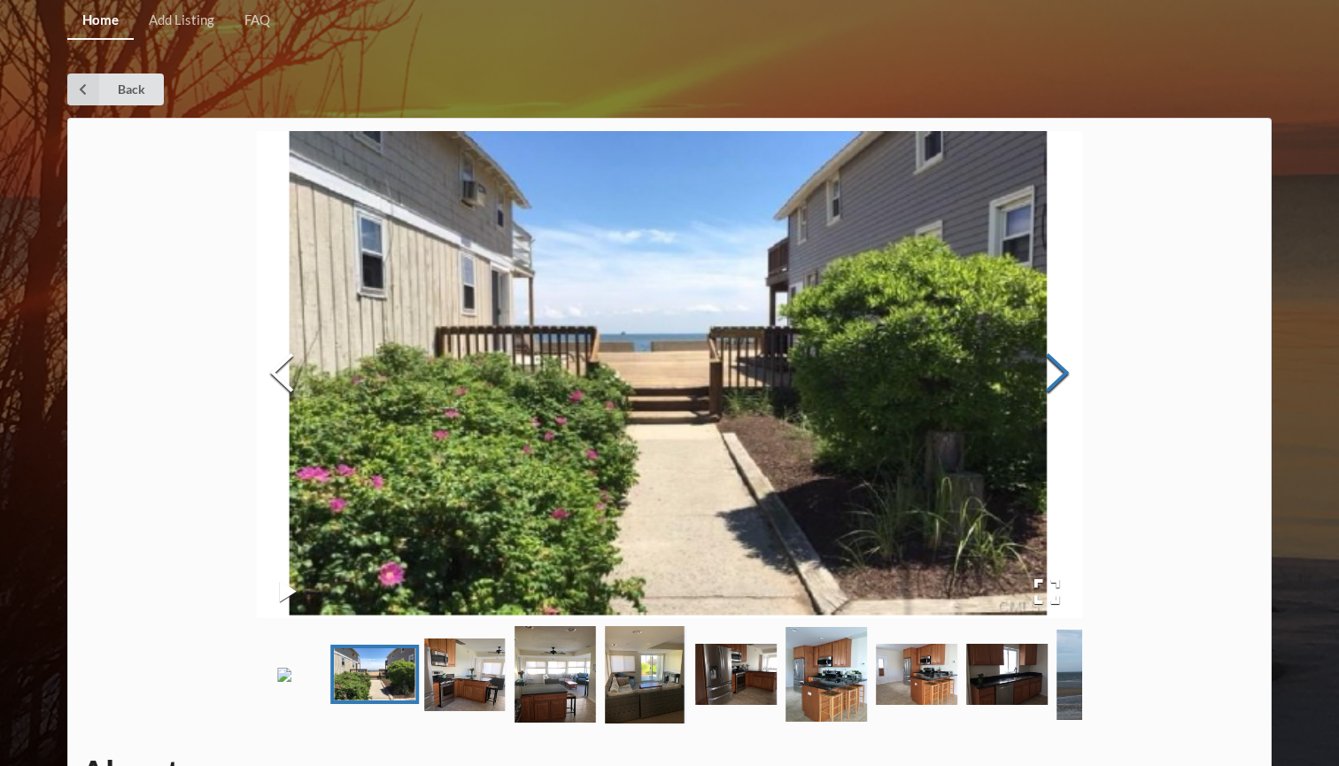
click at [1064, 382] on button "Next Slide" at bounding box center [1058, 375] width 50 height 160
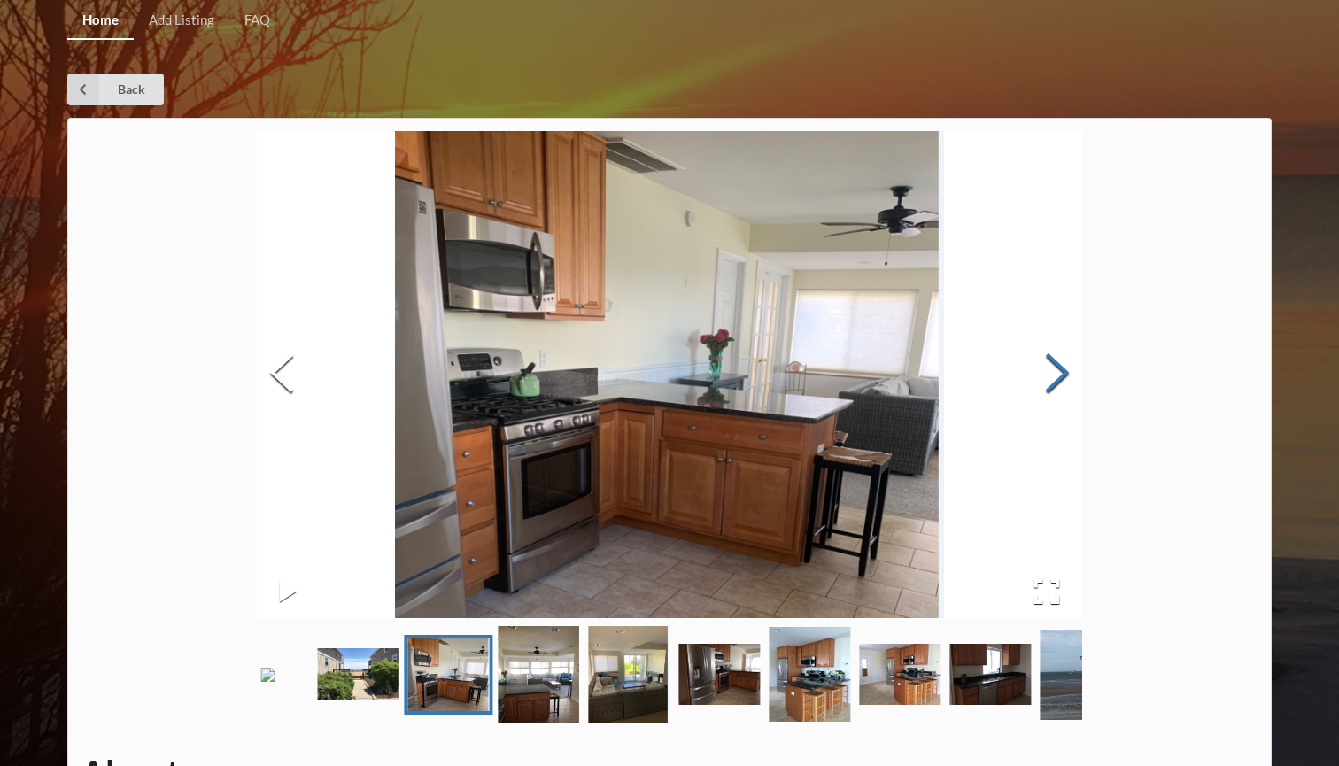
click at [1064, 382] on button "Next Slide" at bounding box center [1058, 375] width 50 height 160
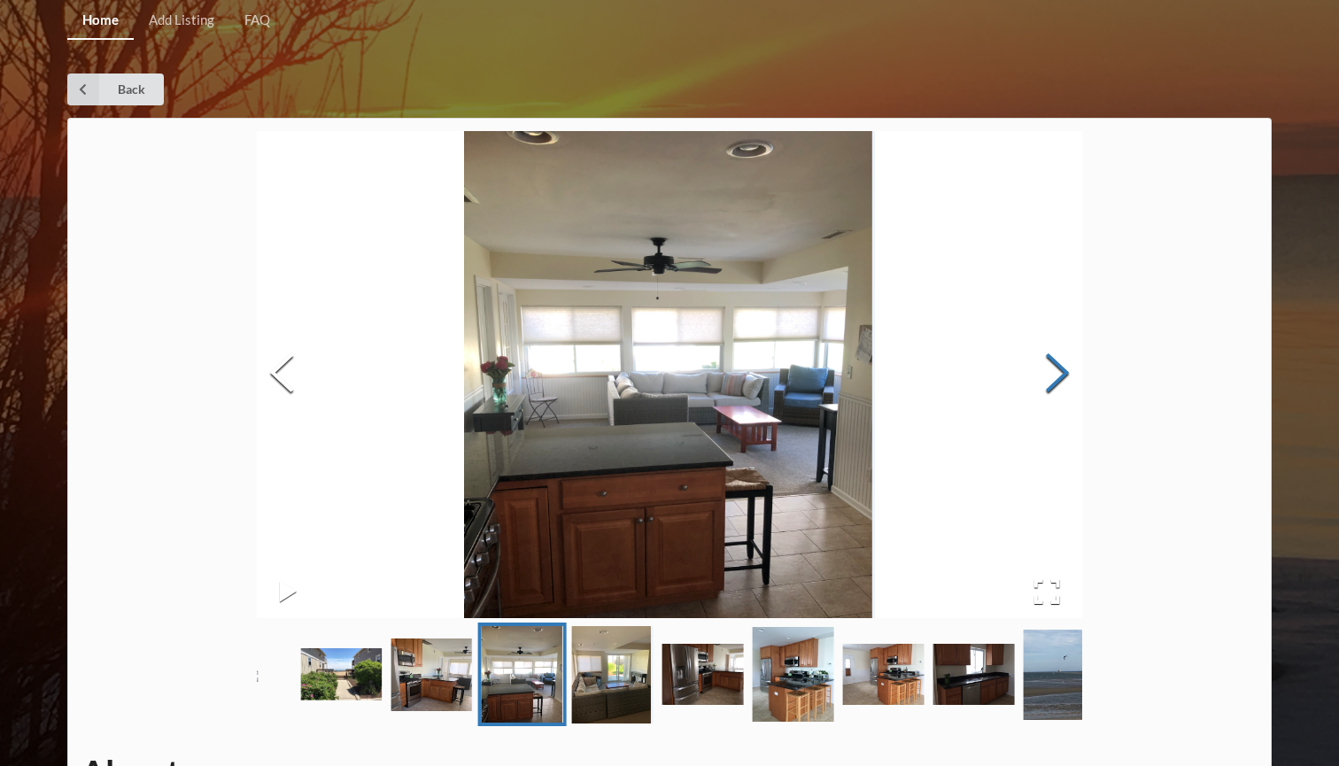
click at [1064, 382] on button "Next Slide" at bounding box center [1058, 375] width 50 height 160
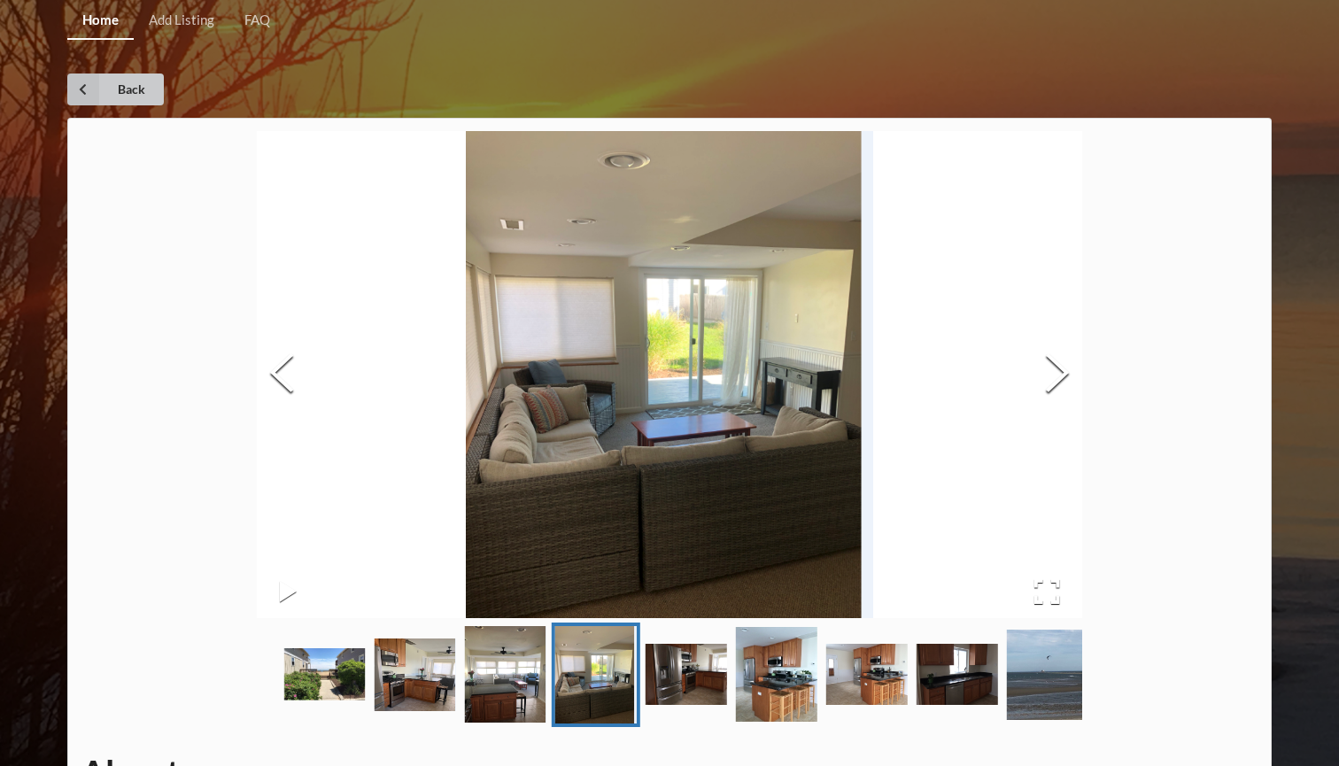
click at [123, 82] on link "Back" at bounding box center [115, 90] width 97 height 32
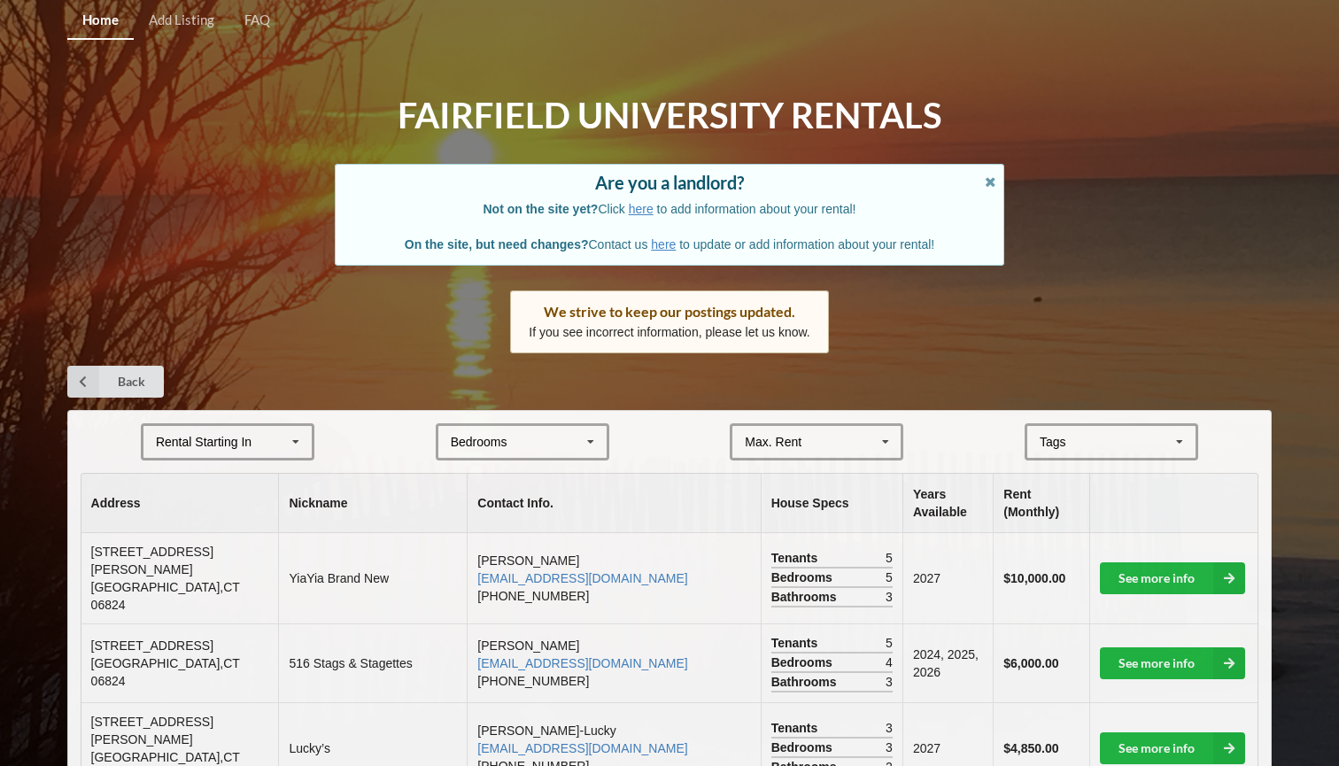
click at [1074, 437] on div "Tags" at bounding box center [1063, 442] width 57 height 20
click at [1089, 476] on span "Beachfront" at bounding box center [1071, 475] width 60 height 14
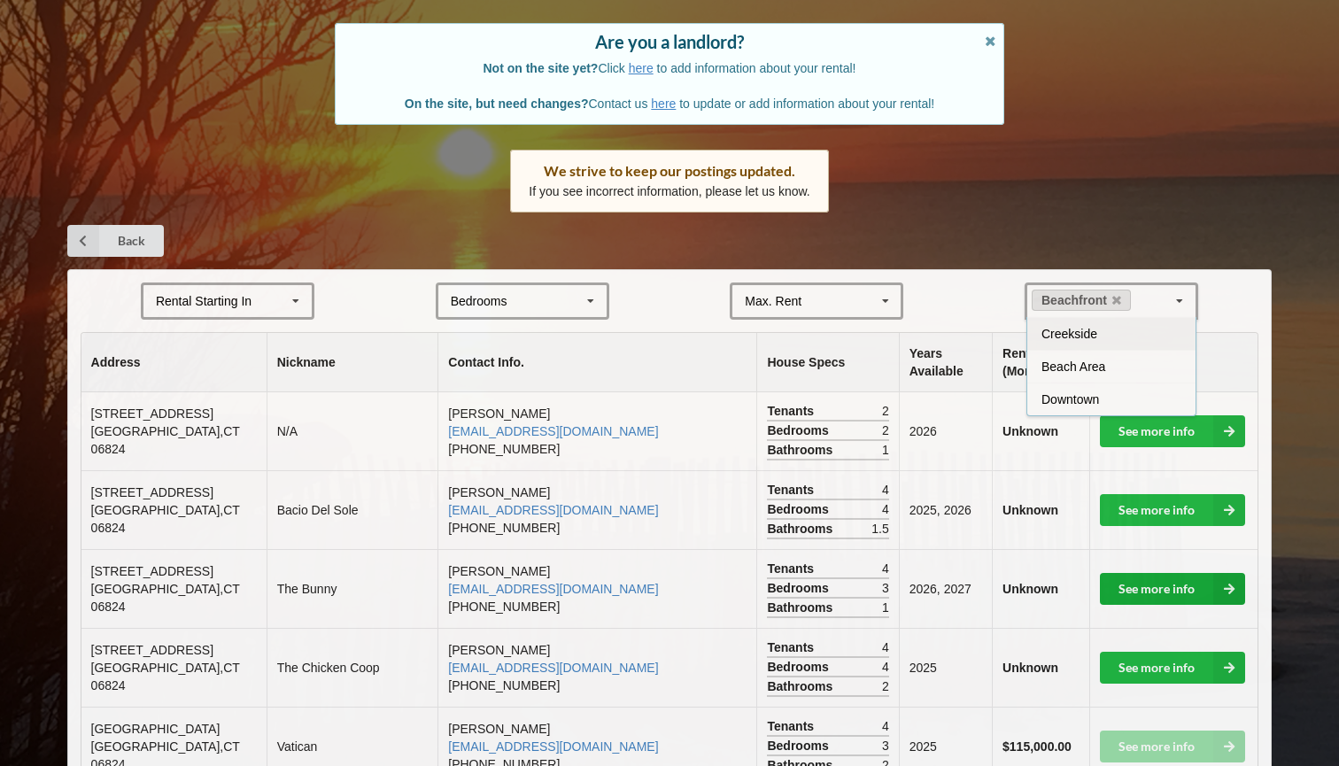
scroll to position [168, 0]
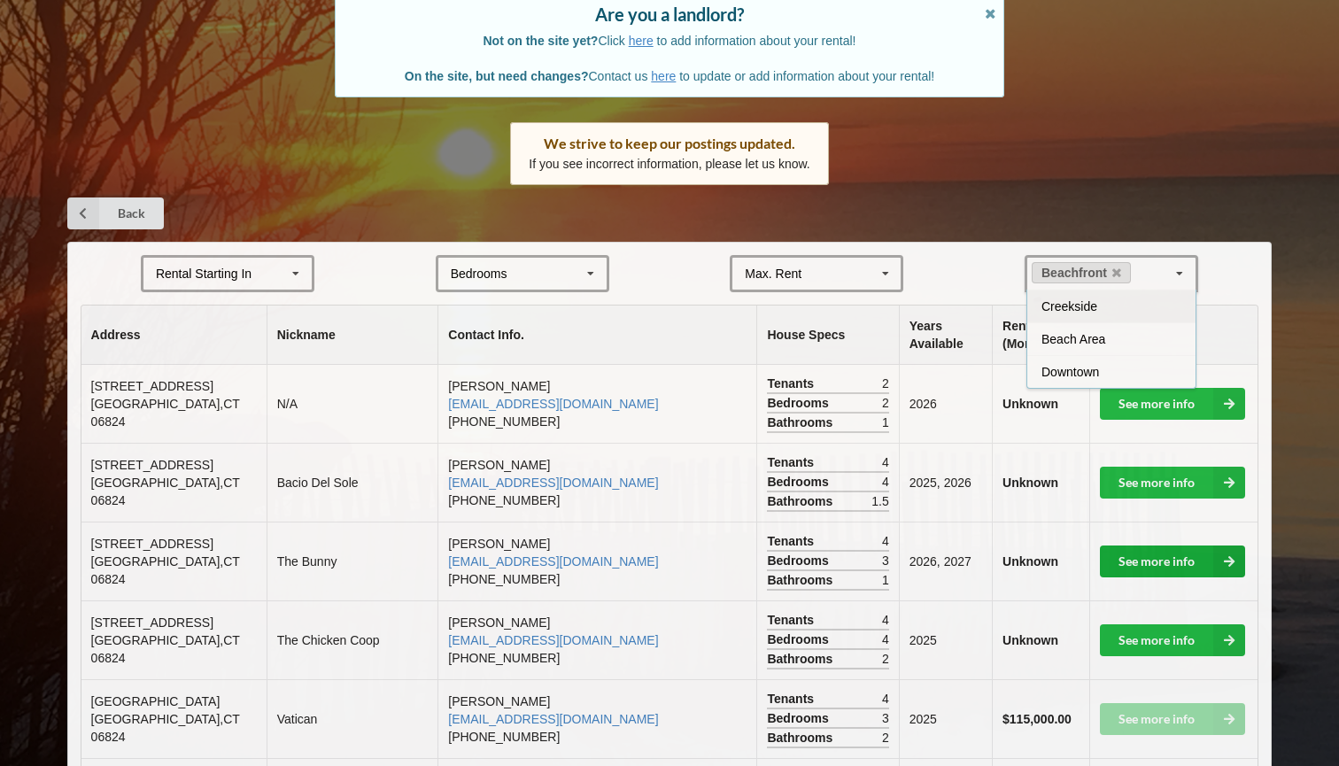
click at [1158, 546] on link "See more info" at bounding box center [1172, 562] width 145 height 32
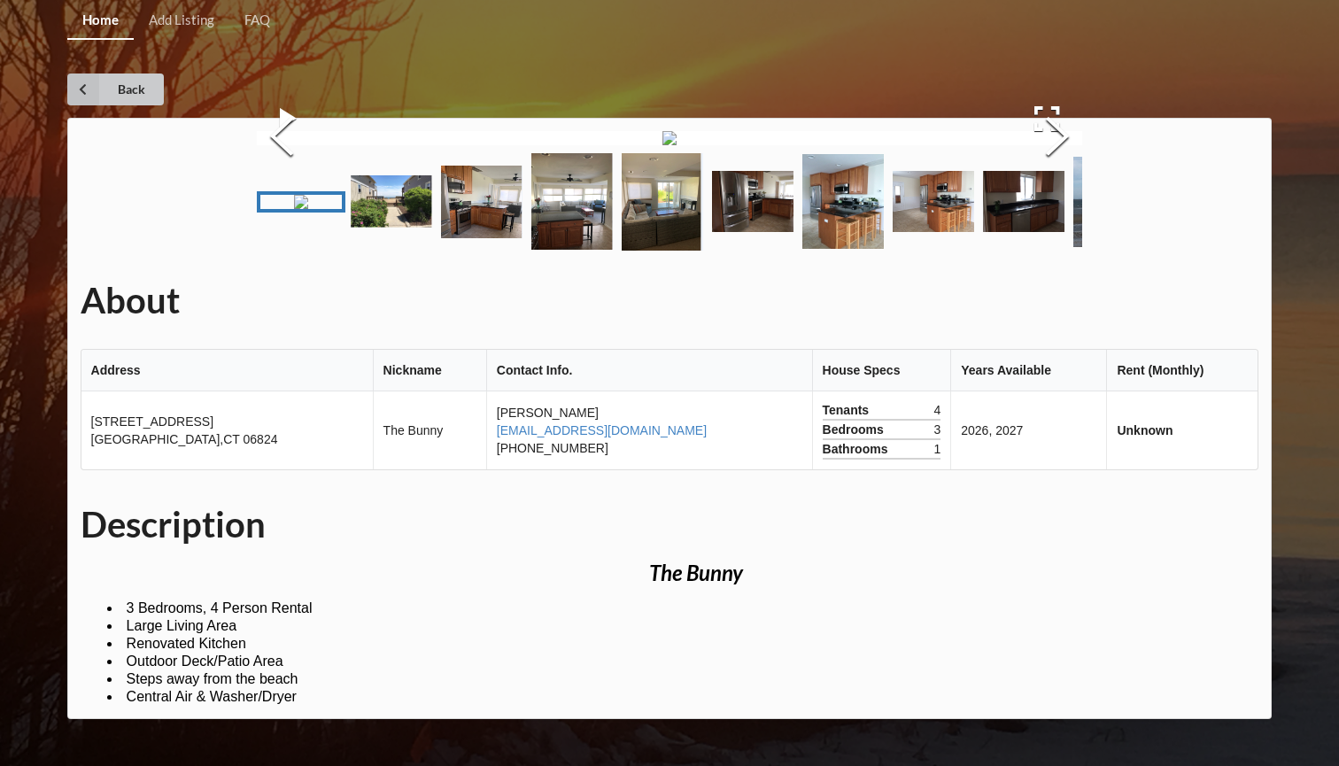
click at [127, 93] on link "Back" at bounding box center [115, 90] width 97 height 32
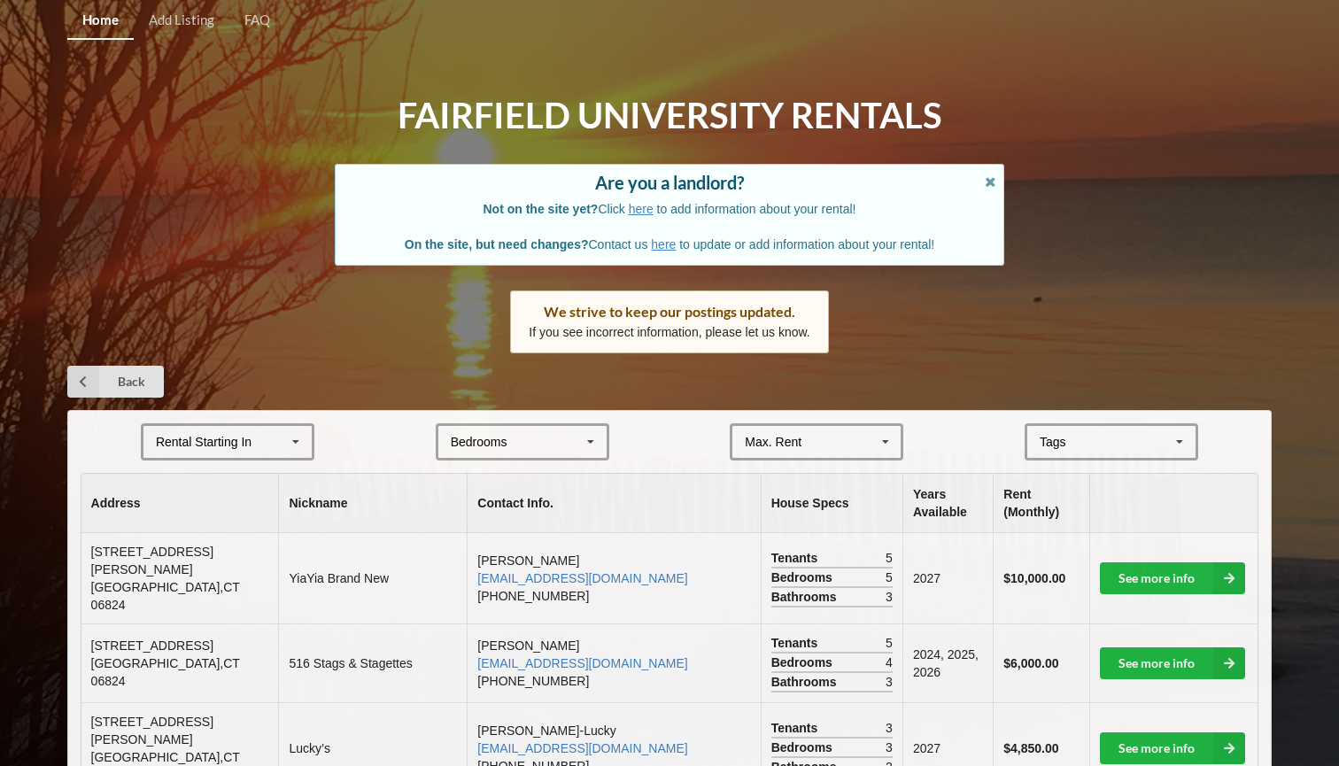
click at [1050, 425] on div "[GEOGRAPHIC_DATA] Area Downtown" at bounding box center [1112, 441] width 174 height 37
click at [1082, 468] on span "Beachfront" at bounding box center [1071, 475] width 60 height 14
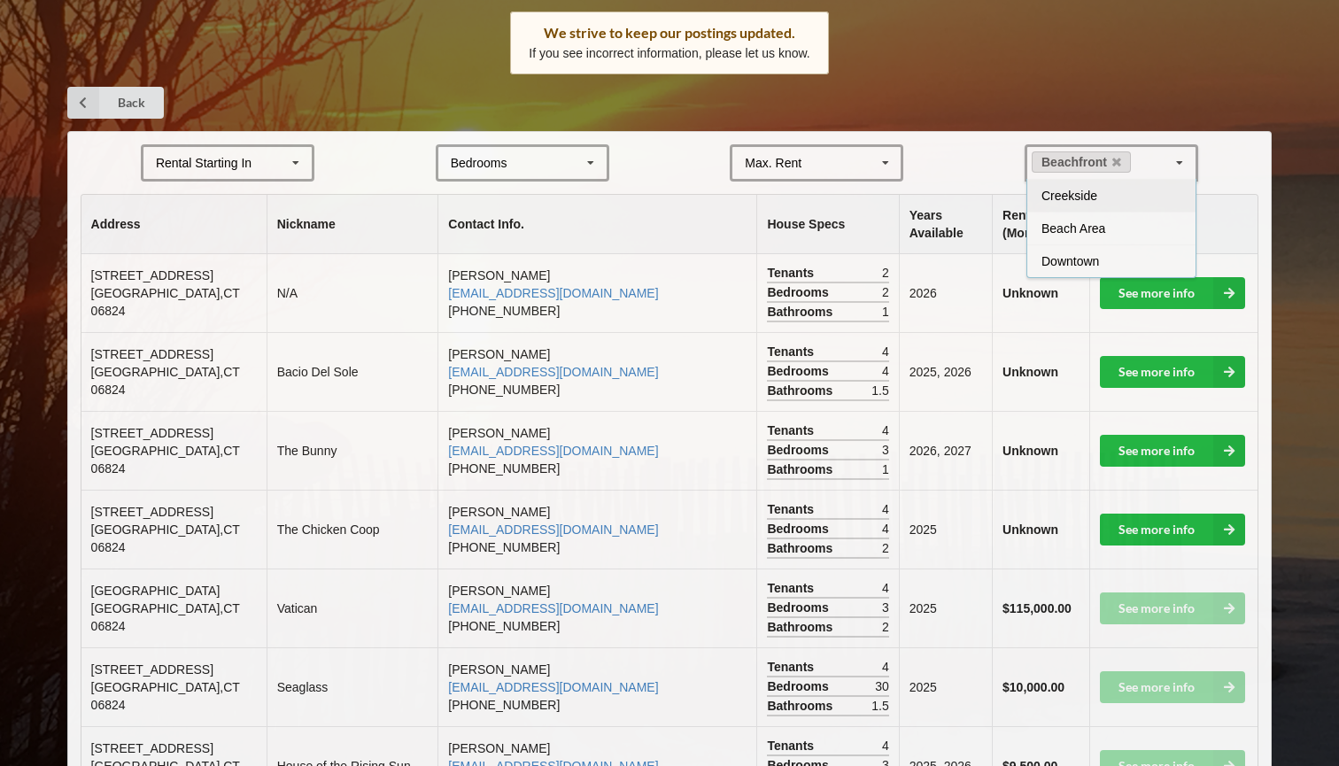
scroll to position [283, 0]
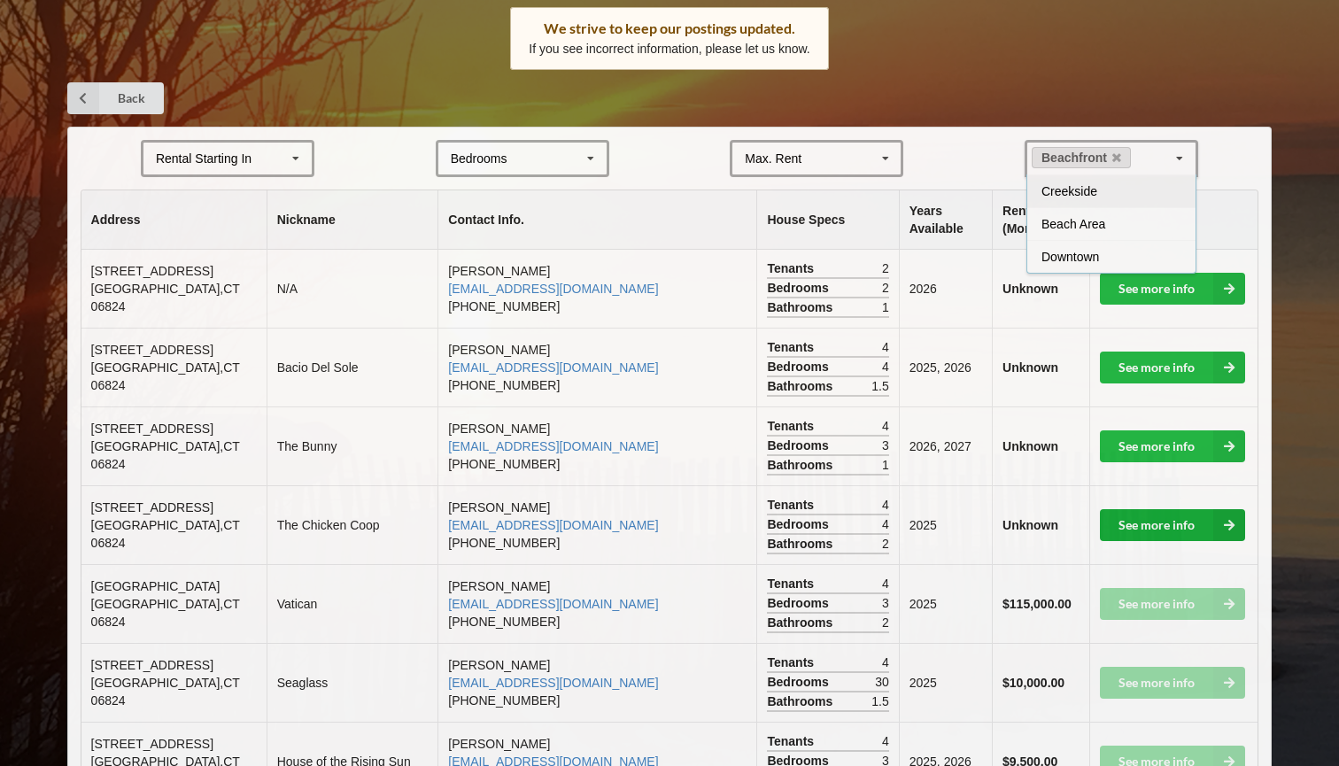
click at [1166, 515] on link "See more info" at bounding box center [1172, 525] width 145 height 32
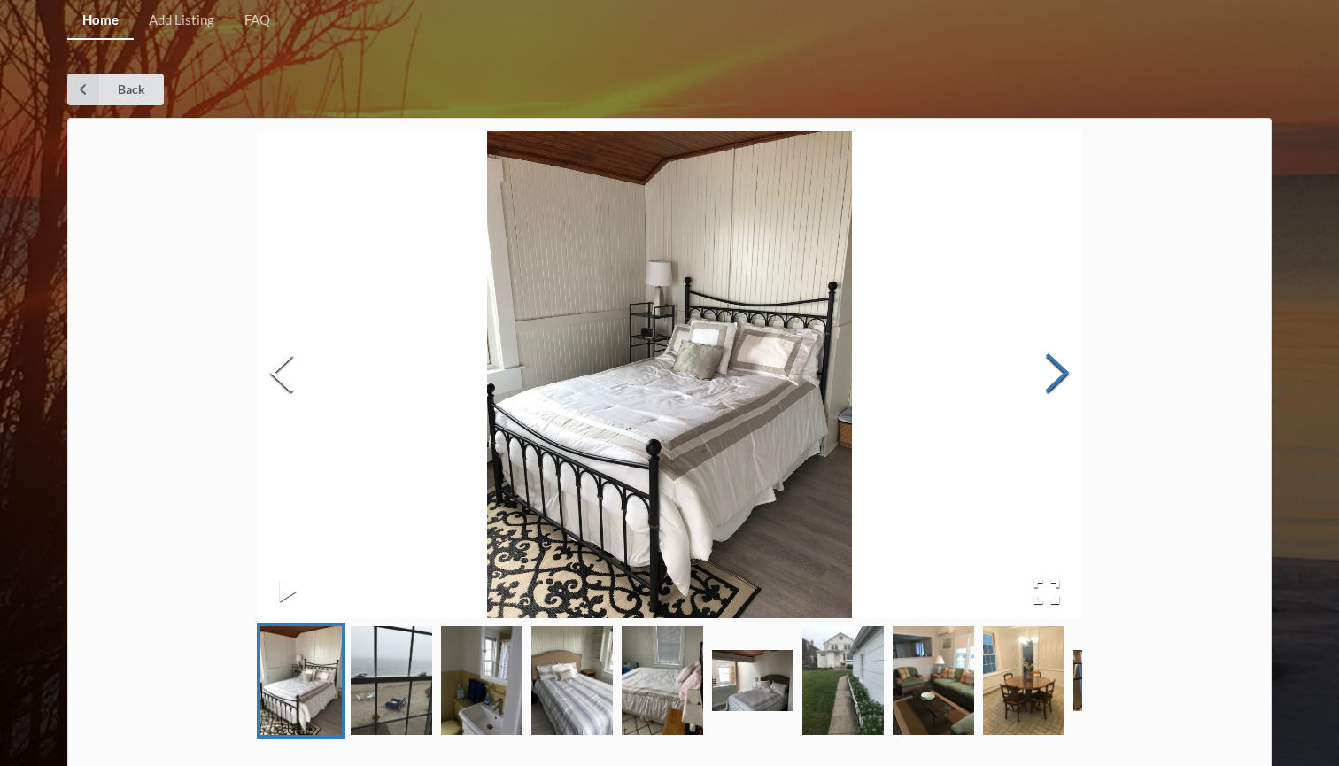
click at [1045, 401] on button "Next Slide" at bounding box center [1058, 375] width 50 height 160
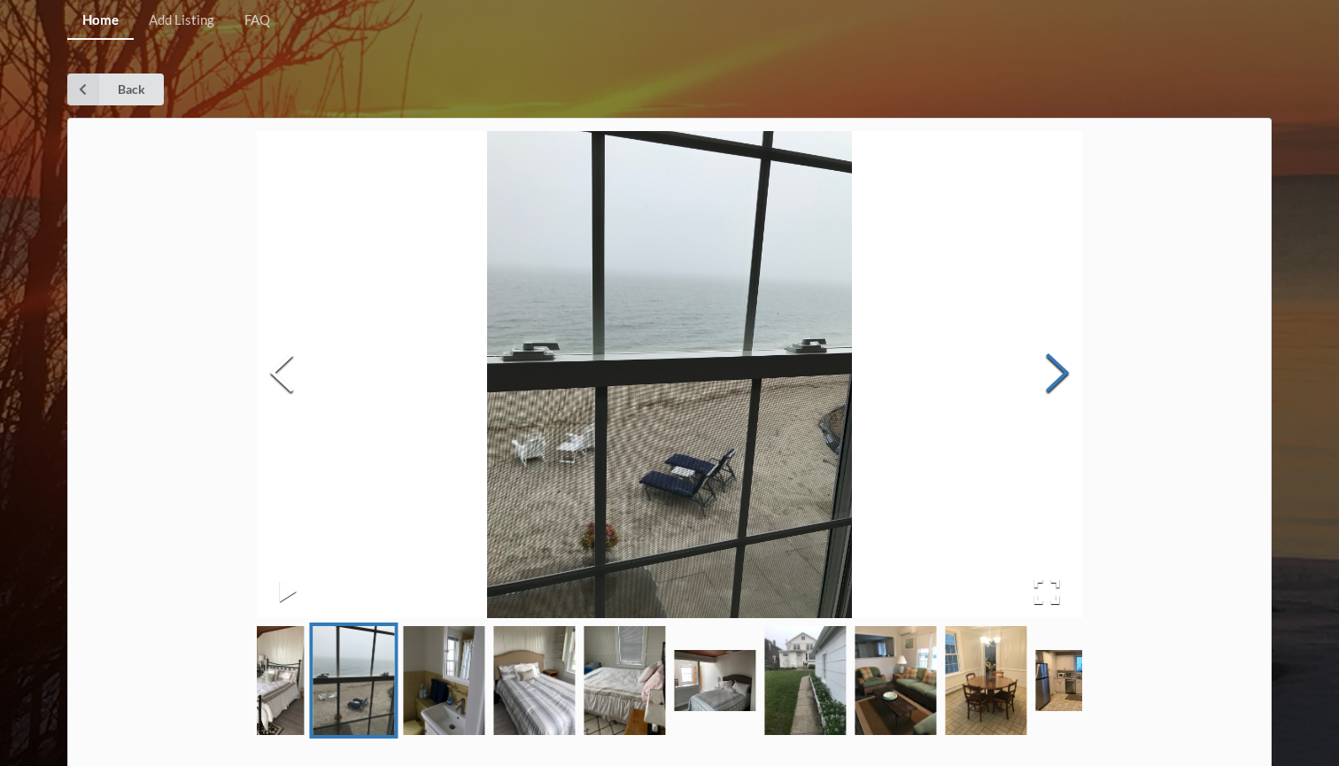
click at [1058, 385] on button "Next Slide" at bounding box center [1058, 375] width 50 height 160
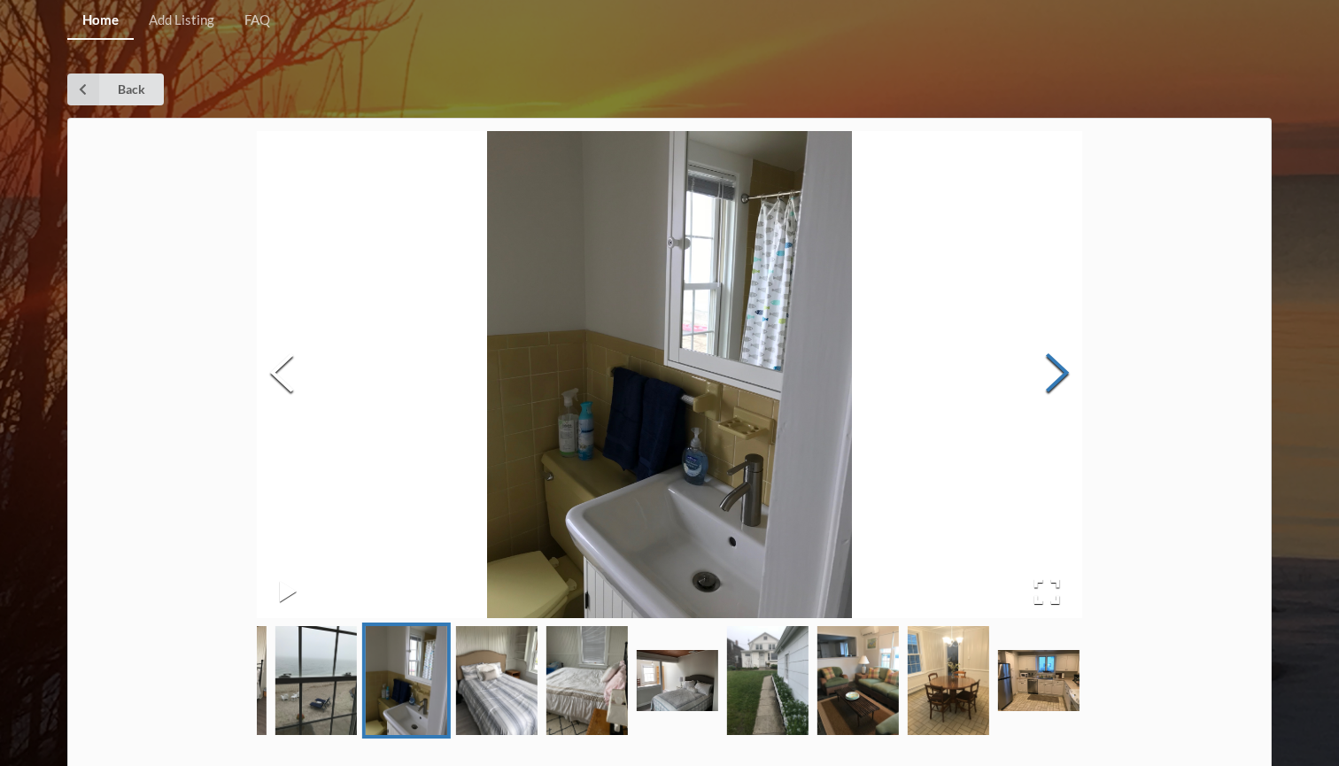
click at [1058, 385] on button "Next Slide" at bounding box center [1058, 375] width 50 height 160
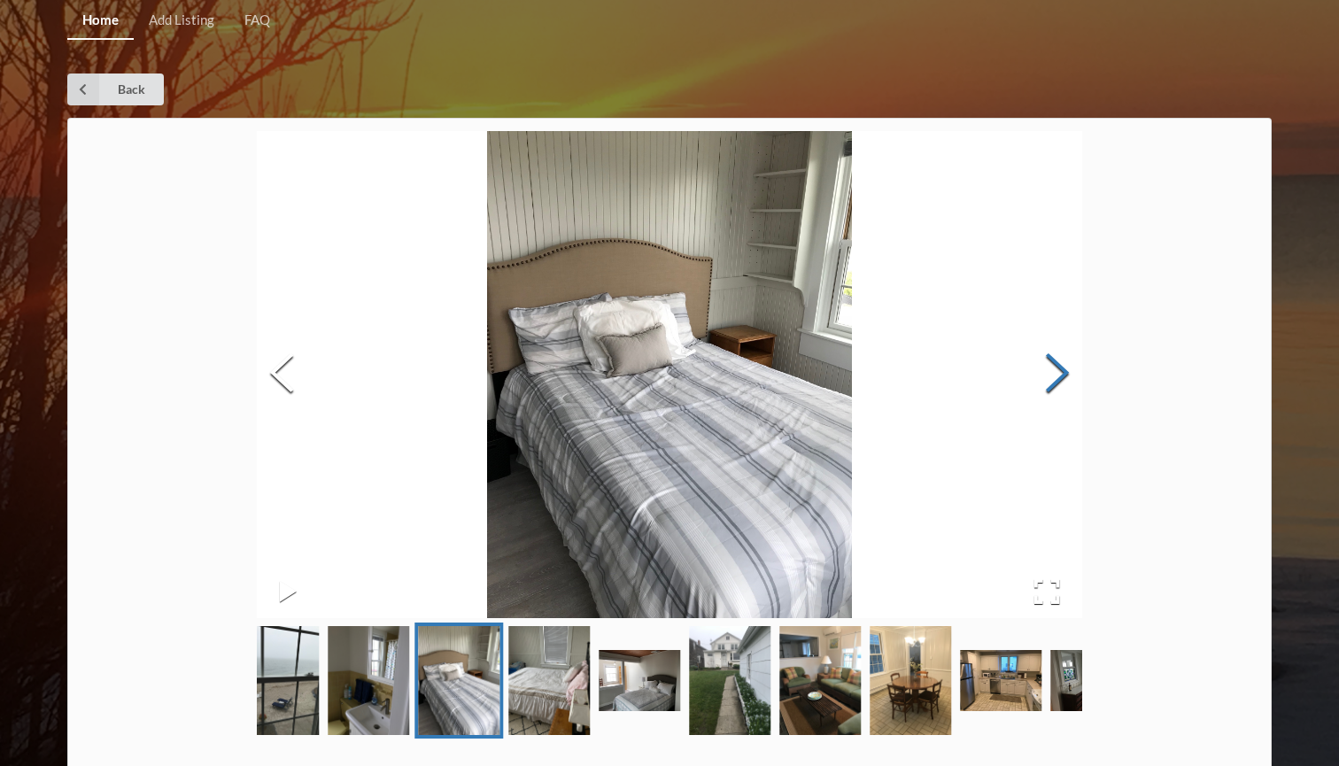
click at [1058, 385] on button "Next Slide" at bounding box center [1058, 375] width 50 height 160
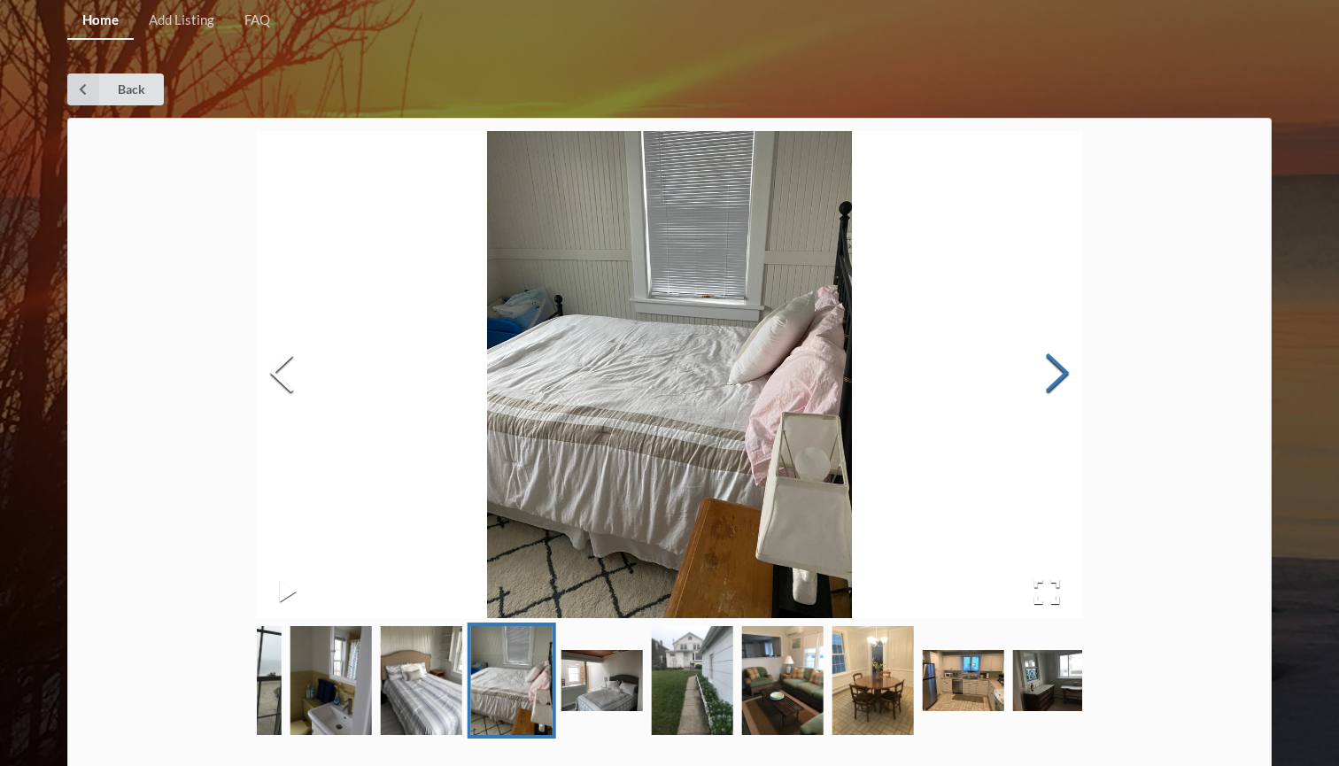
click at [1058, 385] on button "Next Slide" at bounding box center [1058, 375] width 50 height 160
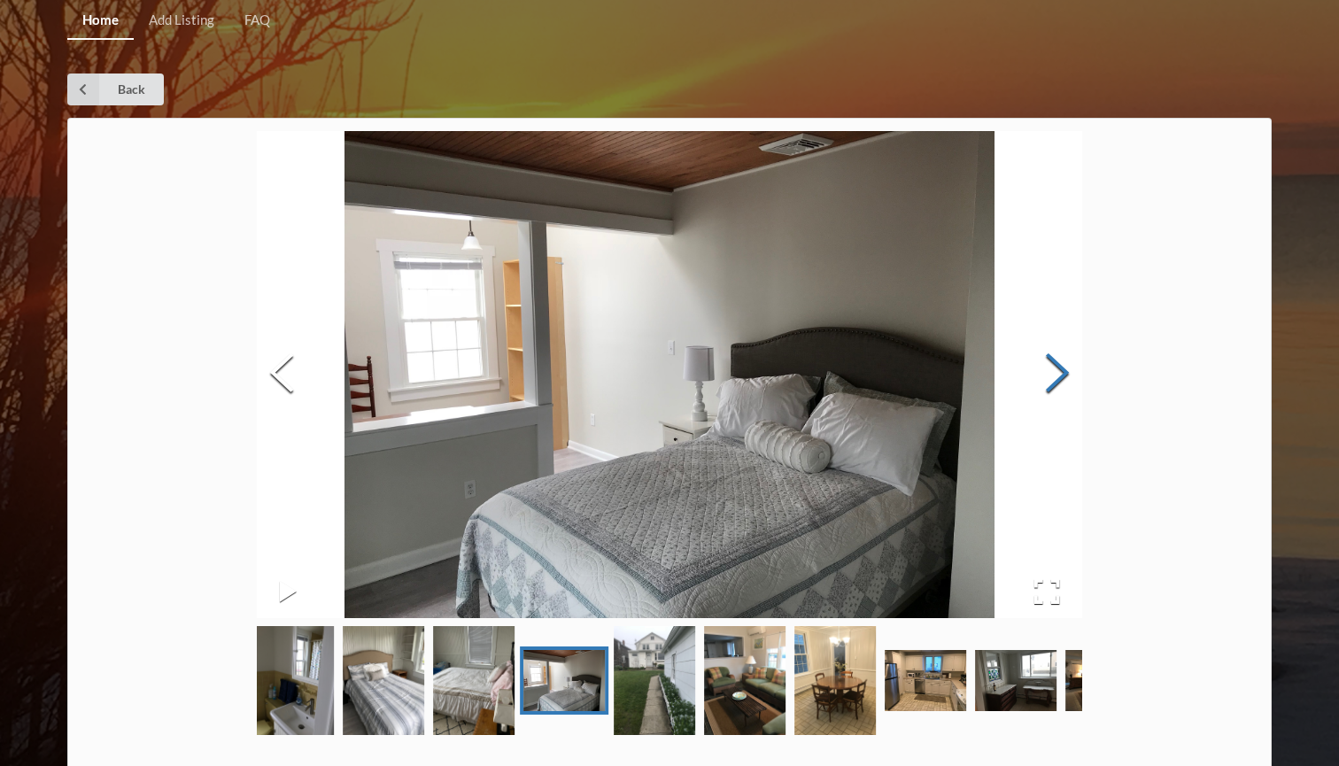
click at [1058, 385] on button "Next Slide" at bounding box center [1058, 375] width 50 height 160
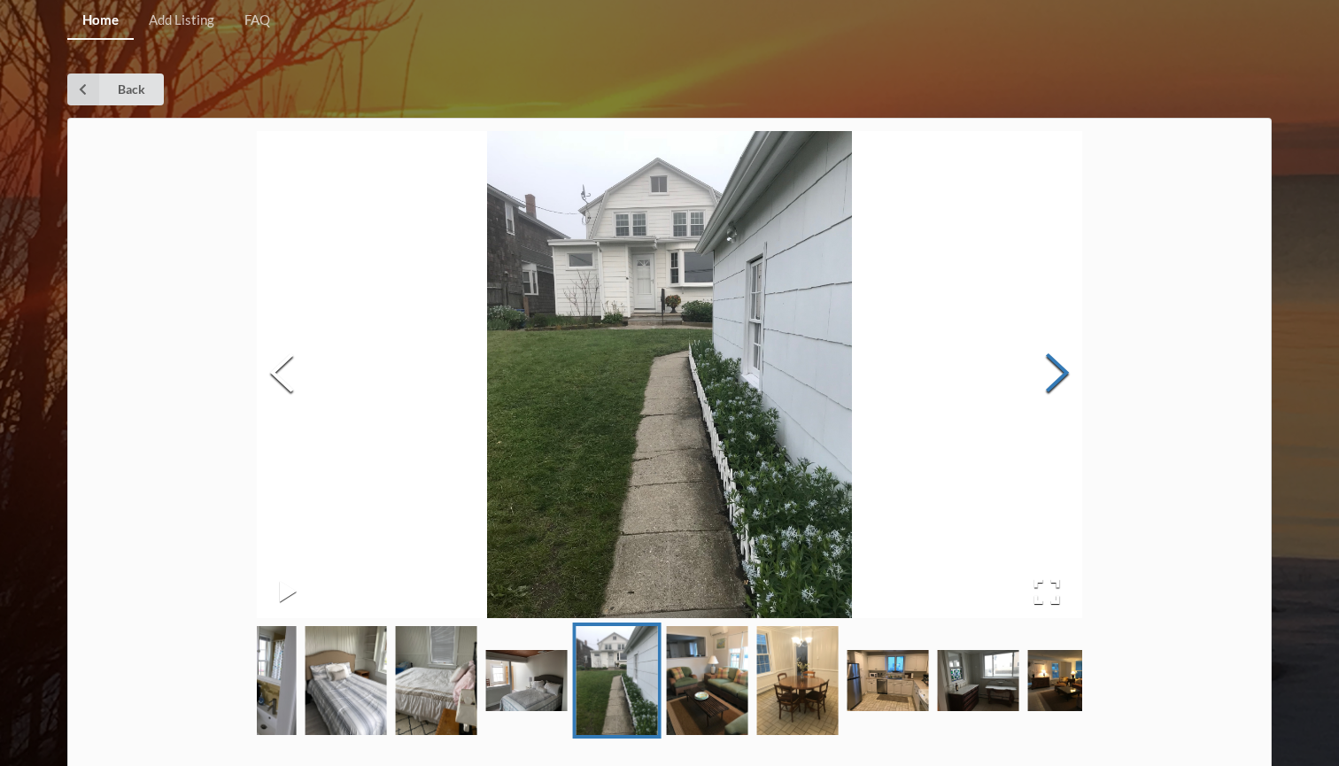
click at [1058, 385] on button "Next Slide" at bounding box center [1058, 375] width 50 height 160
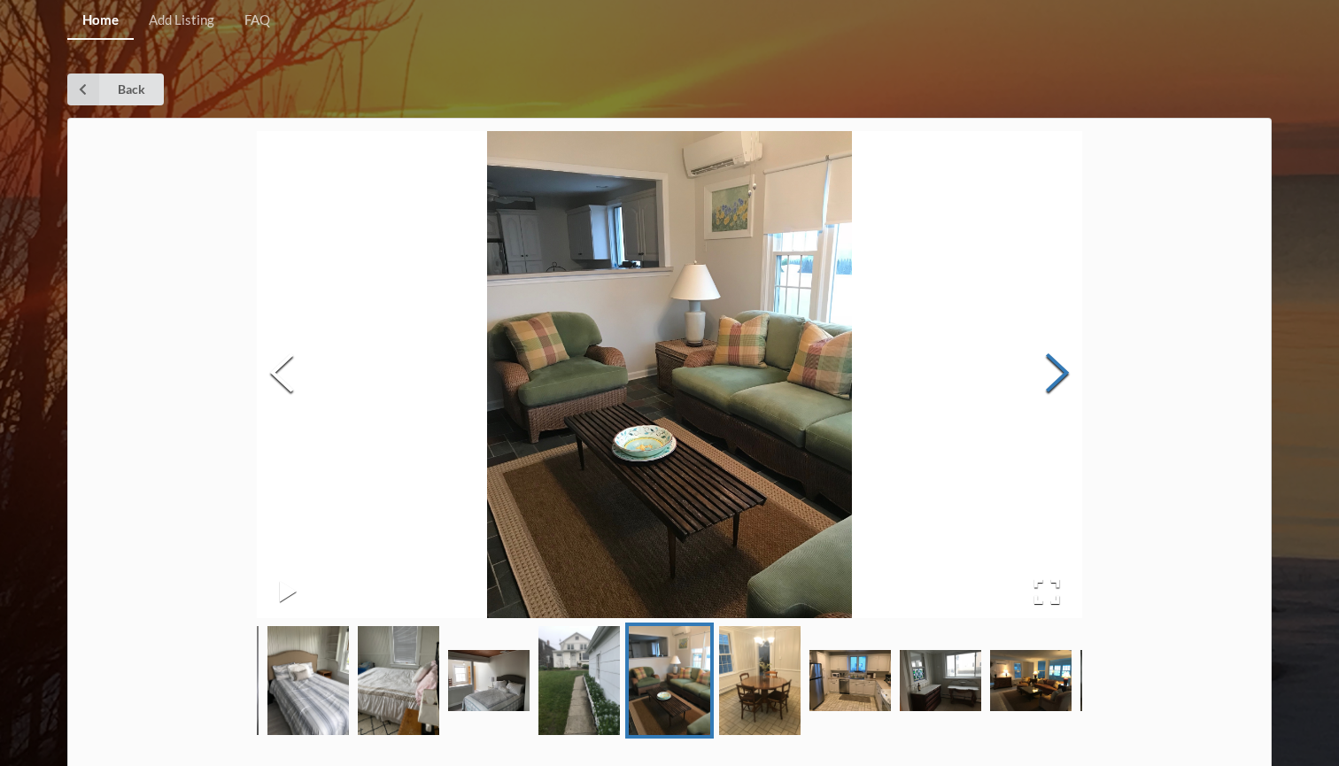
click at [1058, 385] on button "Next Slide" at bounding box center [1058, 375] width 50 height 160
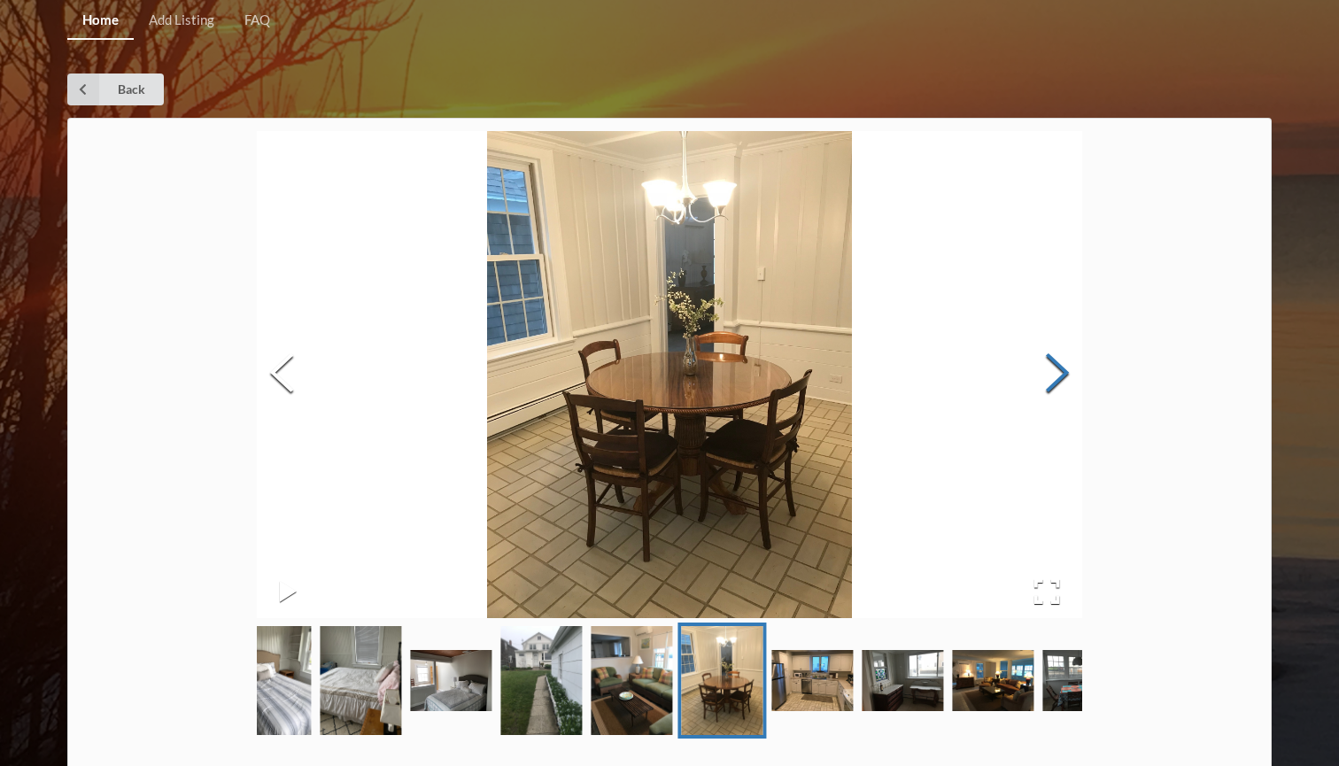
click at [1058, 385] on button "Next Slide" at bounding box center [1058, 375] width 50 height 160
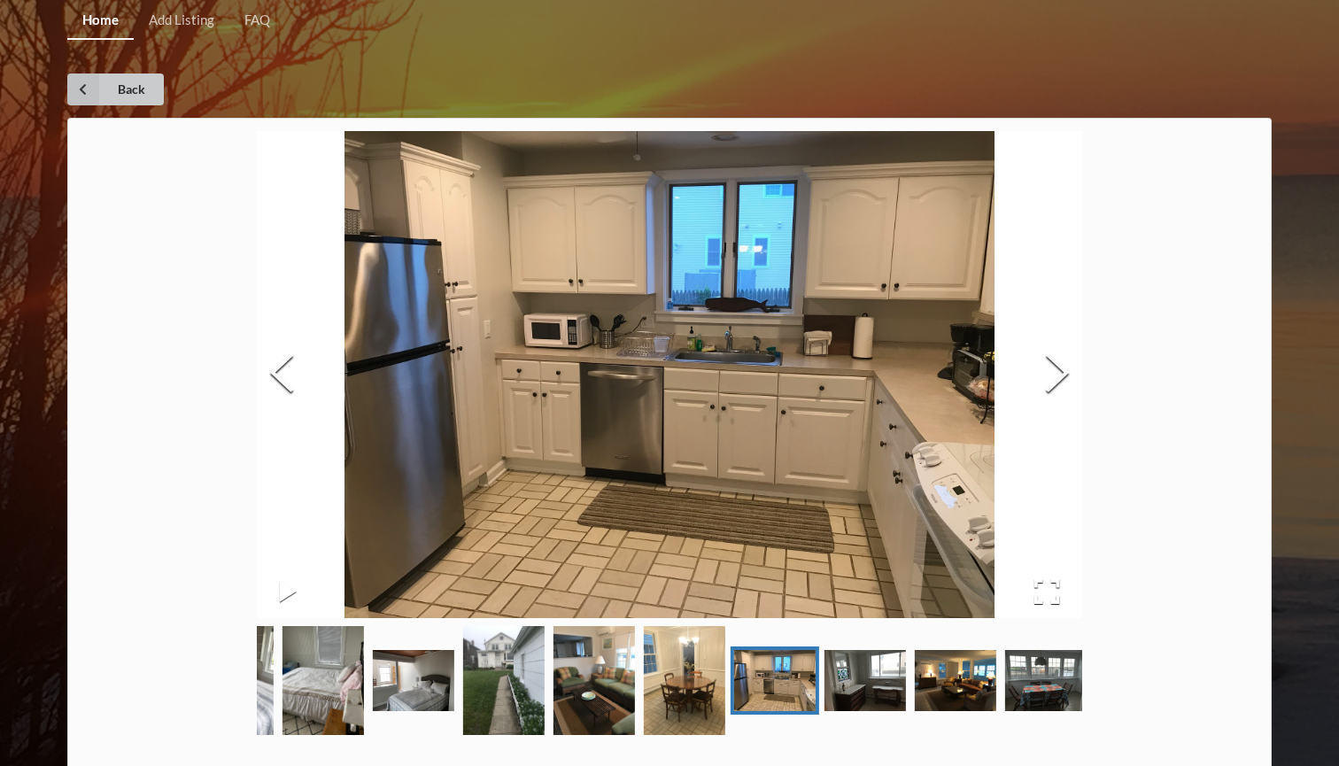
click at [99, 92] on link "Back" at bounding box center [115, 90] width 97 height 32
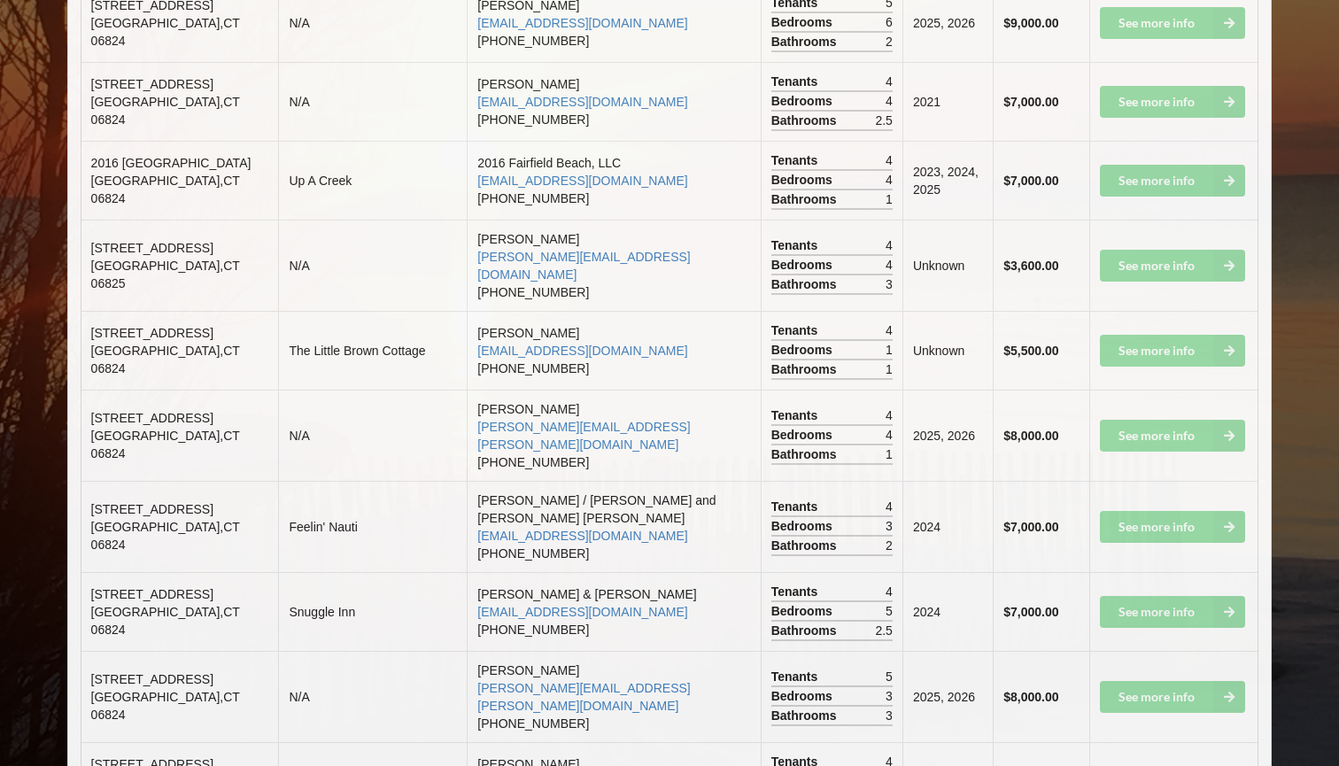
scroll to position [2014, 0]
